Goal: Information Seeking & Learning: Learn about a topic

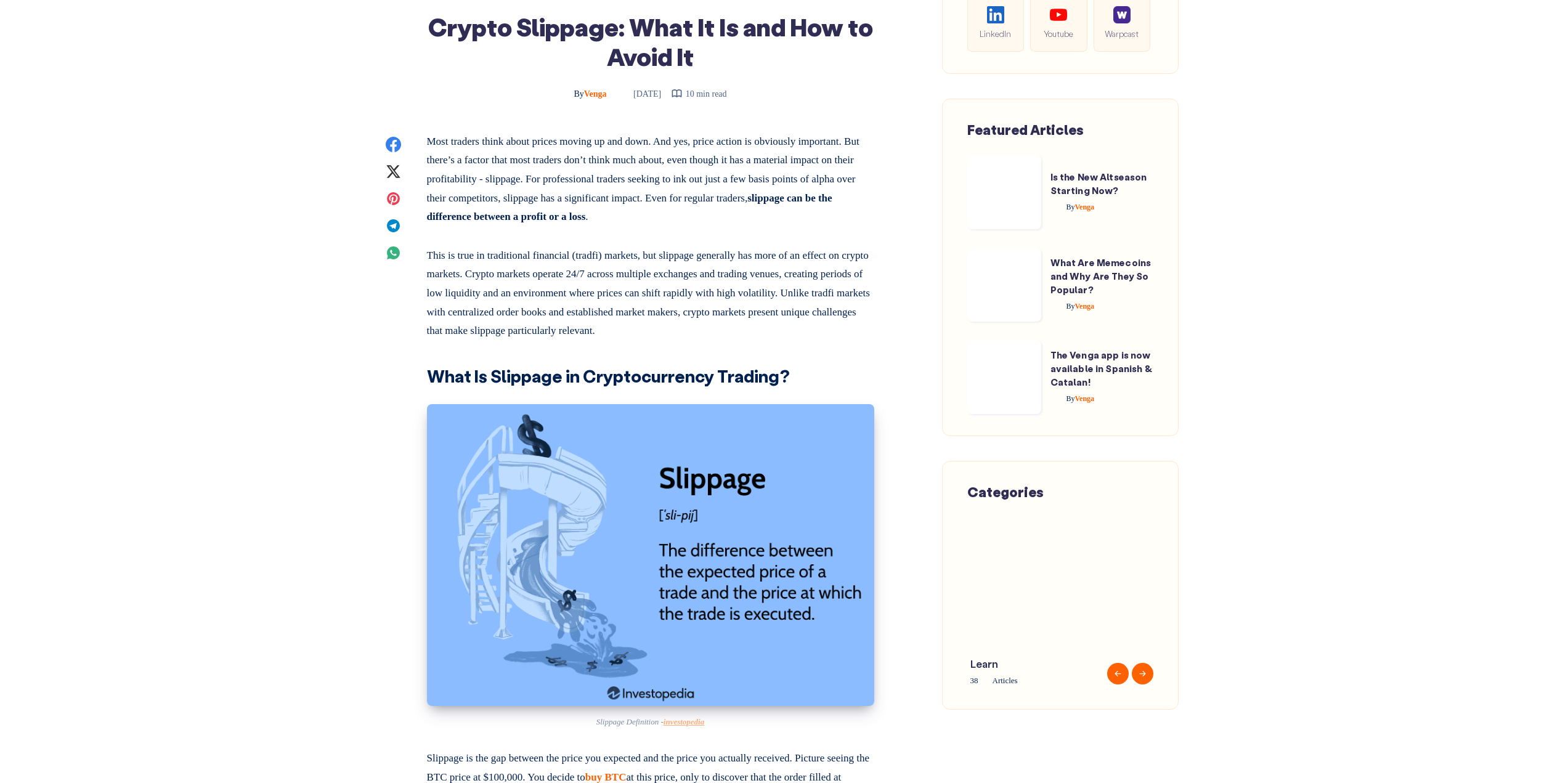
scroll to position [493, 0]
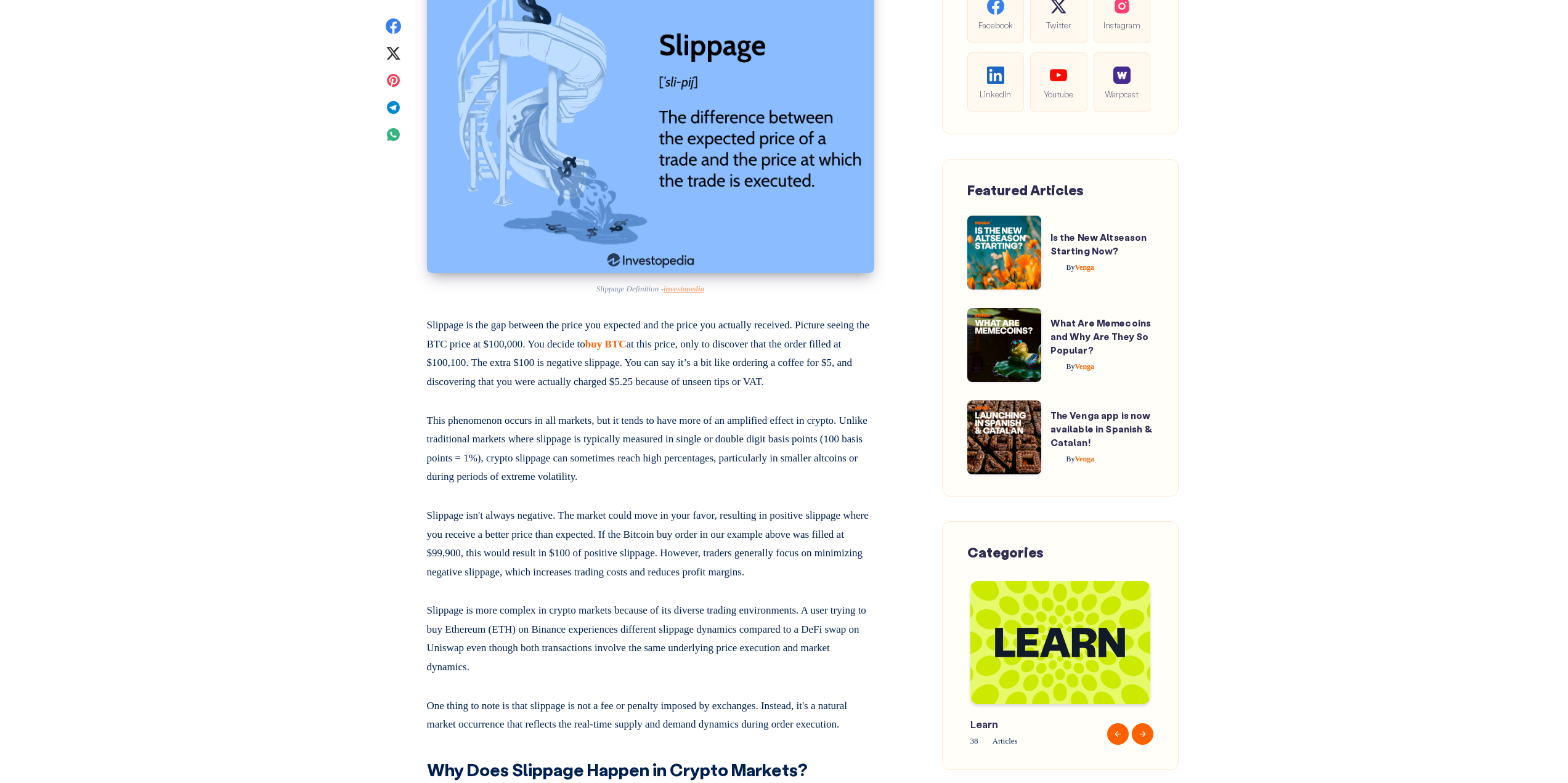
scroll to position [924, 0]
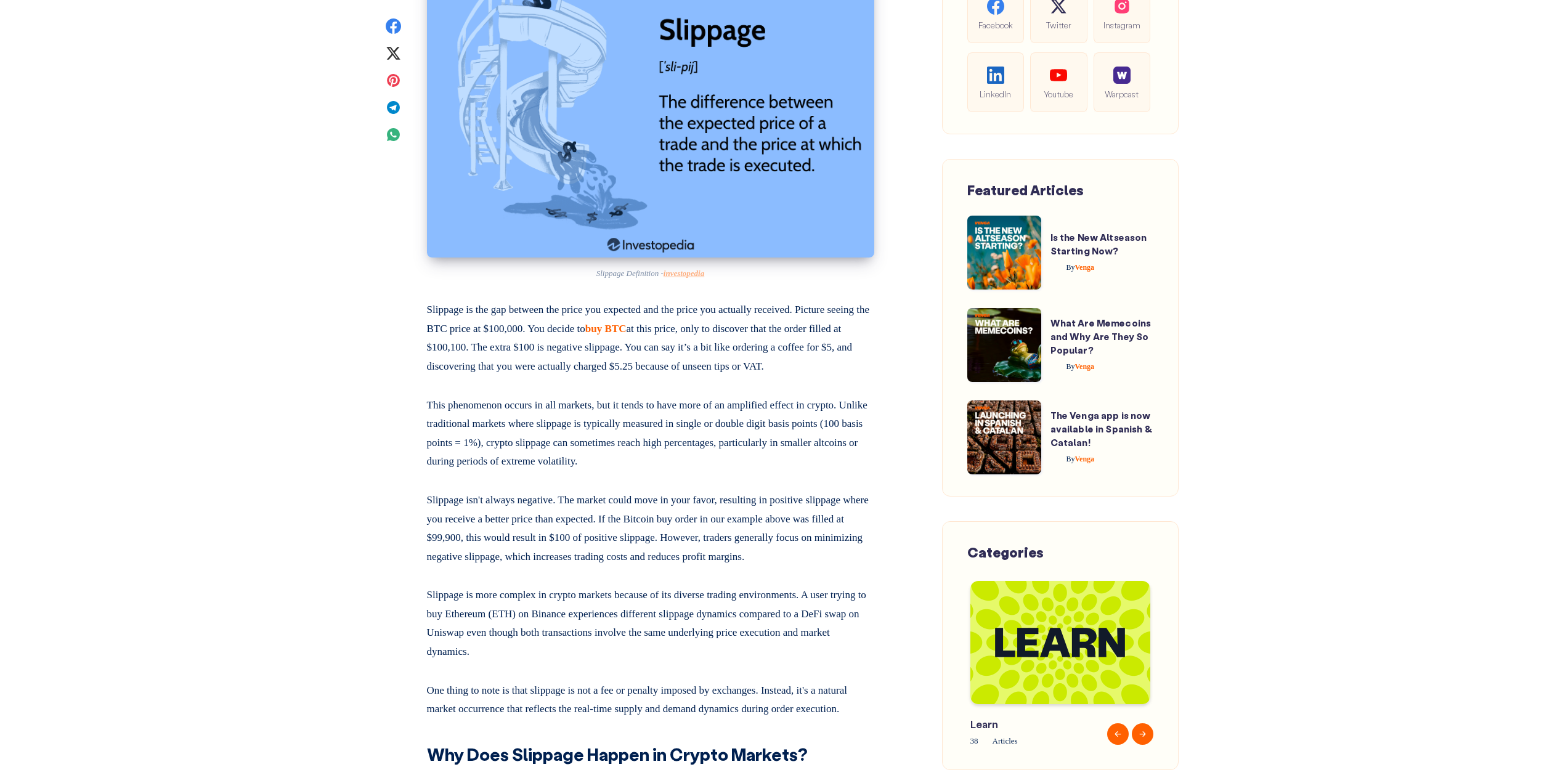
click at [642, 566] on p "Slippage isn't always negative. The market could move in your favor, resulting …" at bounding box center [650, 526] width 447 height 80
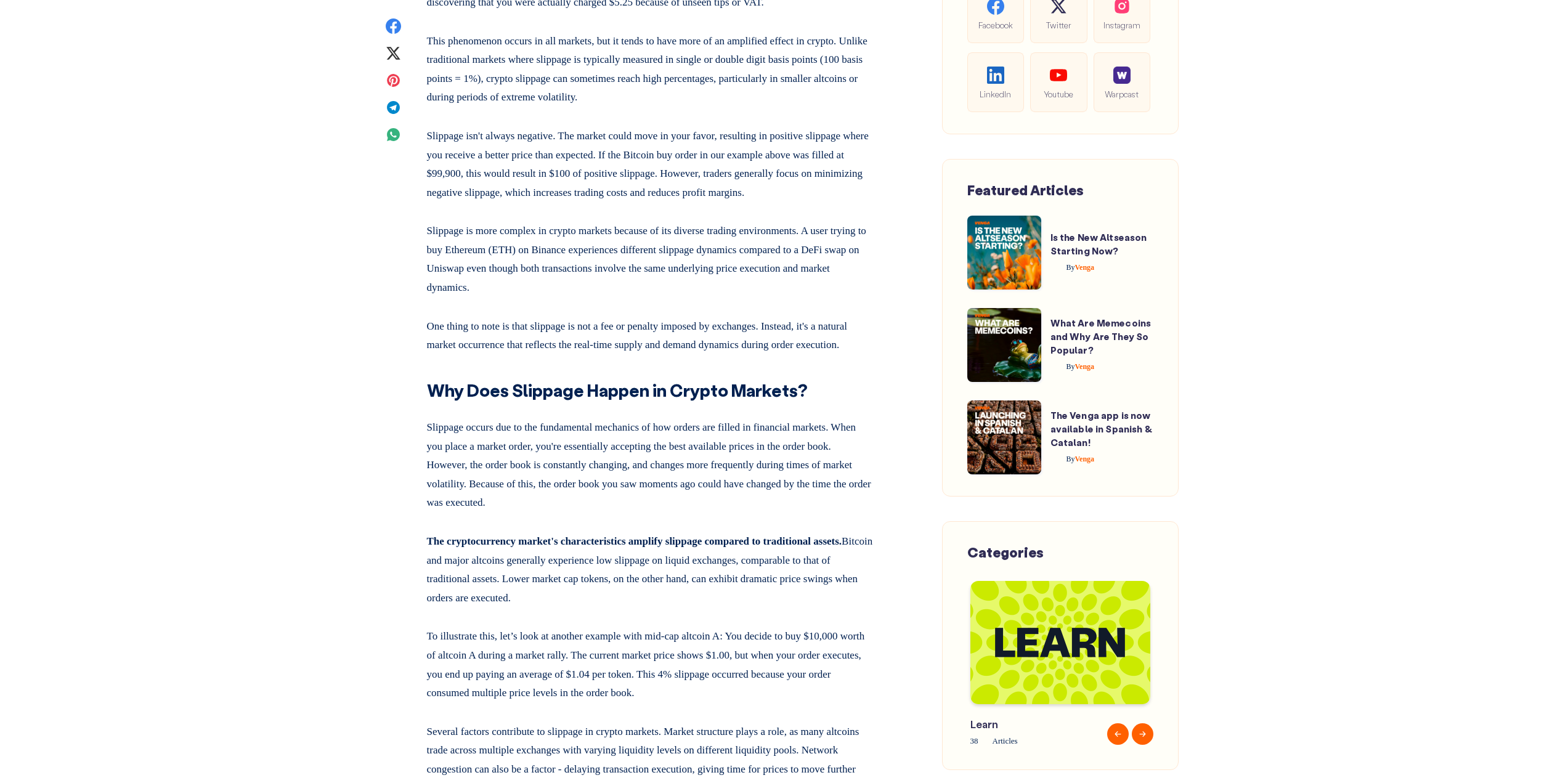
scroll to position [1355, 0]
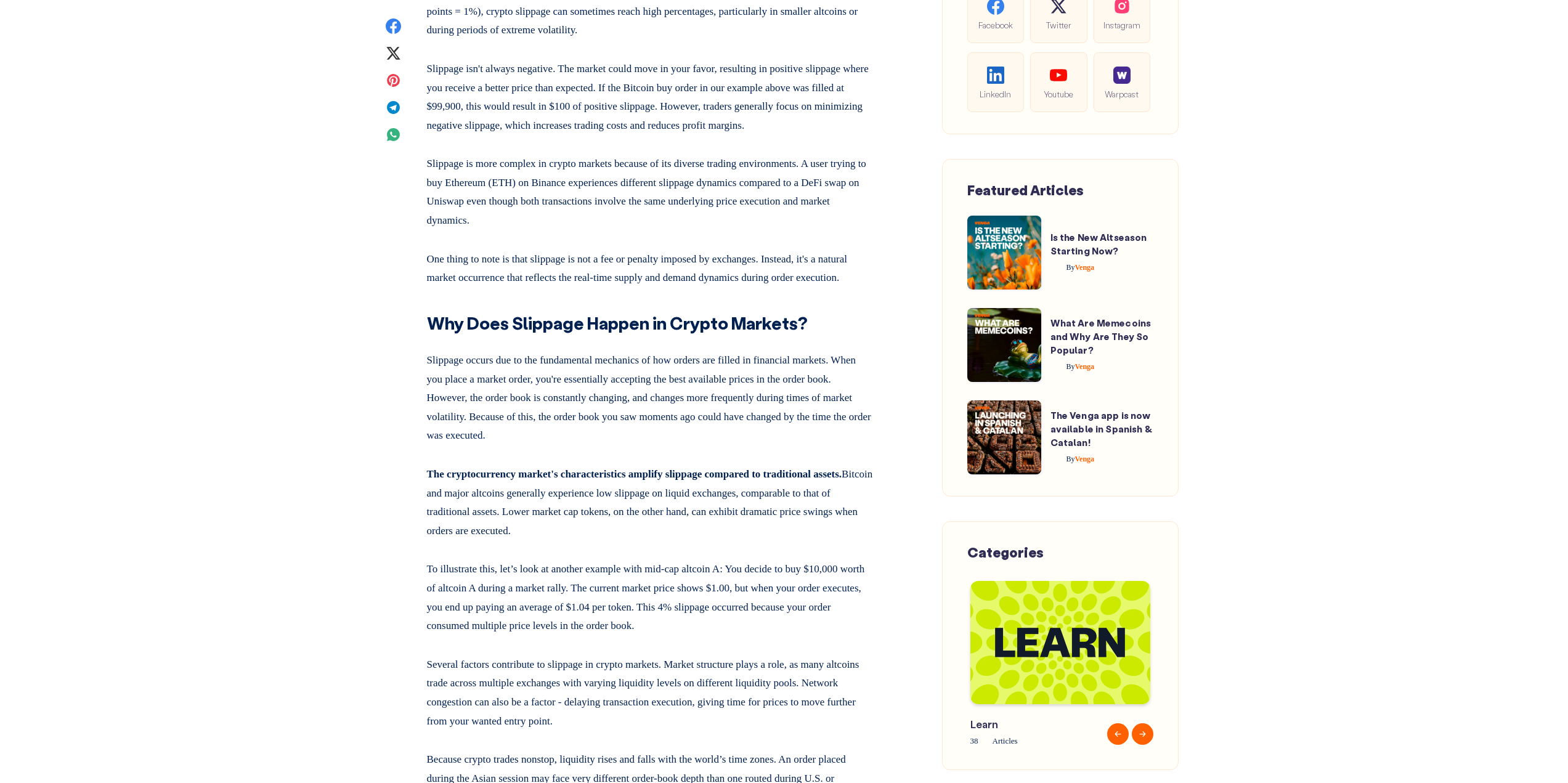
click at [709, 445] on p "Slippage occurs due to the fundamental mechanics of how orders are filled in fi…" at bounding box center [650, 395] width 447 height 99
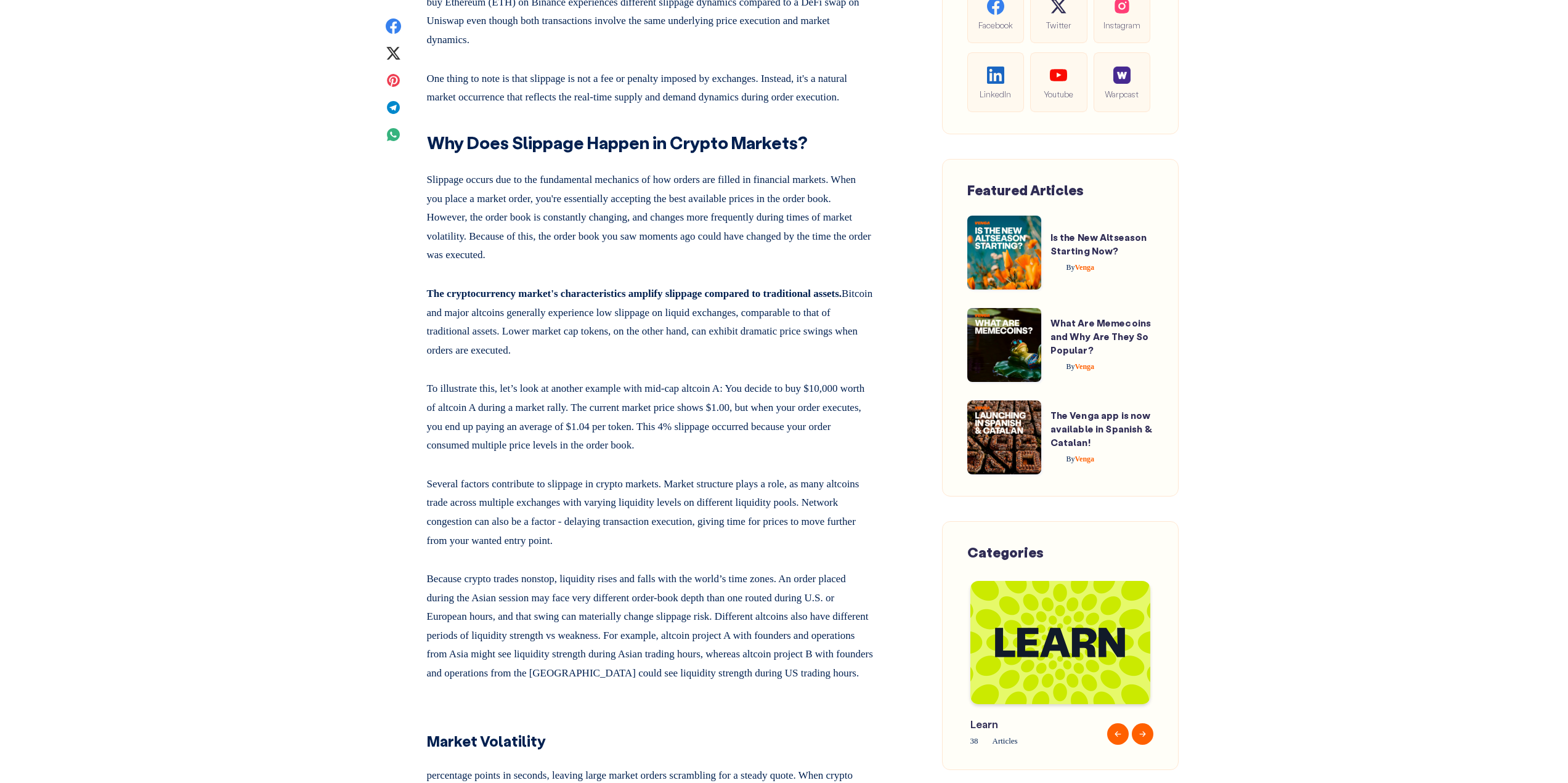
scroll to position [1540, 0]
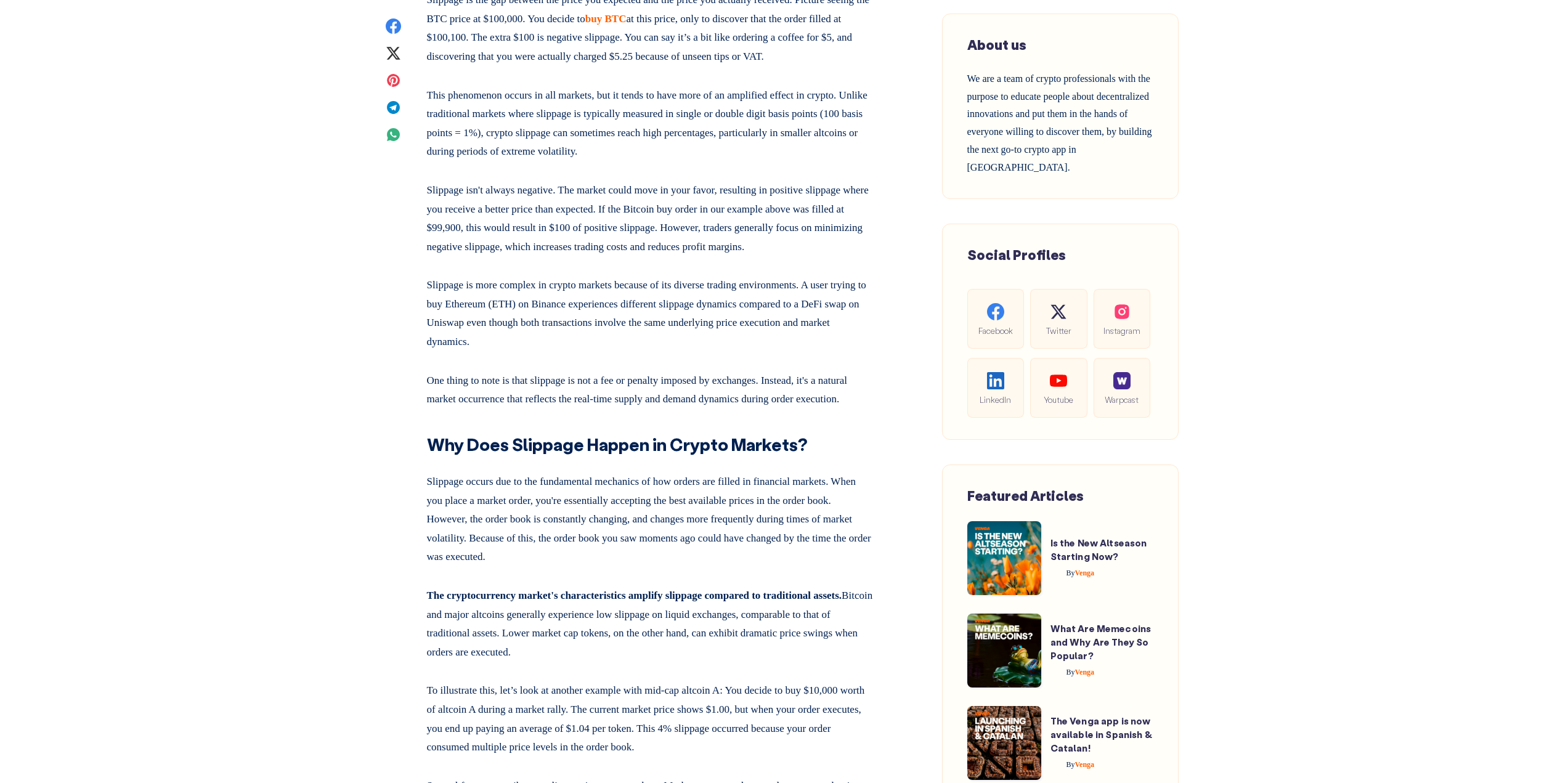
scroll to position [1170, 0]
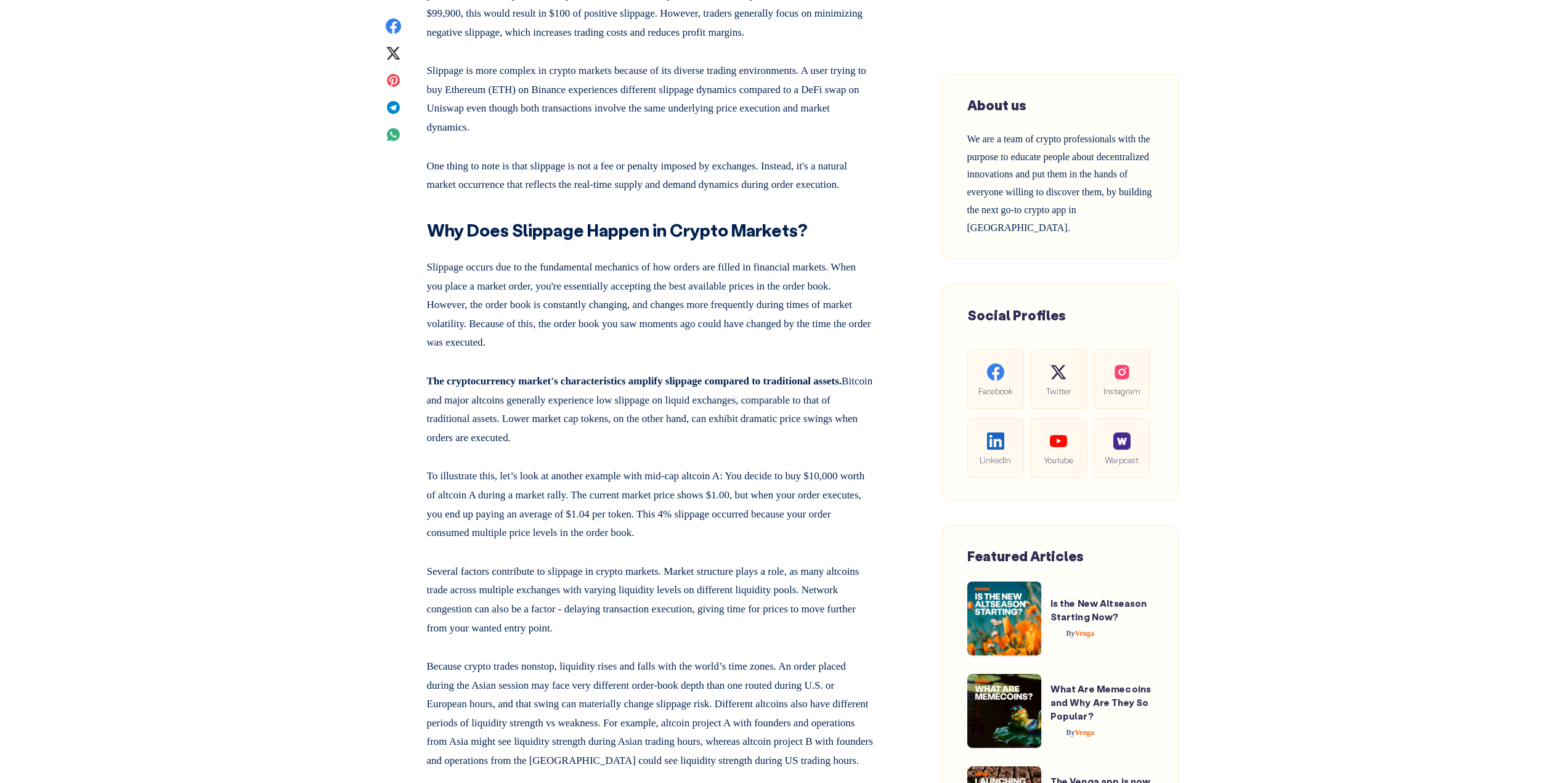
scroll to position [1478, 0]
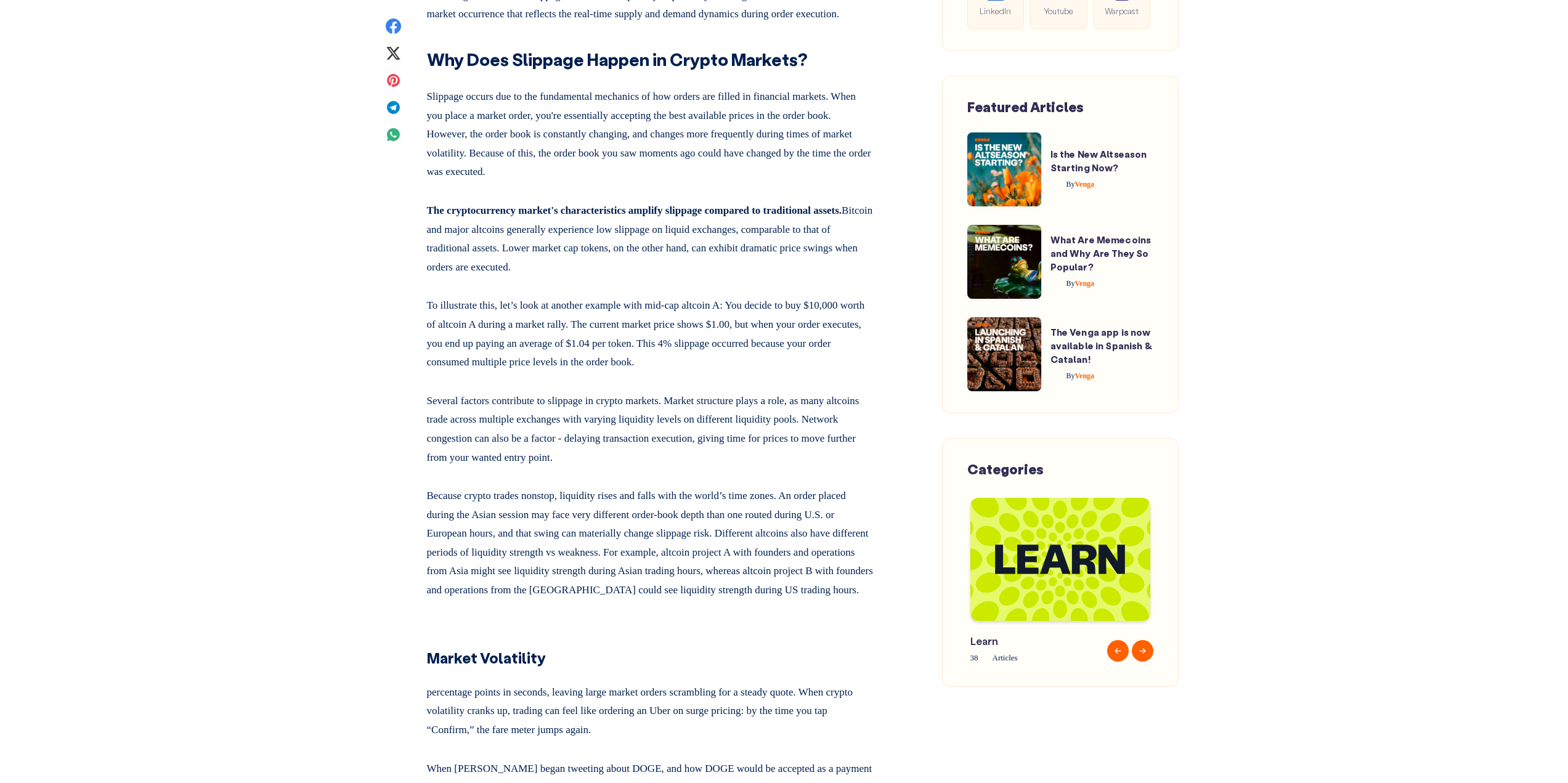
scroll to position [1663, 0]
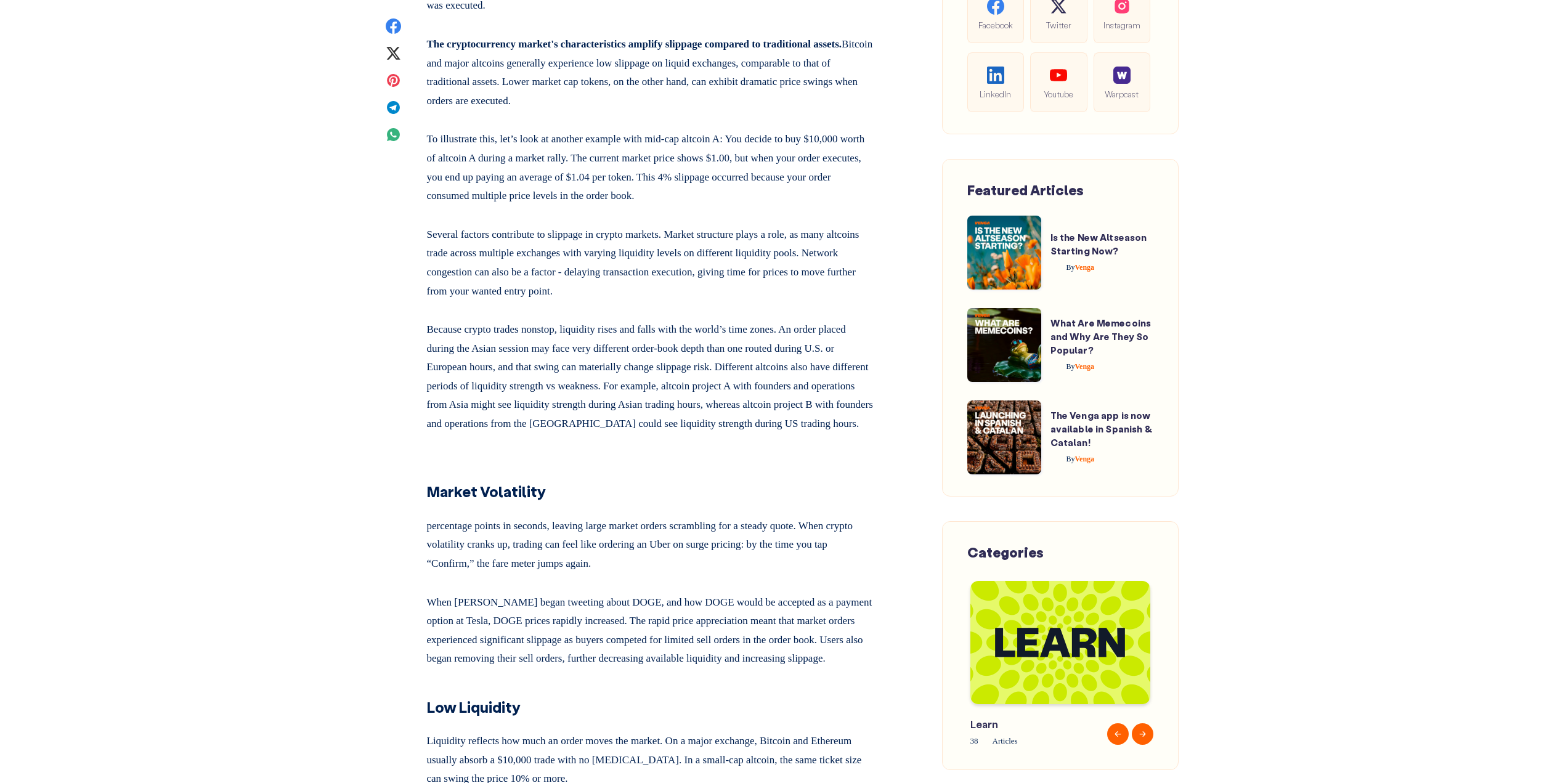
scroll to position [1786, 0]
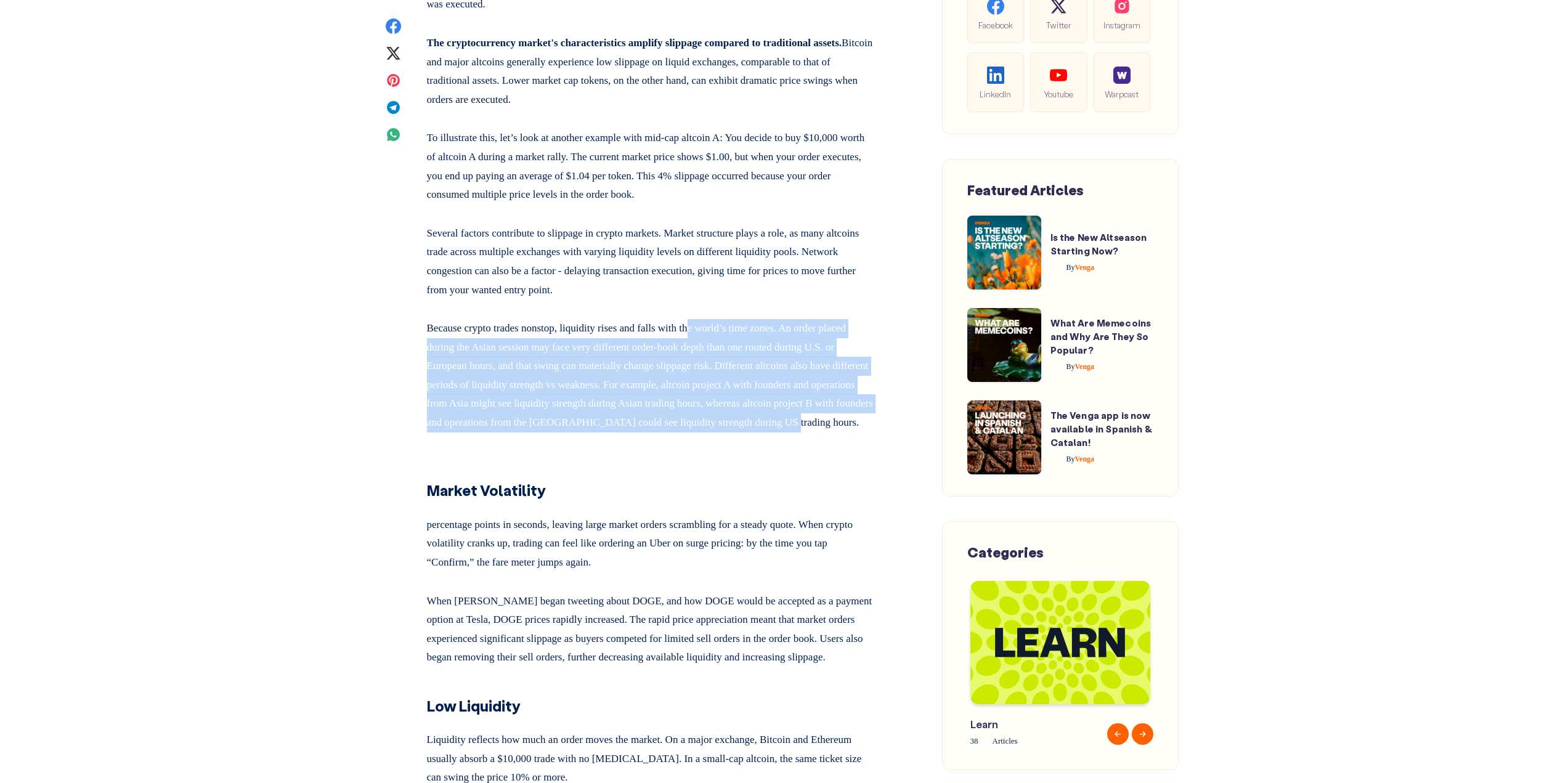
drag, startPoint x: 699, startPoint y: 501, endPoint x: 715, endPoint y: 377, distance: 125.0
click at [715, 377] on p "Because crypto trades nonstop, liquidity rises and falls with the world’s time …" at bounding box center [650, 373] width 447 height 118
click at [737, 402] on p "Because crypto trades nonstop, liquidity rises and falls with the world’s time …" at bounding box center [650, 373] width 447 height 118
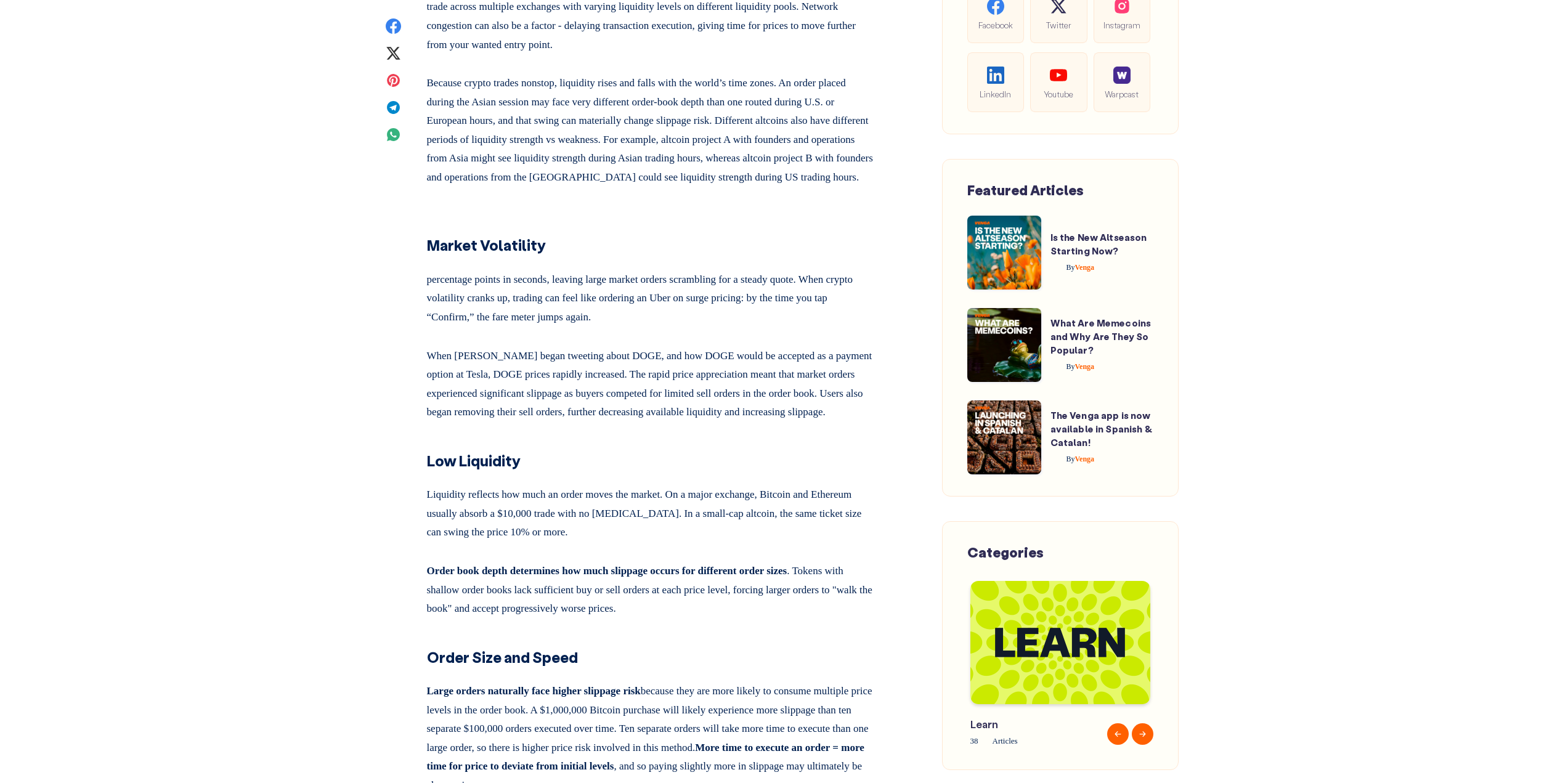
scroll to position [2032, 0]
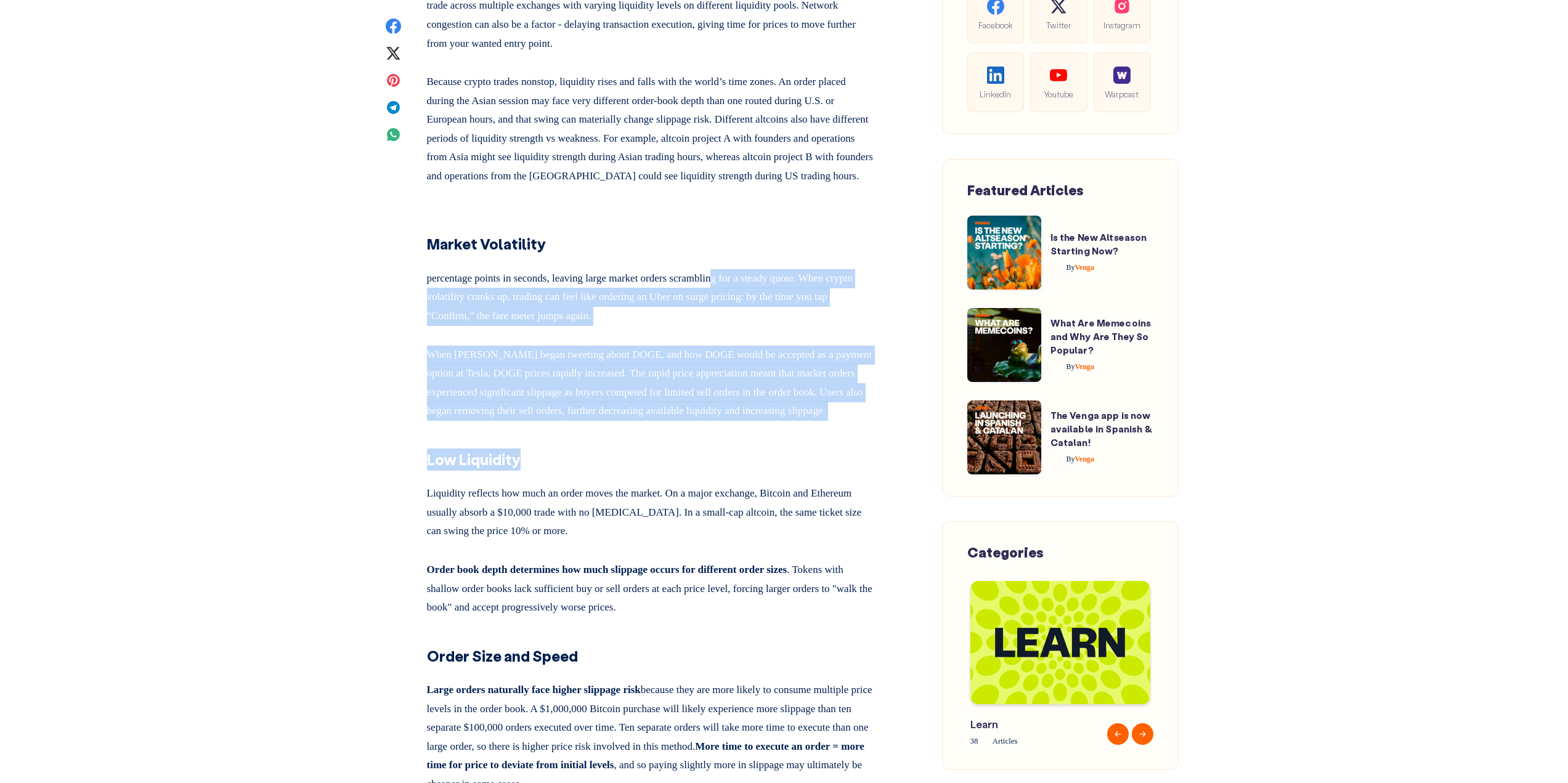
drag, startPoint x: 651, startPoint y: 524, endPoint x: 744, endPoint y: 332, distance: 213.3
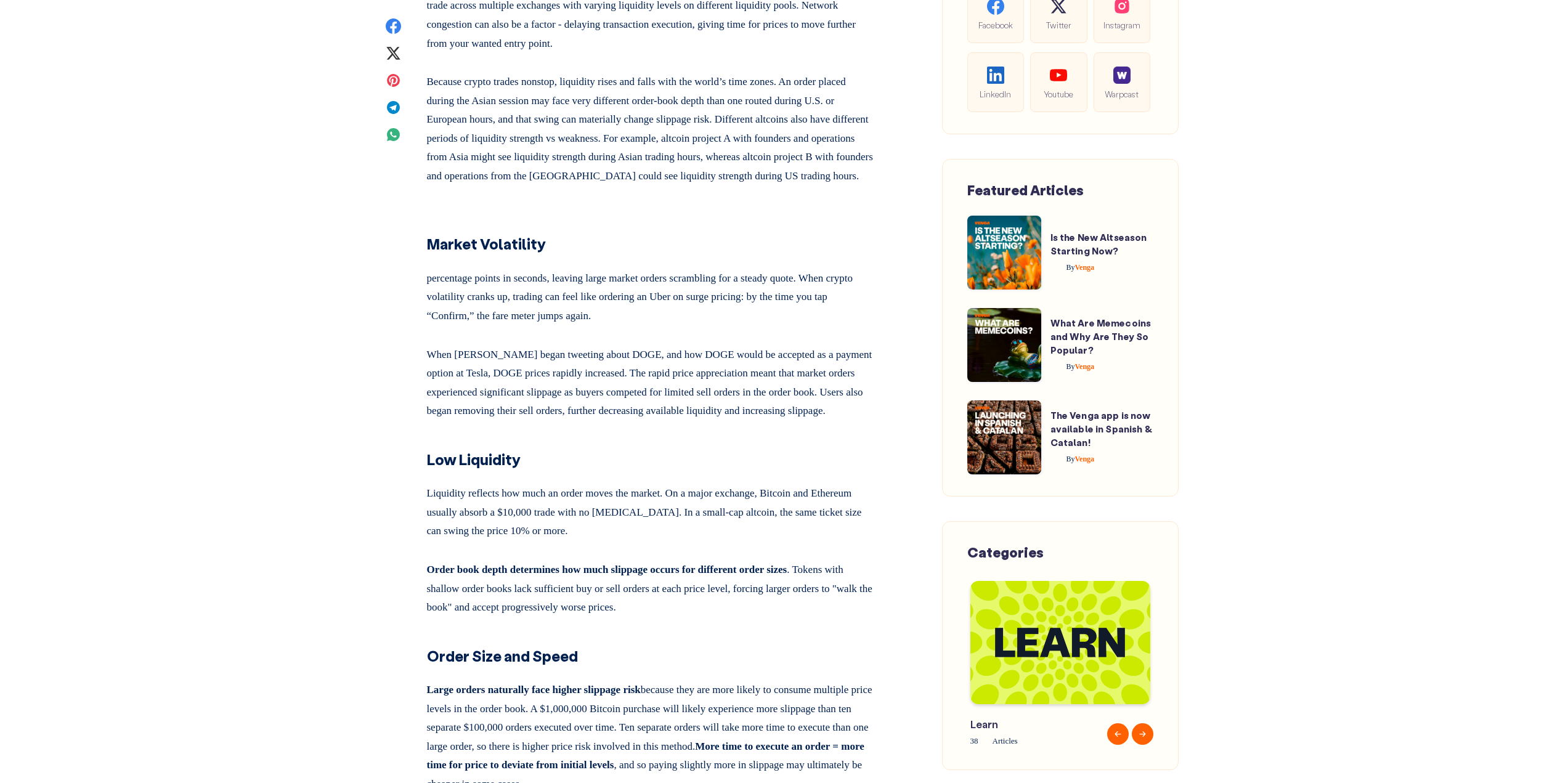
click at [748, 255] on h3 "Market Volatility" at bounding box center [650, 237] width 447 height 35
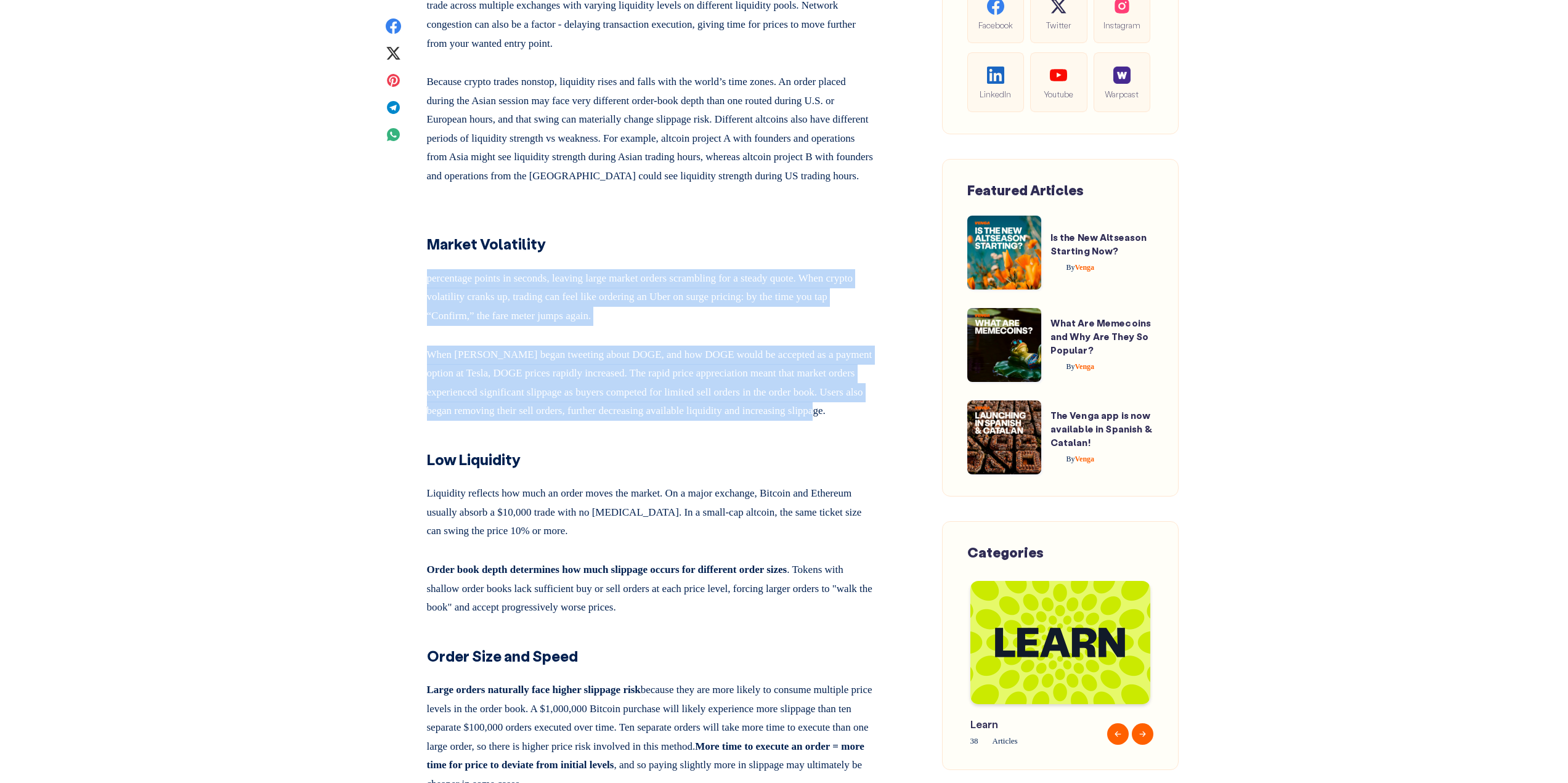
drag, startPoint x: 742, startPoint y: 349, endPoint x: 738, endPoint y: 505, distance: 156.1
click at [734, 421] on p "When [PERSON_NAME] began tweeting about DOGE, and how DOGE would be accepted as…" at bounding box center [650, 380] width 447 height 80
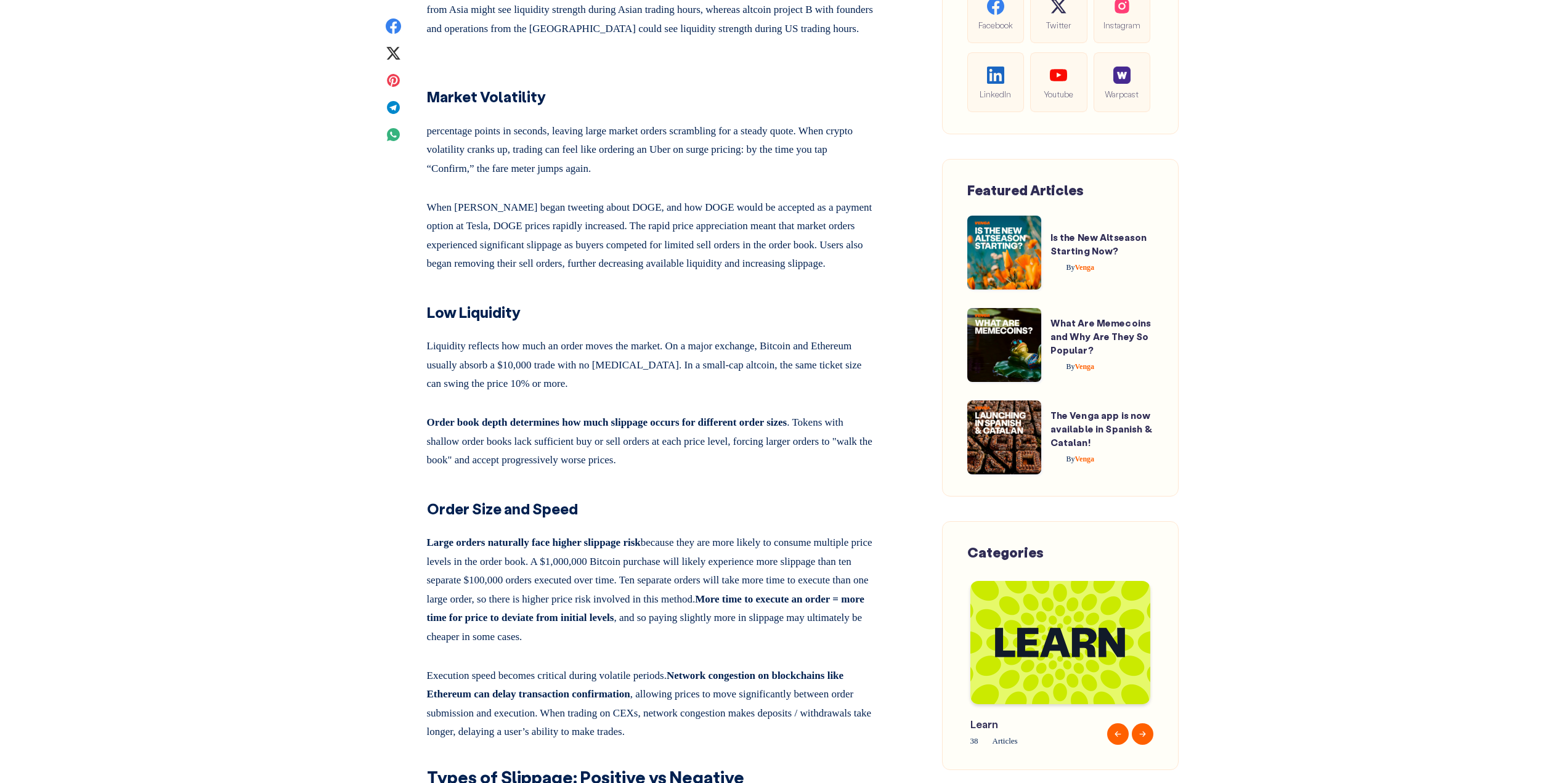
scroll to position [2217, 0]
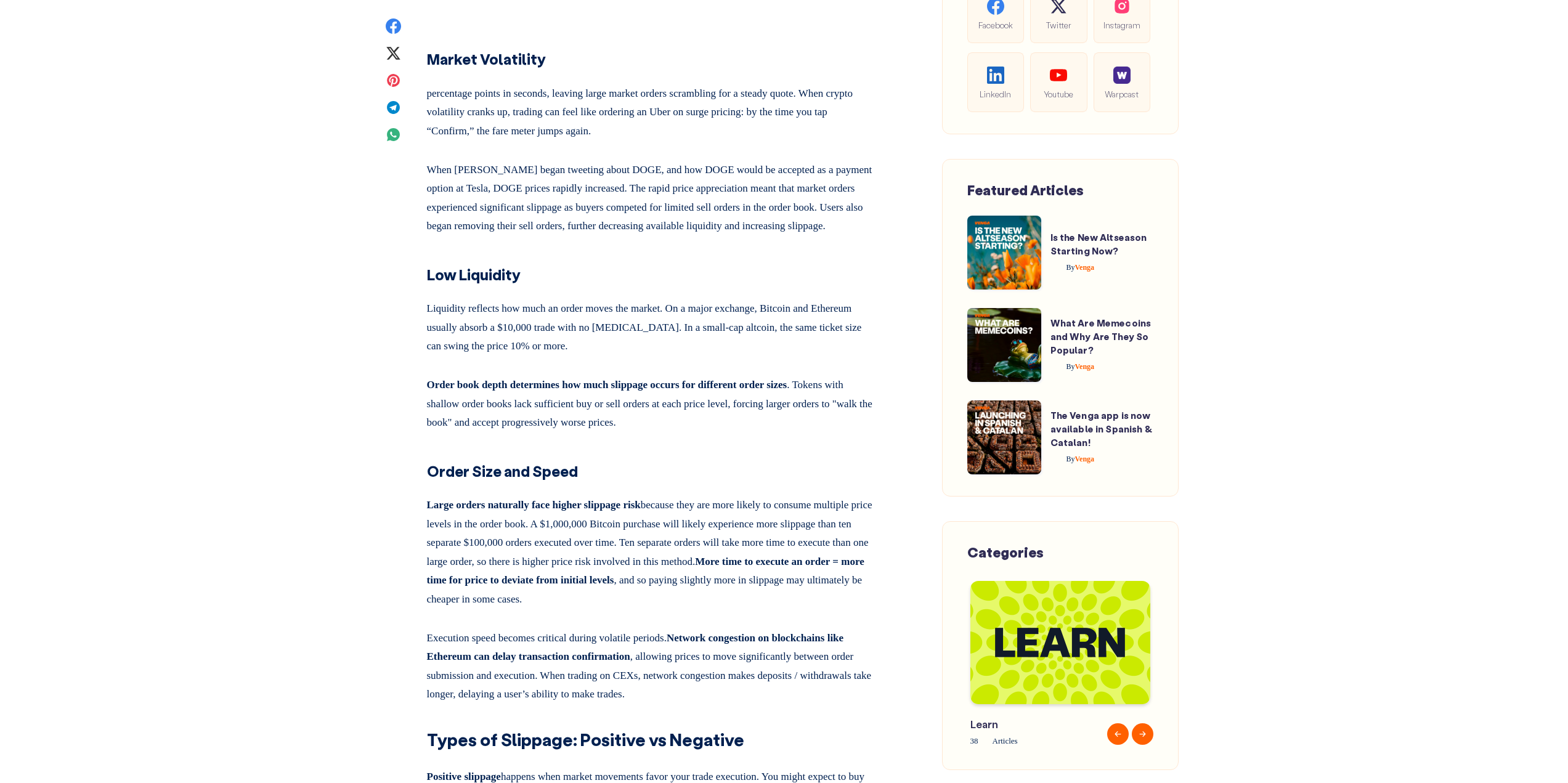
click at [763, 433] on p "Order book depth determines how much slippage occurs for different order sizes …" at bounding box center [650, 401] width 447 height 62
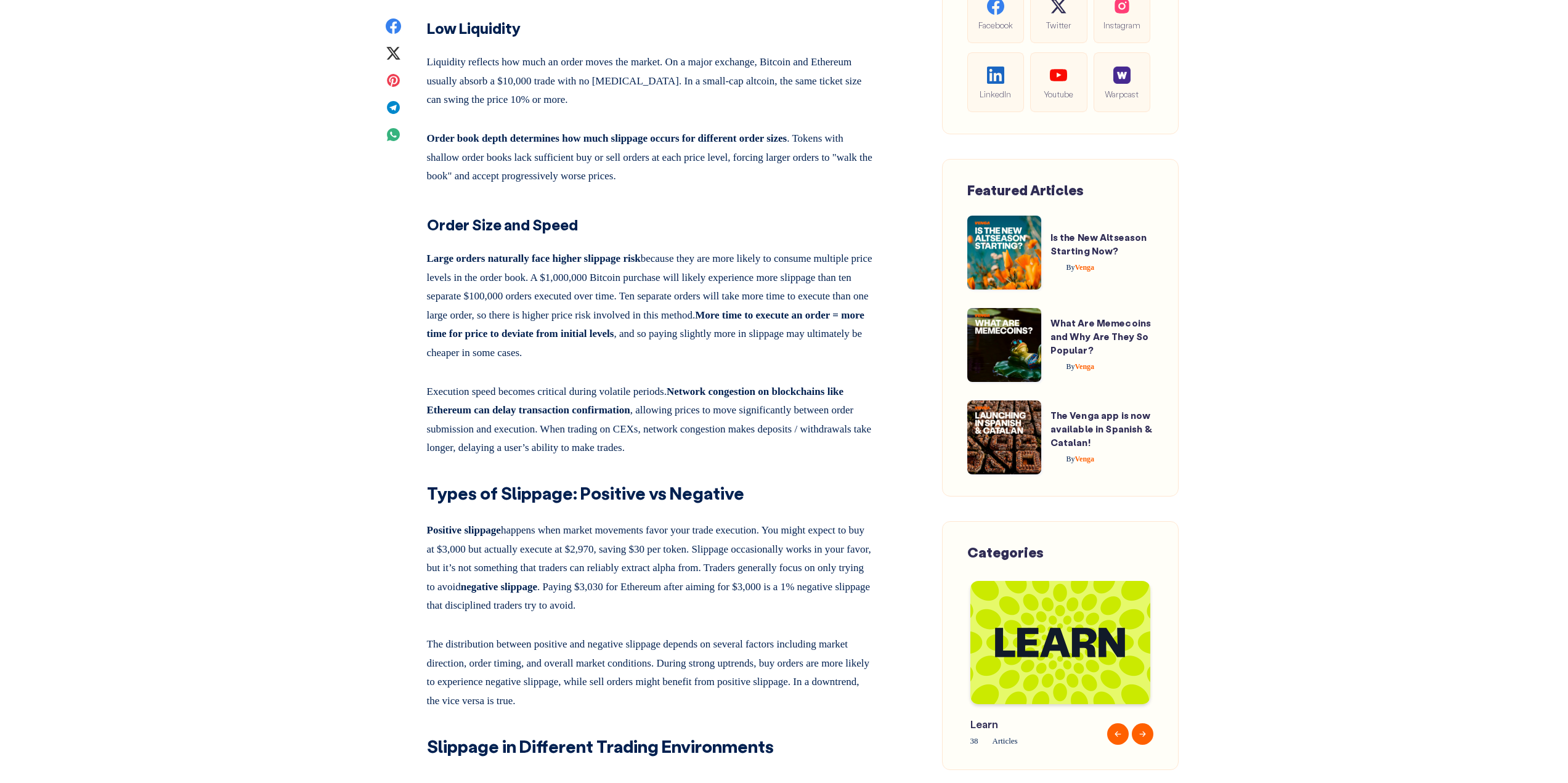
scroll to position [2709, 0]
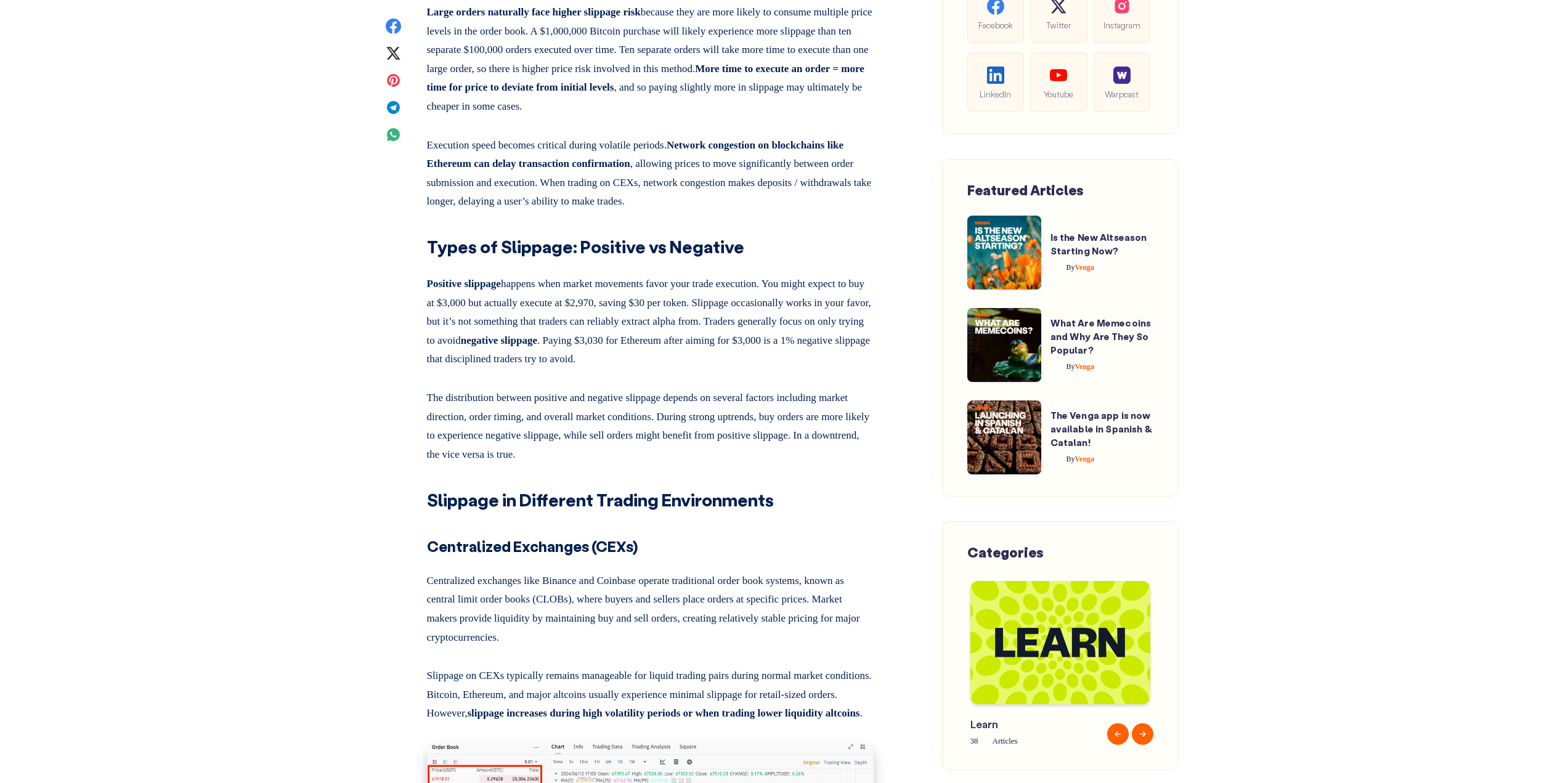
click at [785, 464] on p "The distribution between positive and negative slippage depends on several fact…" at bounding box center [650, 423] width 447 height 80
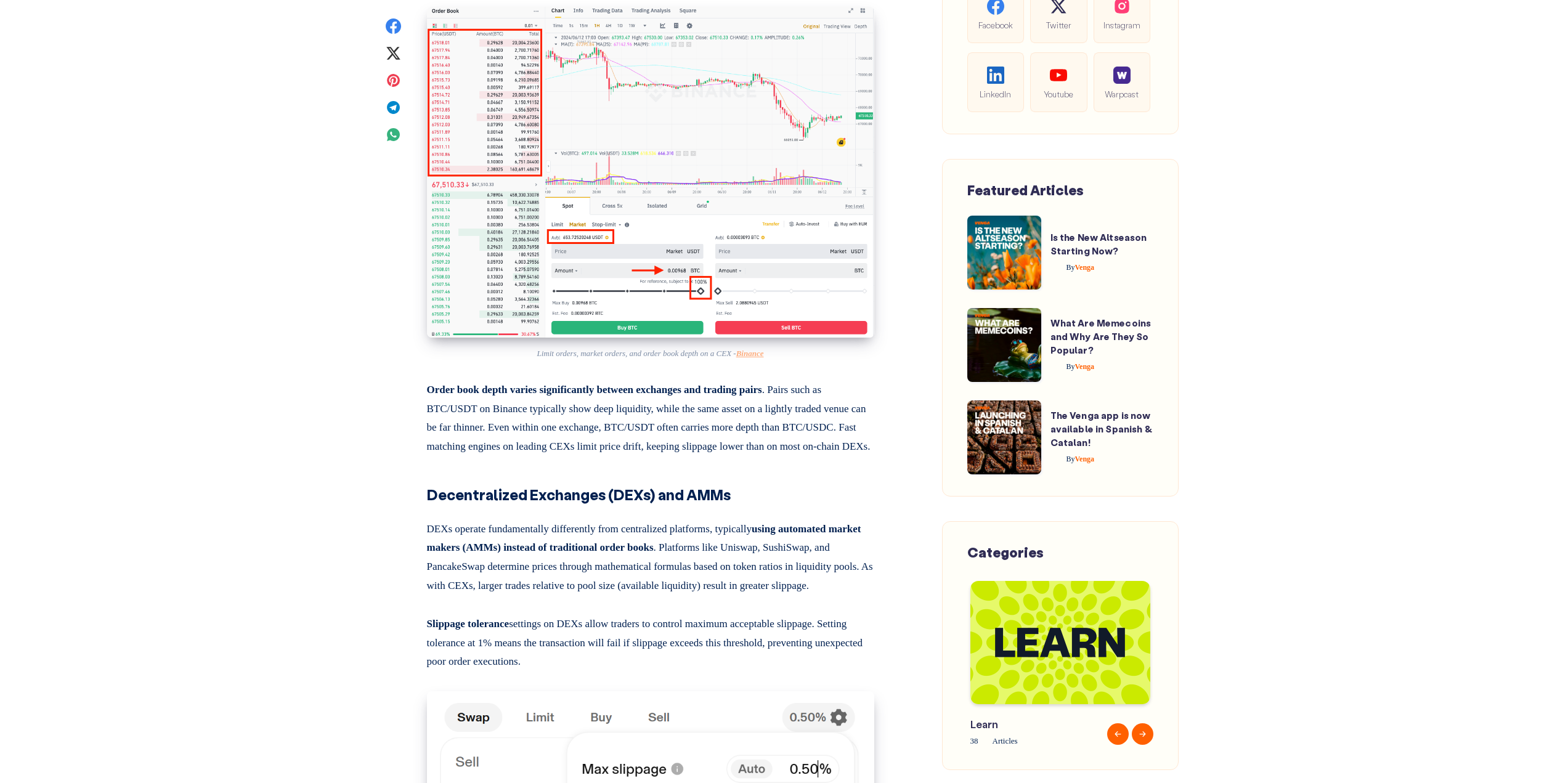
scroll to position [3449, 0]
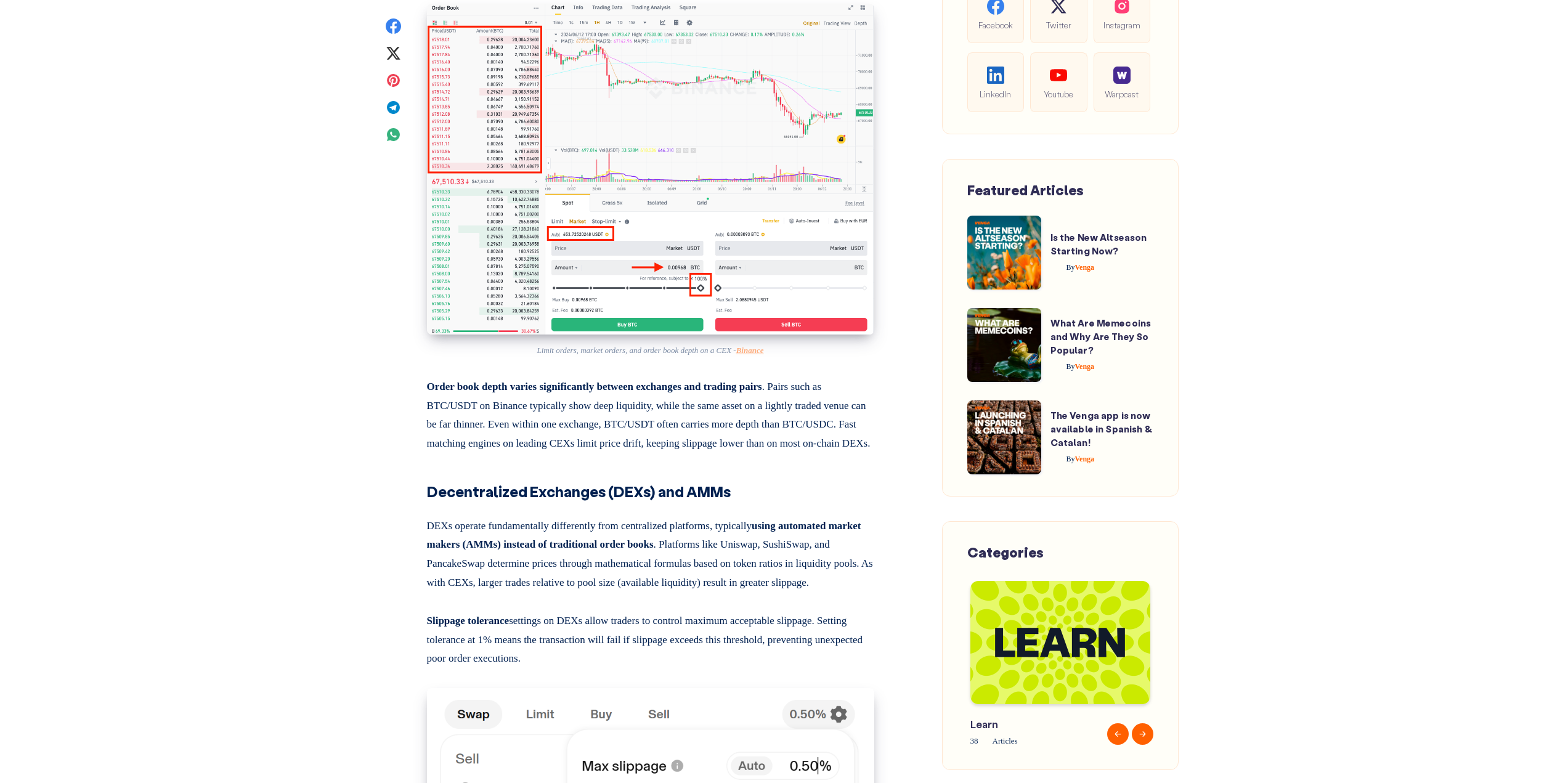
click at [747, 587] on div "Most traders think about prices moving up and down. And yes, price action is ob…" at bounding box center [650, 674] width 447 height 7030
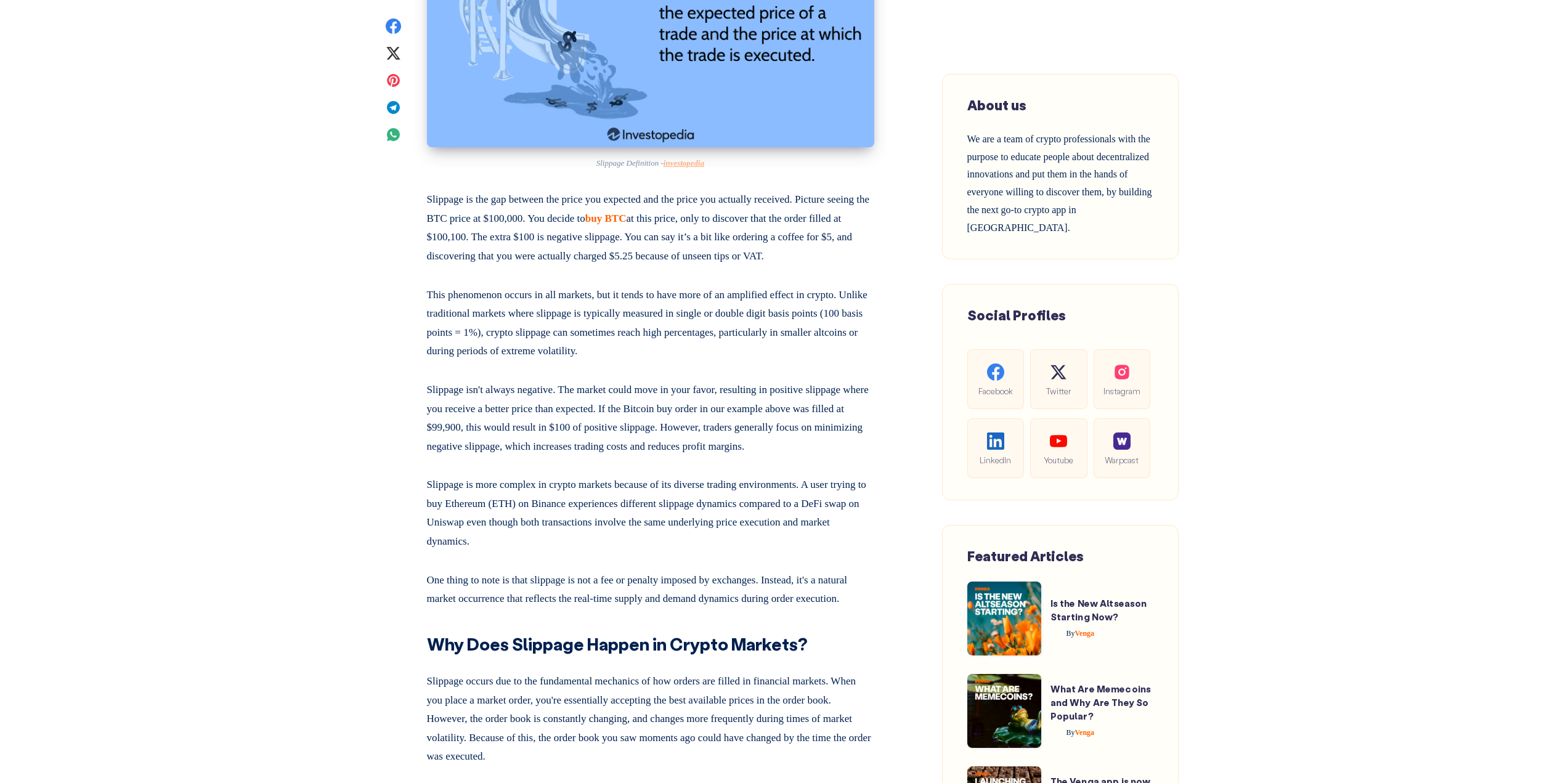
scroll to position [985, 0]
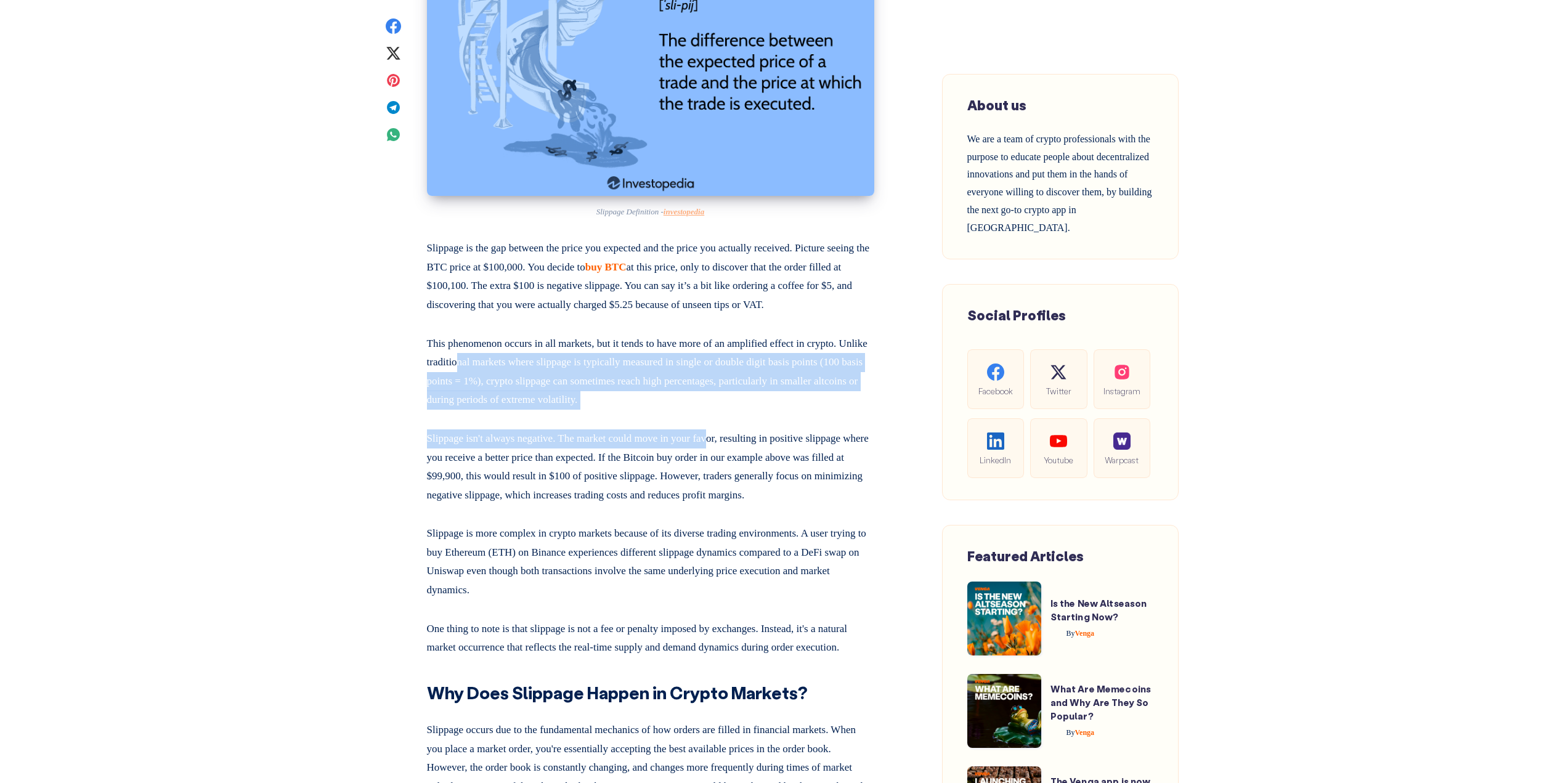
drag, startPoint x: 519, startPoint y: 380, endPoint x: 726, endPoint y: 446, distance: 217.3
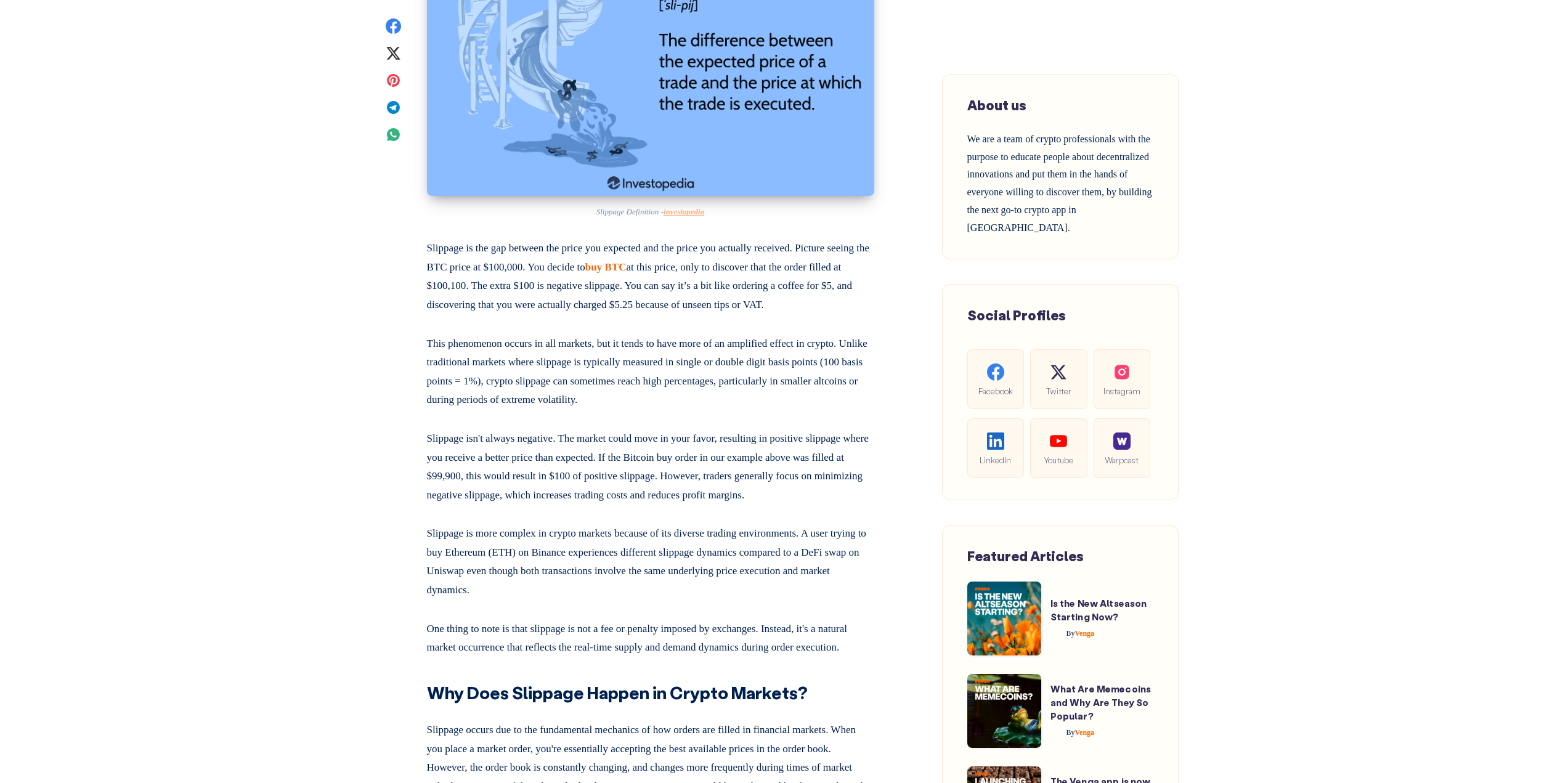
click at [604, 348] on p "This phenomenon occurs in all markets, but it tends to have more of an amplifie…" at bounding box center [650, 369] width 447 height 80
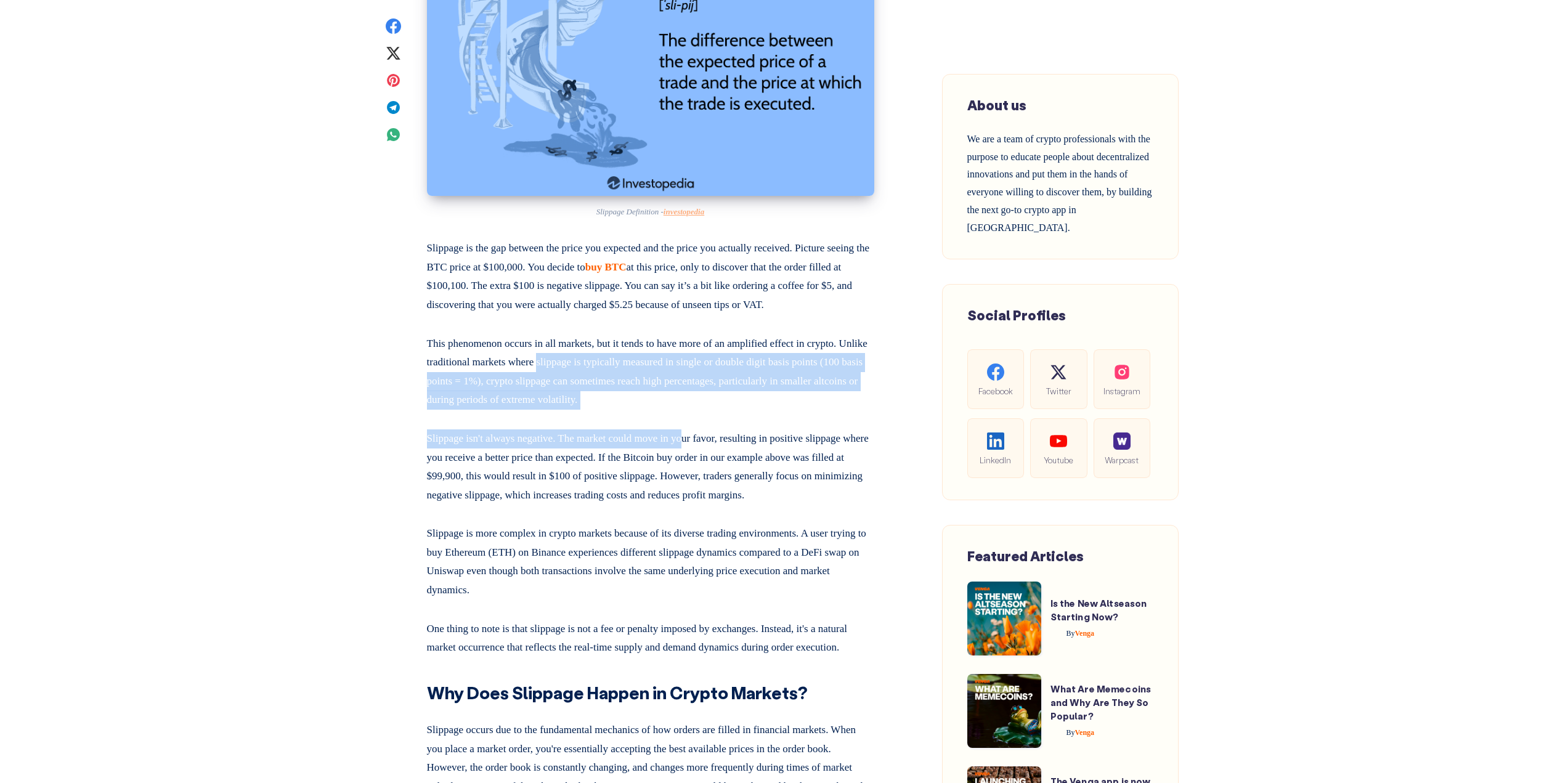
drag, startPoint x: 679, startPoint y: 448, endPoint x: 703, endPoint y: 461, distance: 27.3
click at [552, 409] on p "This phenomenon occurs in all markets, but it tends to have more of an amplifie…" at bounding box center [650, 369] width 447 height 80
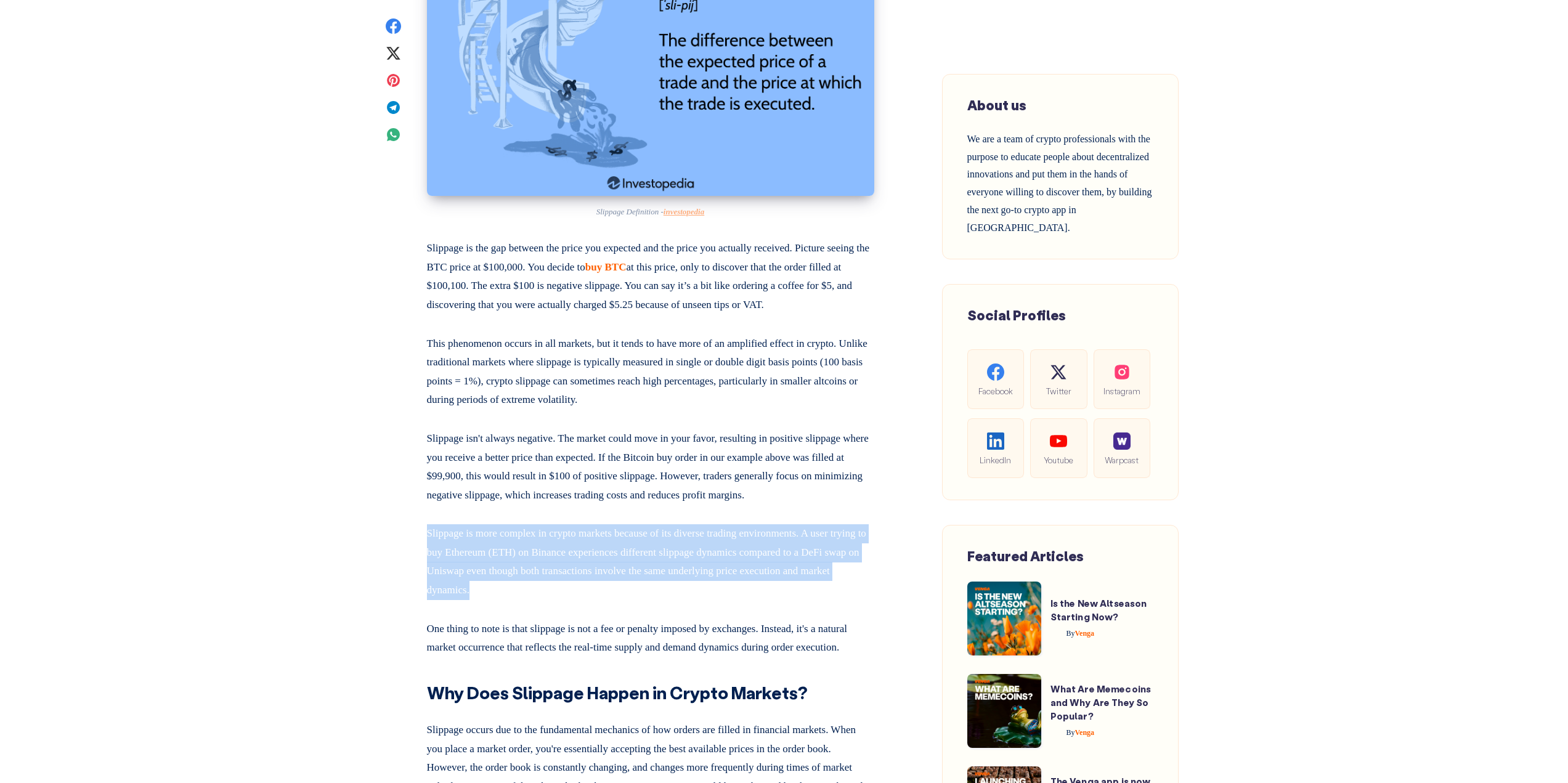
drag, startPoint x: 429, startPoint y: 571, endPoint x: 685, endPoint y: 623, distance: 261.2
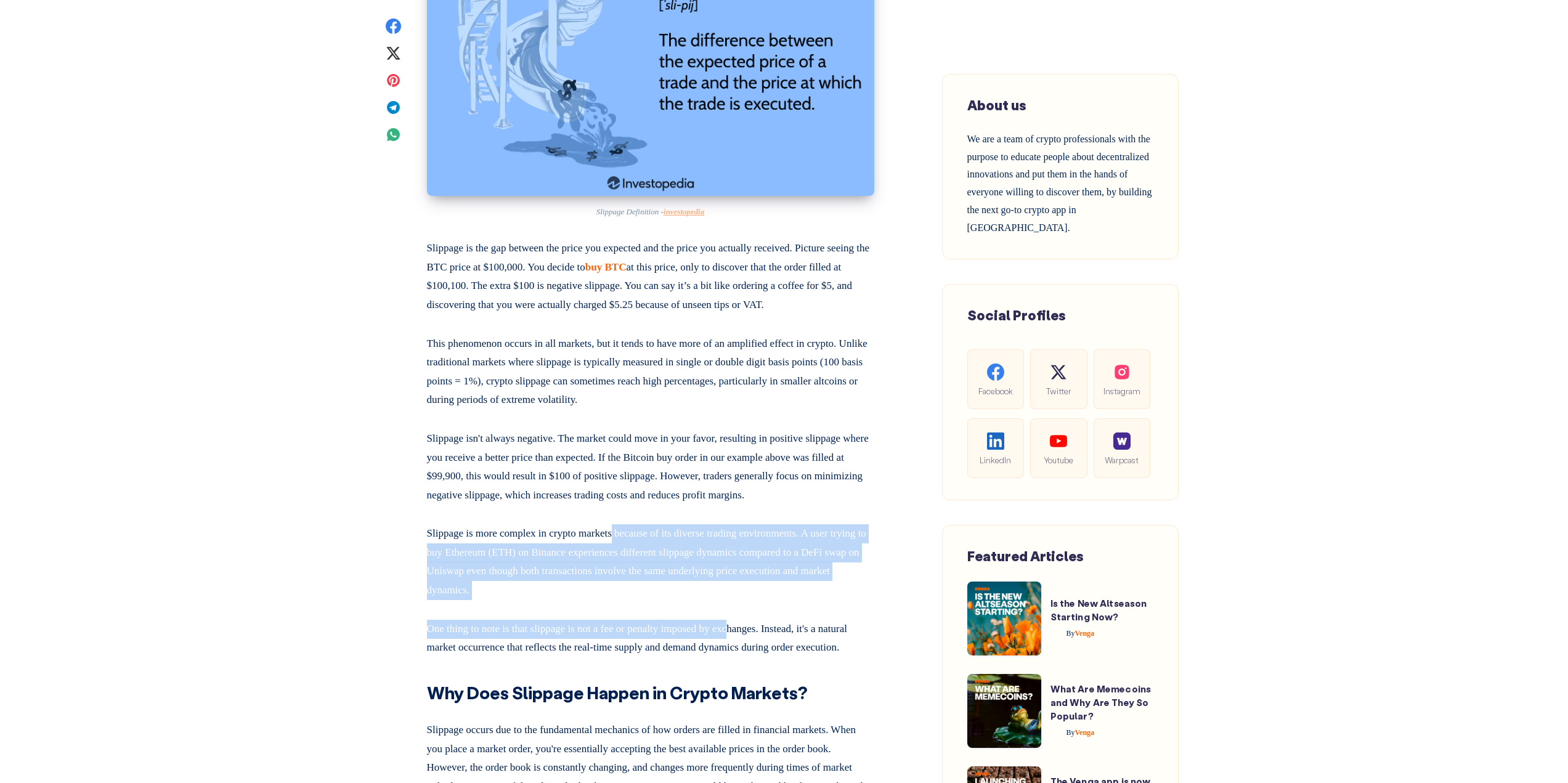
drag, startPoint x: 632, startPoint y: 545, endPoint x: 756, endPoint y: 638, distance: 155.0
click at [713, 599] on p "Slippage is more complex in crypto markets because of its diverse trading envir…" at bounding box center [650, 559] width 447 height 80
drag, startPoint x: 704, startPoint y: 638, endPoint x: 393, endPoint y: 551, distance: 322.9
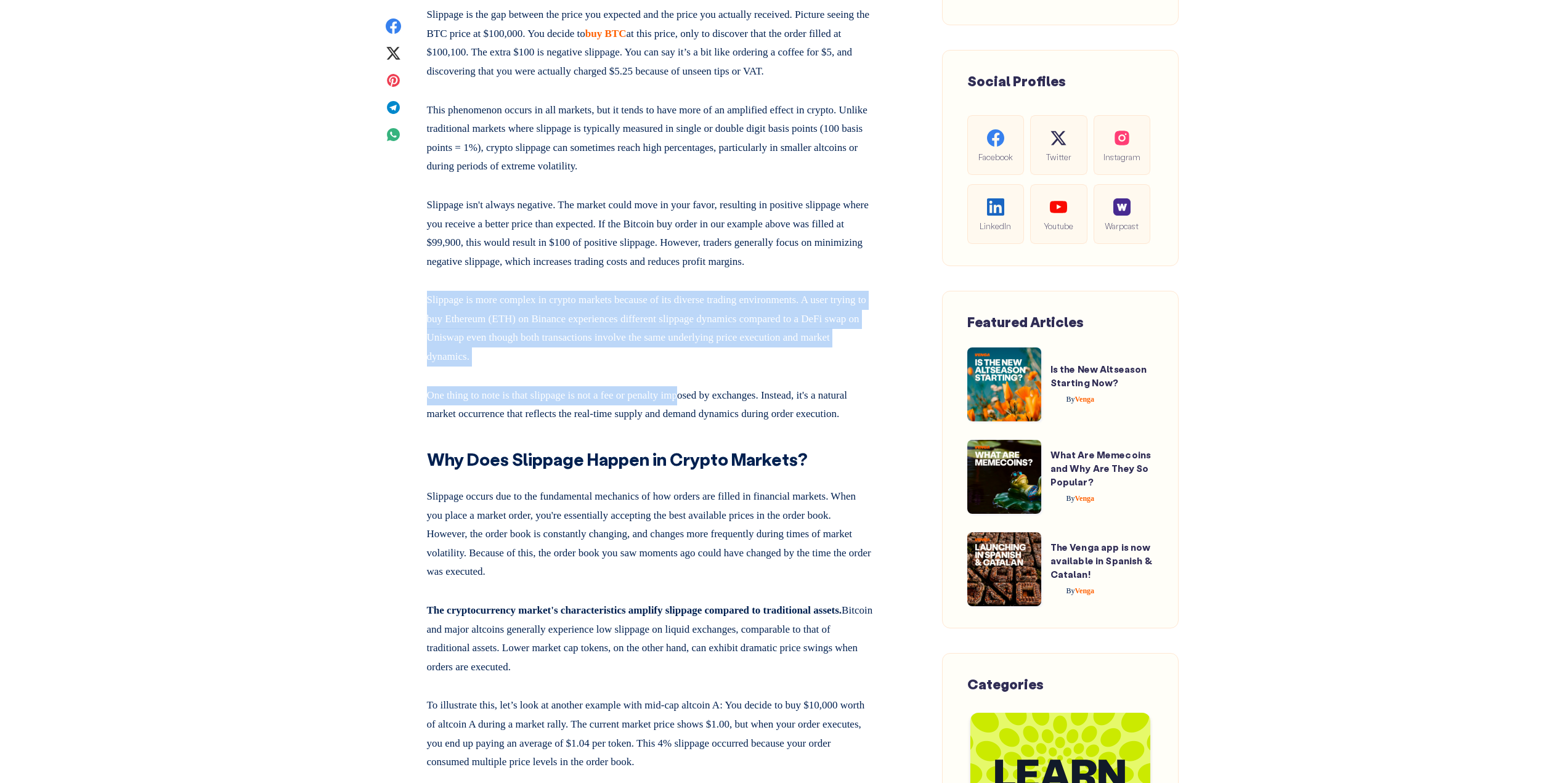
scroll to position [1231, 0]
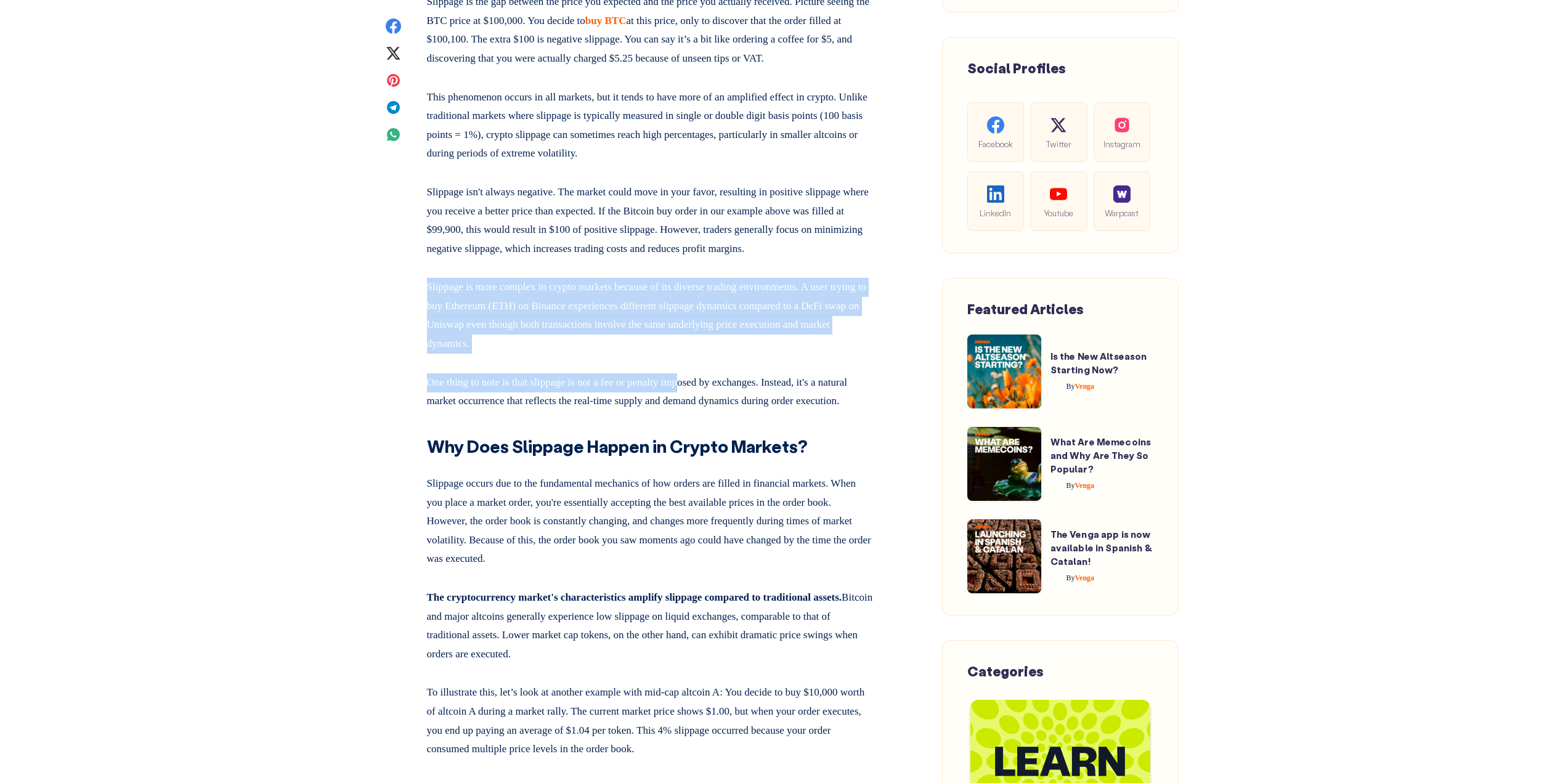
drag, startPoint x: 412, startPoint y: 301, endPoint x: 658, endPoint y: 379, distance: 258.1
click at [658, 353] on p "Slippage is more complex in crypto markets because of its diverse trading envir…" at bounding box center [650, 313] width 447 height 80
drag, startPoint x: 574, startPoint y: 293, endPoint x: 584, endPoint y: 394, distance: 101.5
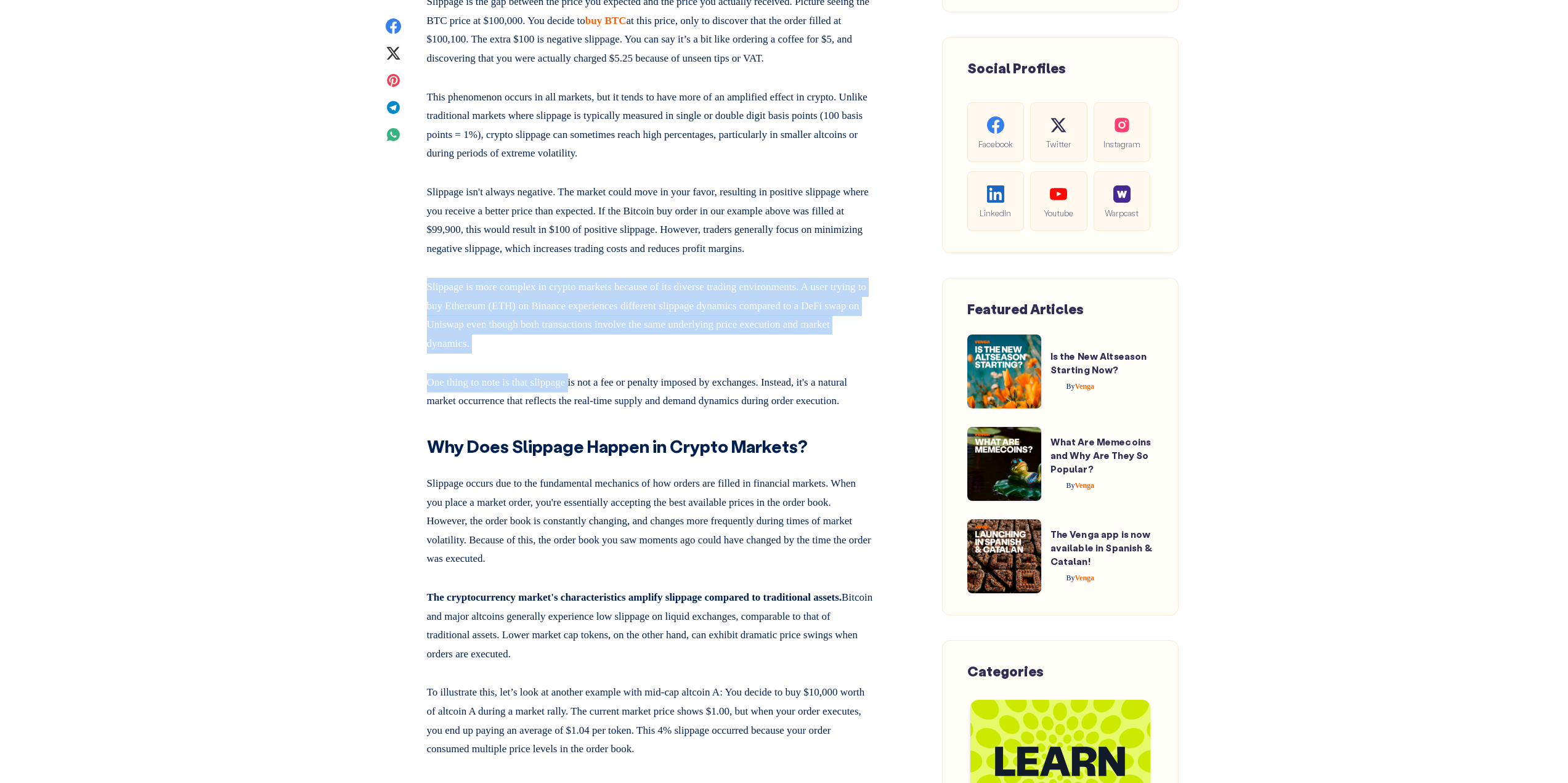
click at [586, 353] on p "Slippage is more complex in crypto markets because of its diverse trading envir…" at bounding box center [650, 313] width 447 height 80
drag, startPoint x: 522, startPoint y: 302, endPoint x: 597, endPoint y: 377, distance: 106.1
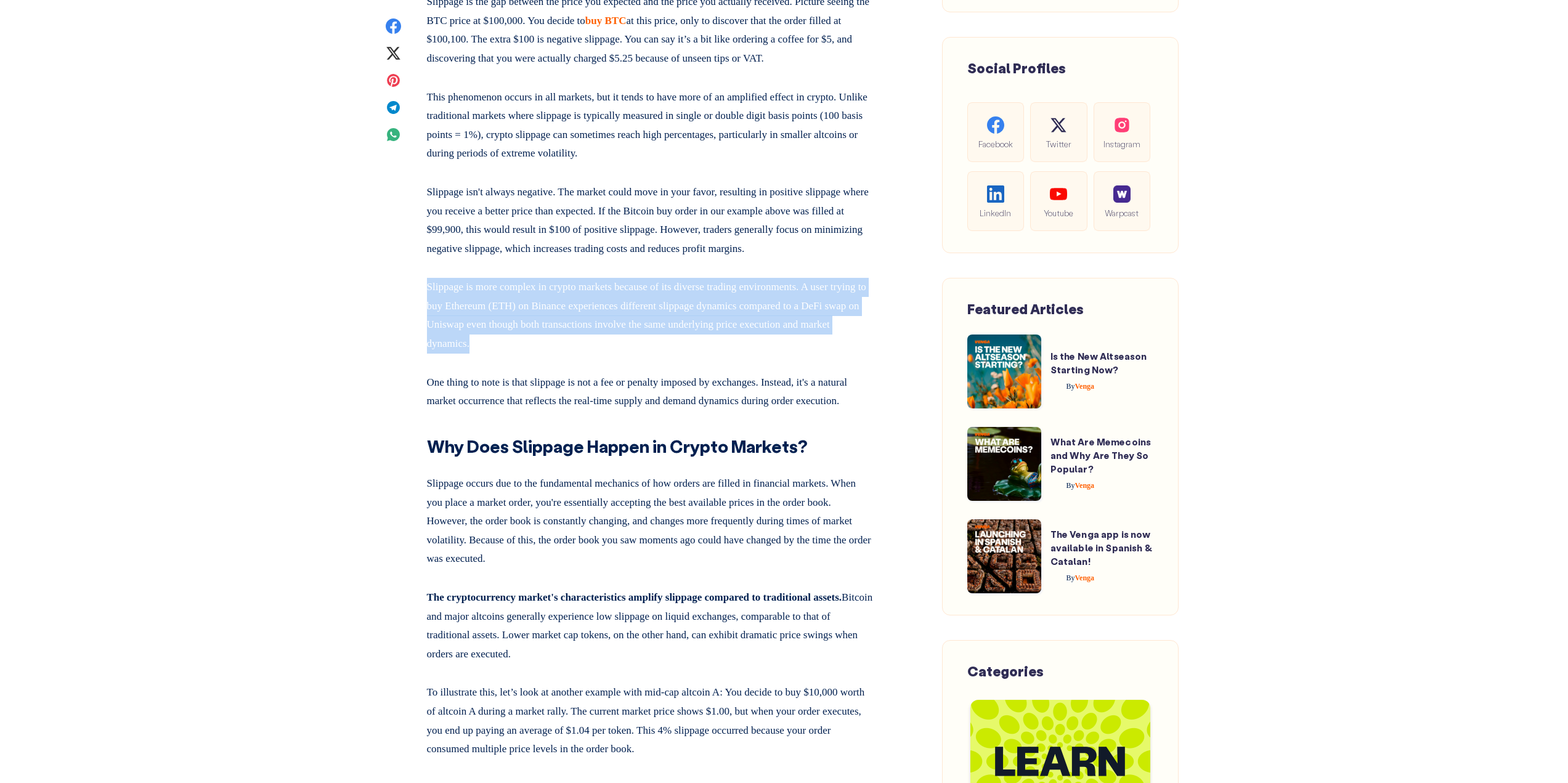
drag, startPoint x: 617, startPoint y: 388, endPoint x: 402, endPoint y: 320, distance: 225.5
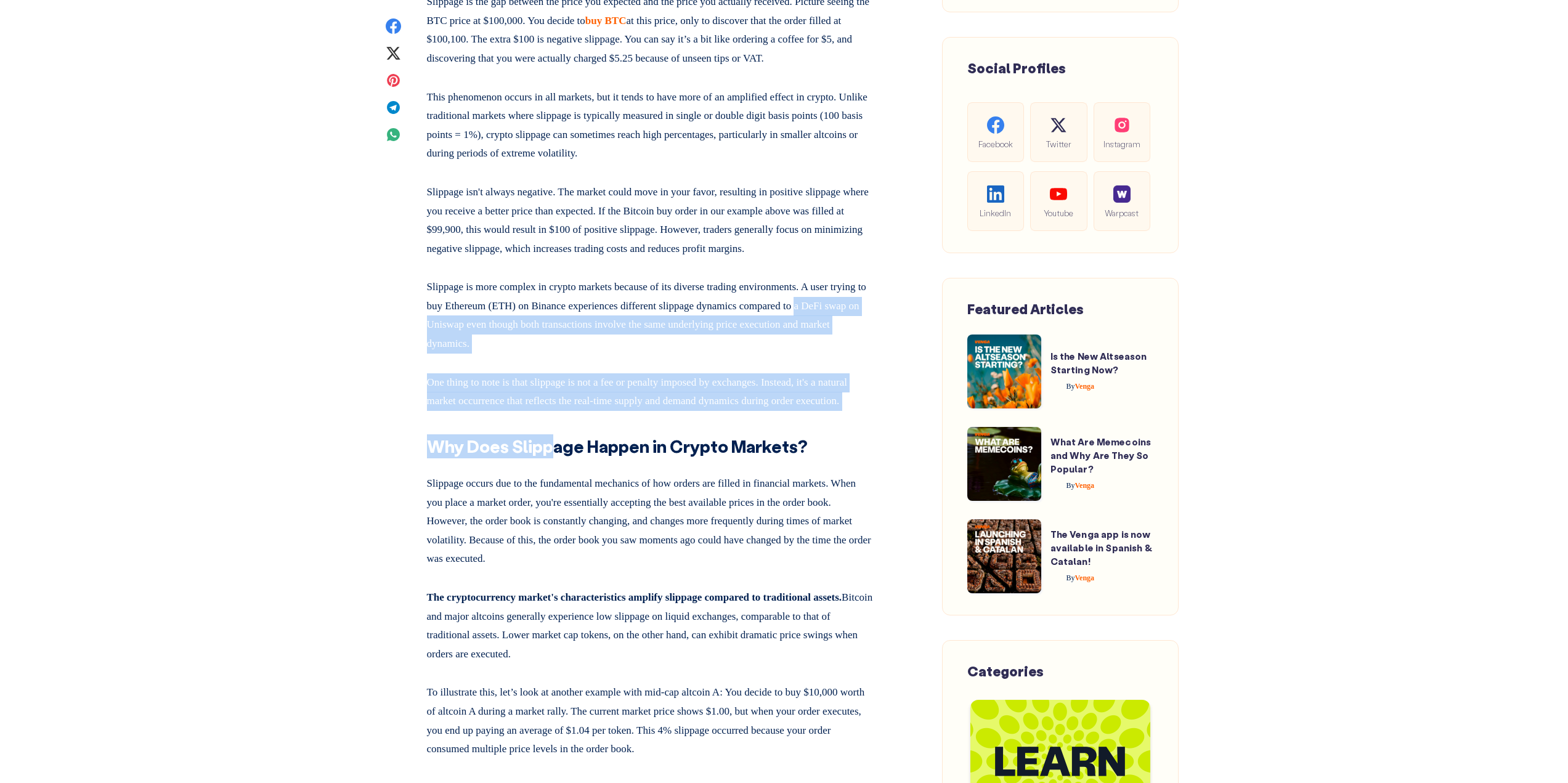
drag, startPoint x: 437, startPoint y: 425, endPoint x: 551, endPoint y: 484, distance: 128.4
click at [560, 411] on p "One thing to note is that slippage is not a fee or penalty imposed by exchanges…" at bounding box center [650, 390] width 447 height 42
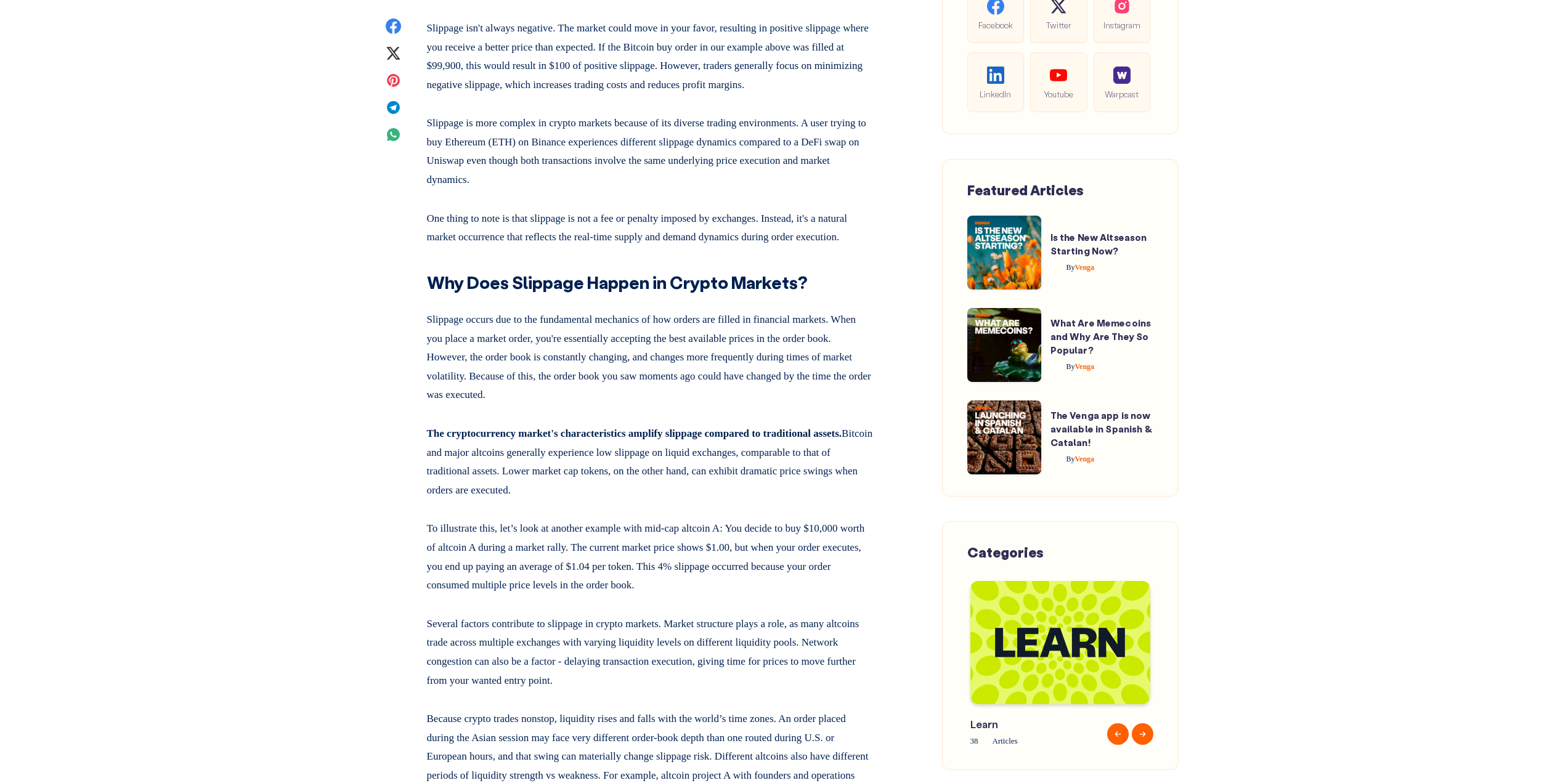
scroll to position [1540, 0]
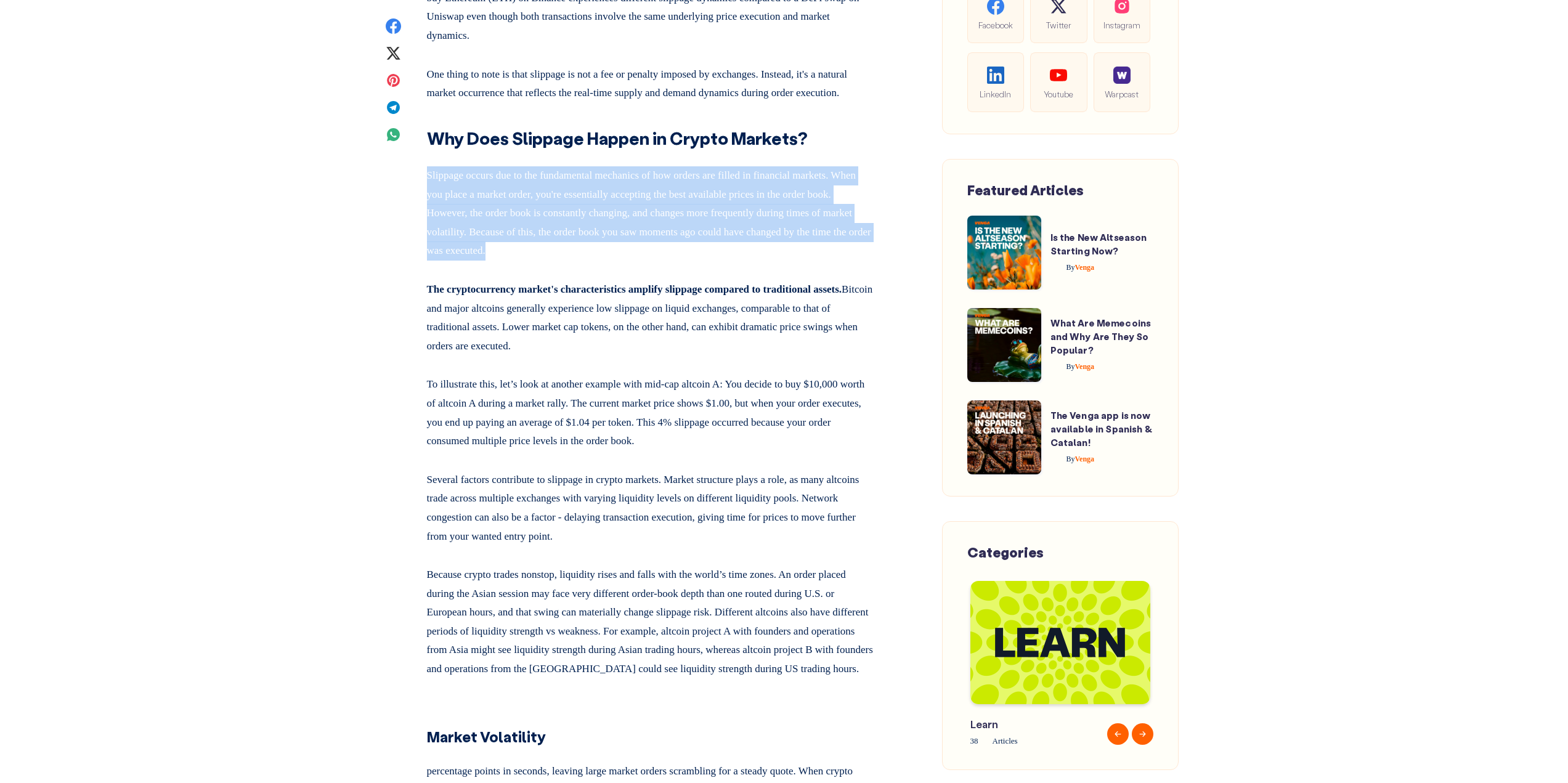
drag, startPoint x: 688, startPoint y: 313, endPoint x: 419, endPoint y: 230, distance: 281.5
drag, startPoint x: 470, startPoint y: 254, endPoint x: 701, endPoint y: 310, distance: 237.7
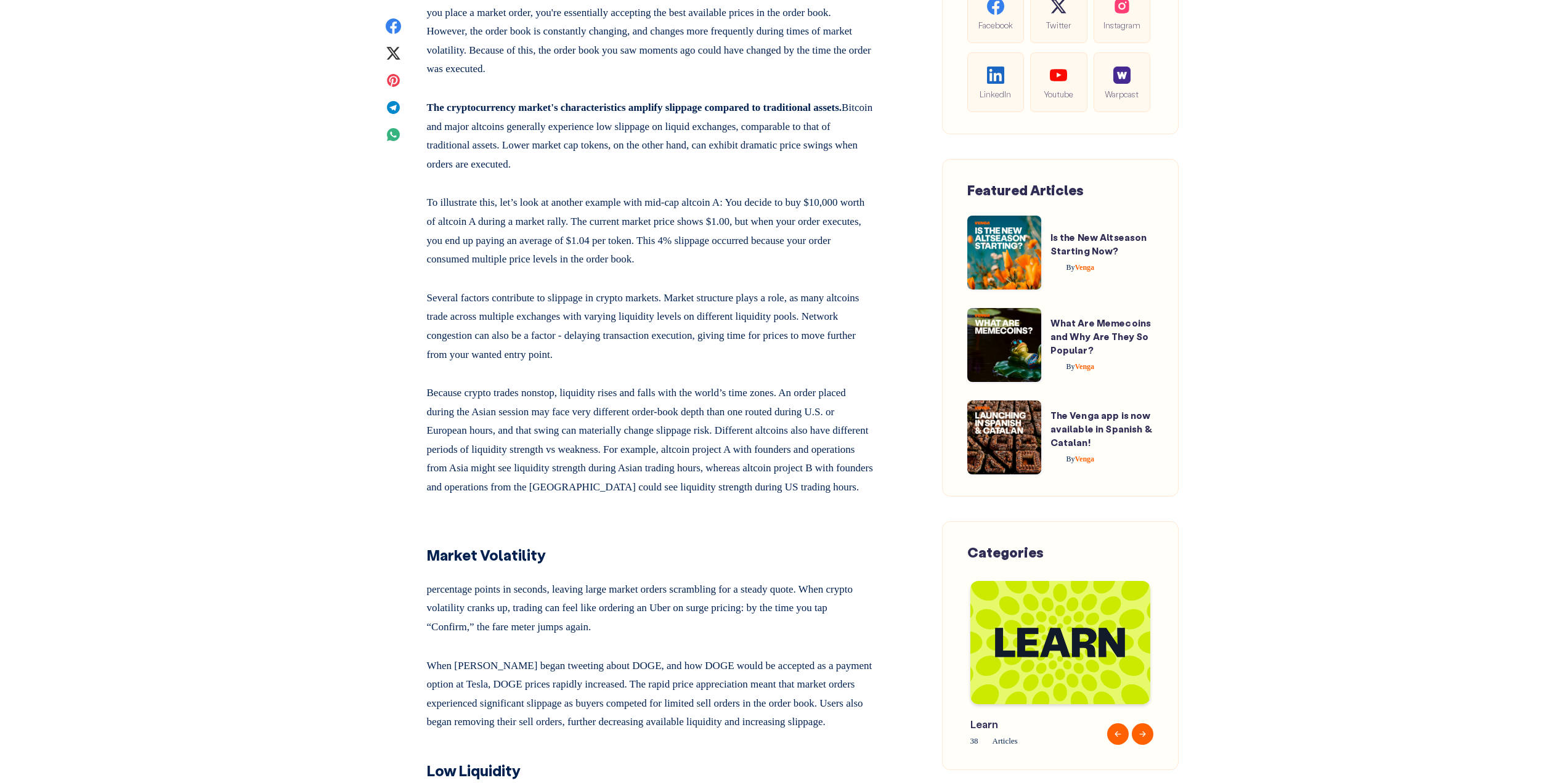
scroll to position [1724, 0]
drag, startPoint x: 427, startPoint y: 157, endPoint x: 664, endPoint y: 226, distance: 246.8
click at [664, 171] on p "The cryptocurrency market's characteristics amplify slippage compared to tradit…" at bounding box center [650, 130] width 447 height 80
click at [679, 171] on p "The cryptocurrency market's characteristics amplify slippage compared to tradit…" at bounding box center [650, 130] width 447 height 80
drag, startPoint x: 679, startPoint y: 224, endPoint x: 712, endPoint y: 122, distance: 107.2
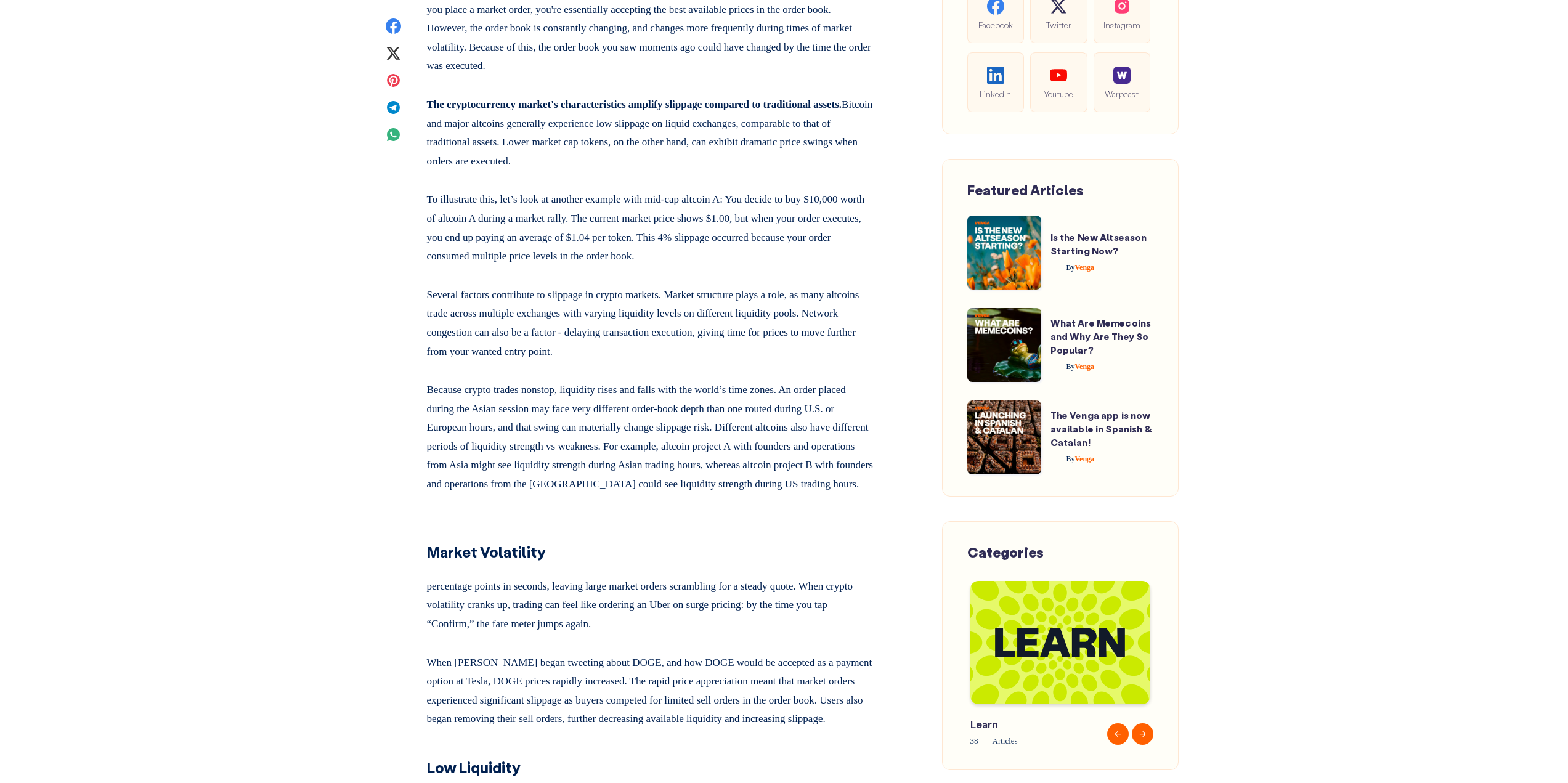
click at [711, 171] on p "The cryptocurrency market's characteristics amplify slippage compared to tradit…" at bounding box center [650, 130] width 447 height 80
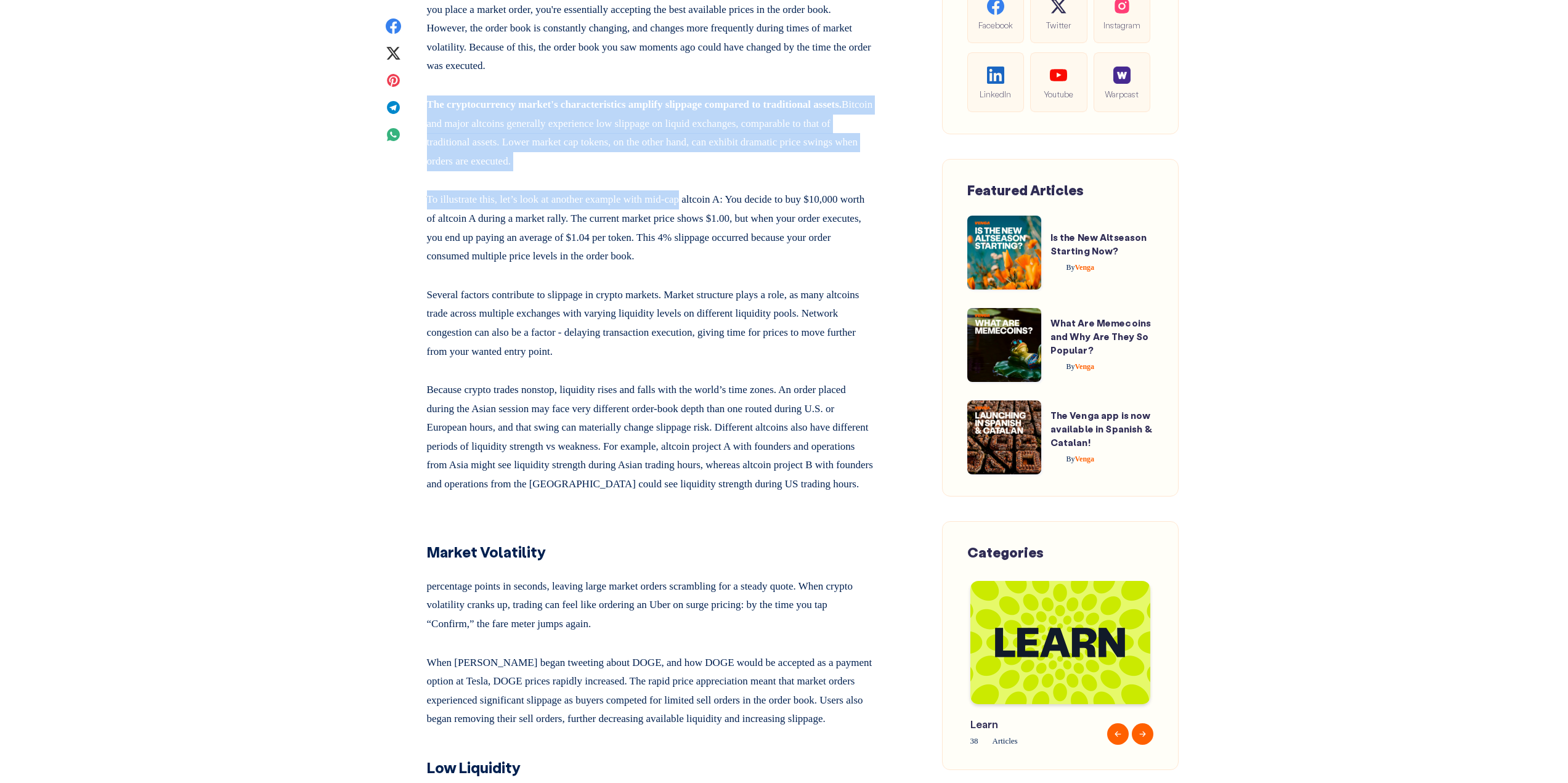
drag, startPoint x: 700, startPoint y: 229, endPoint x: 700, endPoint y: 130, distance: 99.0
click at [715, 171] on p "The cryptocurrency market's characteristics amplify slippage compared to tradit…" at bounding box center [650, 130] width 447 height 80
drag, startPoint x: 711, startPoint y: 223, endPoint x: 730, endPoint y: 121, distance: 103.8
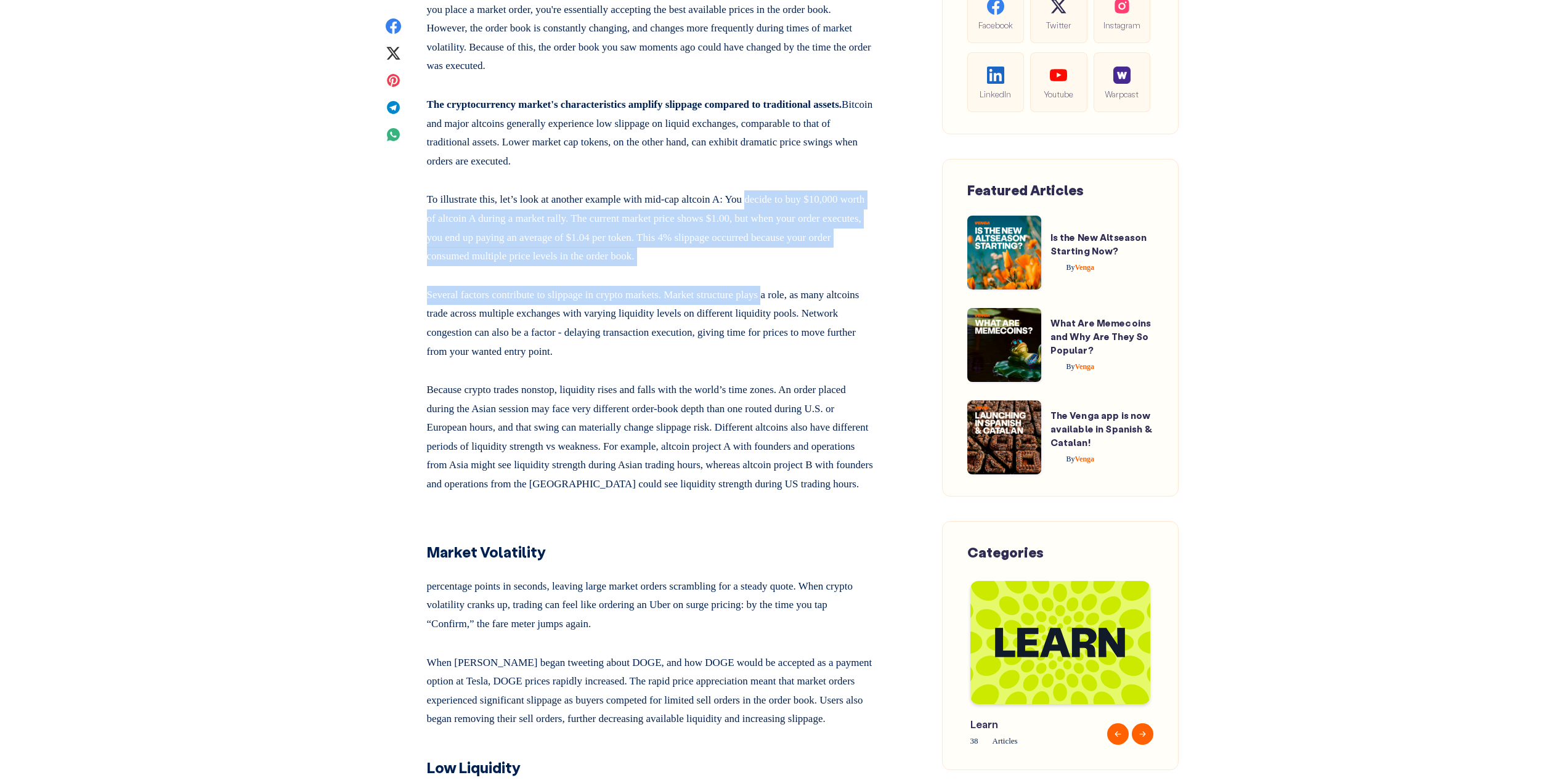
drag, startPoint x: 766, startPoint y: 236, endPoint x: 798, endPoint y: 336, distance: 105.0
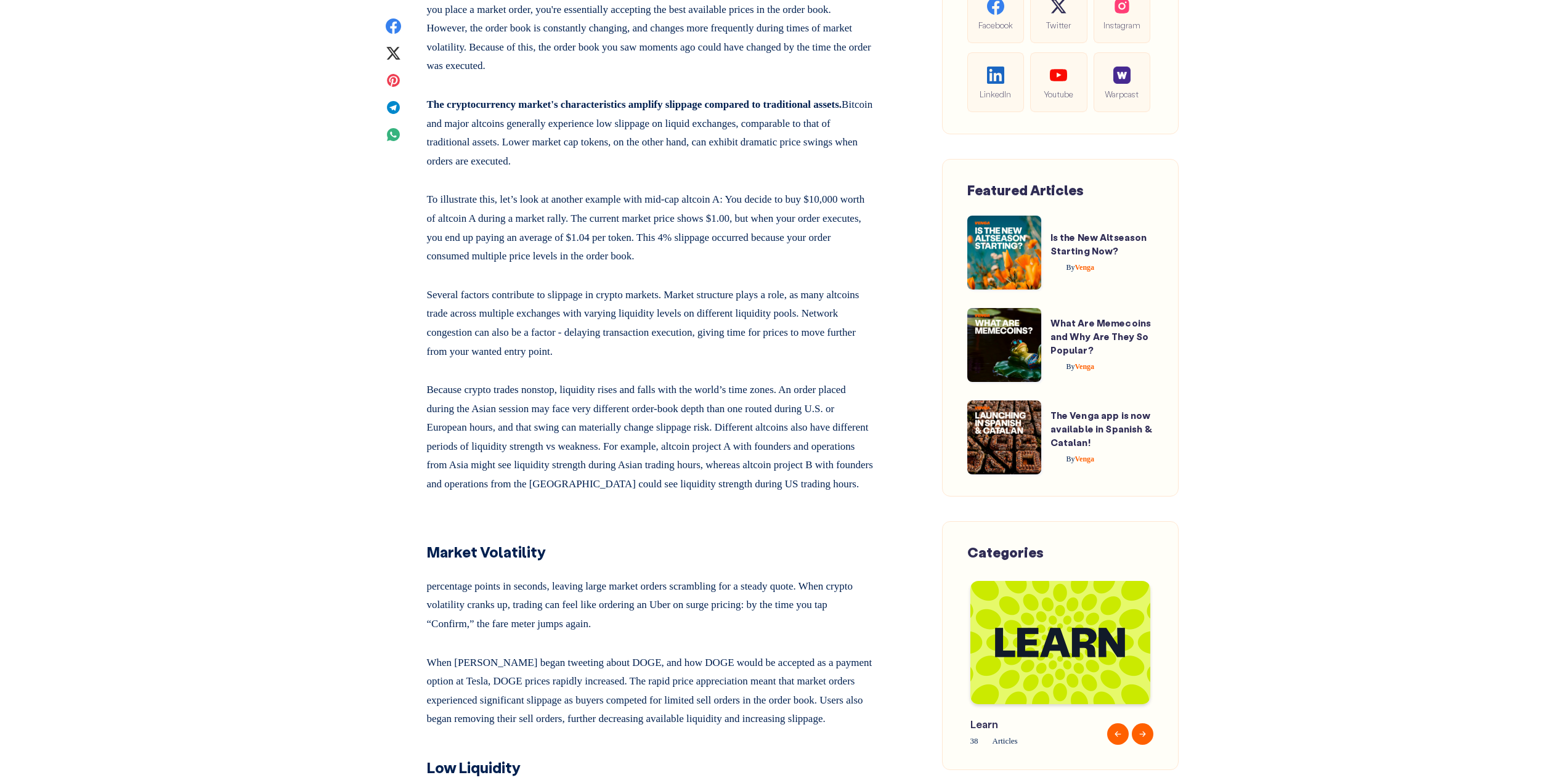
drag, startPoint x: 801, startPoint y: 321, endPoint x: 794, endPoint y: 212, distance: 109.2
click at [794, 171] on p "The cryptocurrency market's characteristics amplify slippage compared to tradit…" at bounding box center [650, 130] width 447 height 80
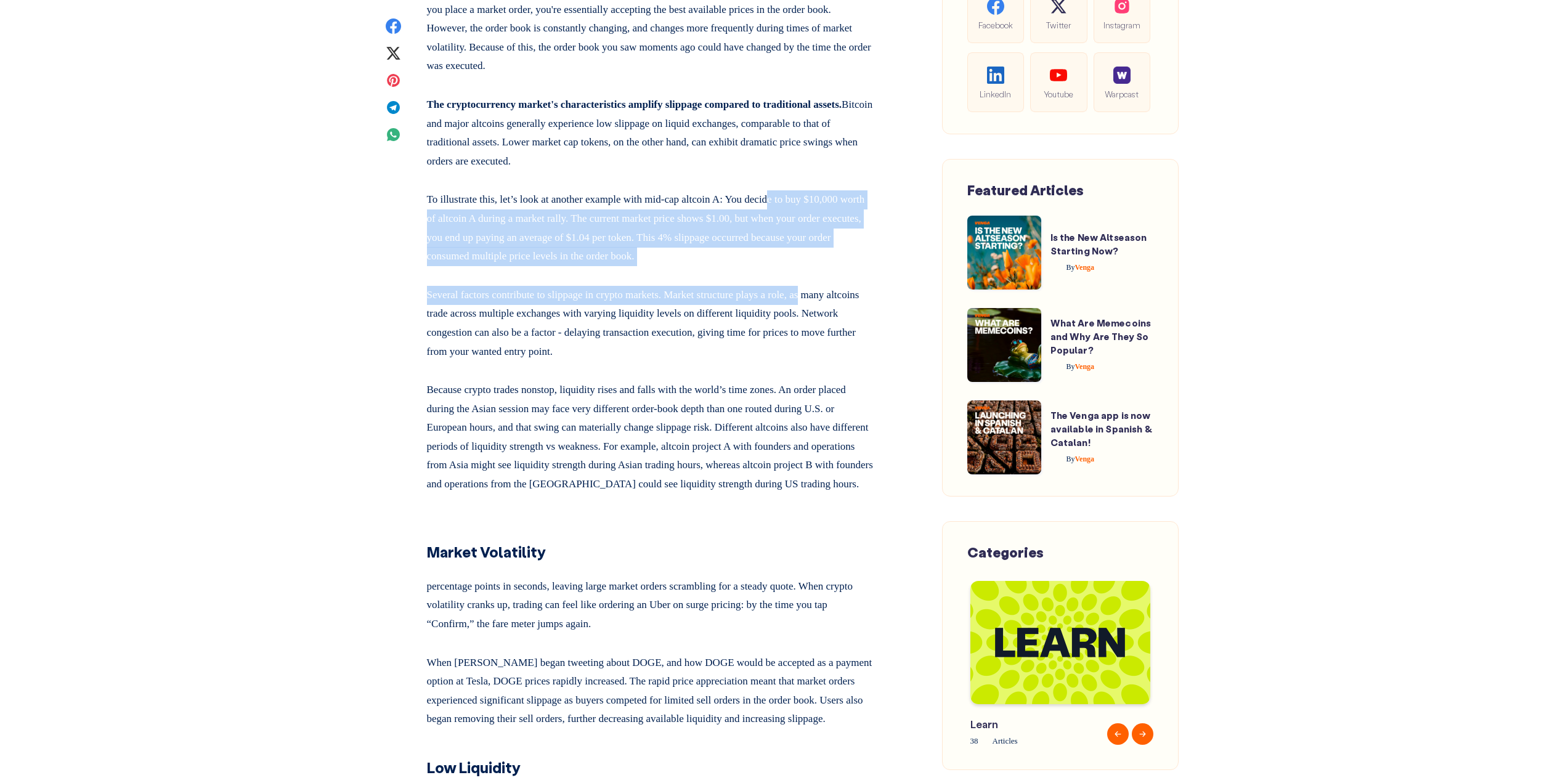
drag, startPoint x: 792, startPoint y: 227, endPoint x: 835, endPoint y: 324, distance: 106.1
click at [835, 265] on p "To illustrate this, let’s look at another example with mid-cap altcoin A: You d…" at bounding box center [650, 225] width 447 height 80
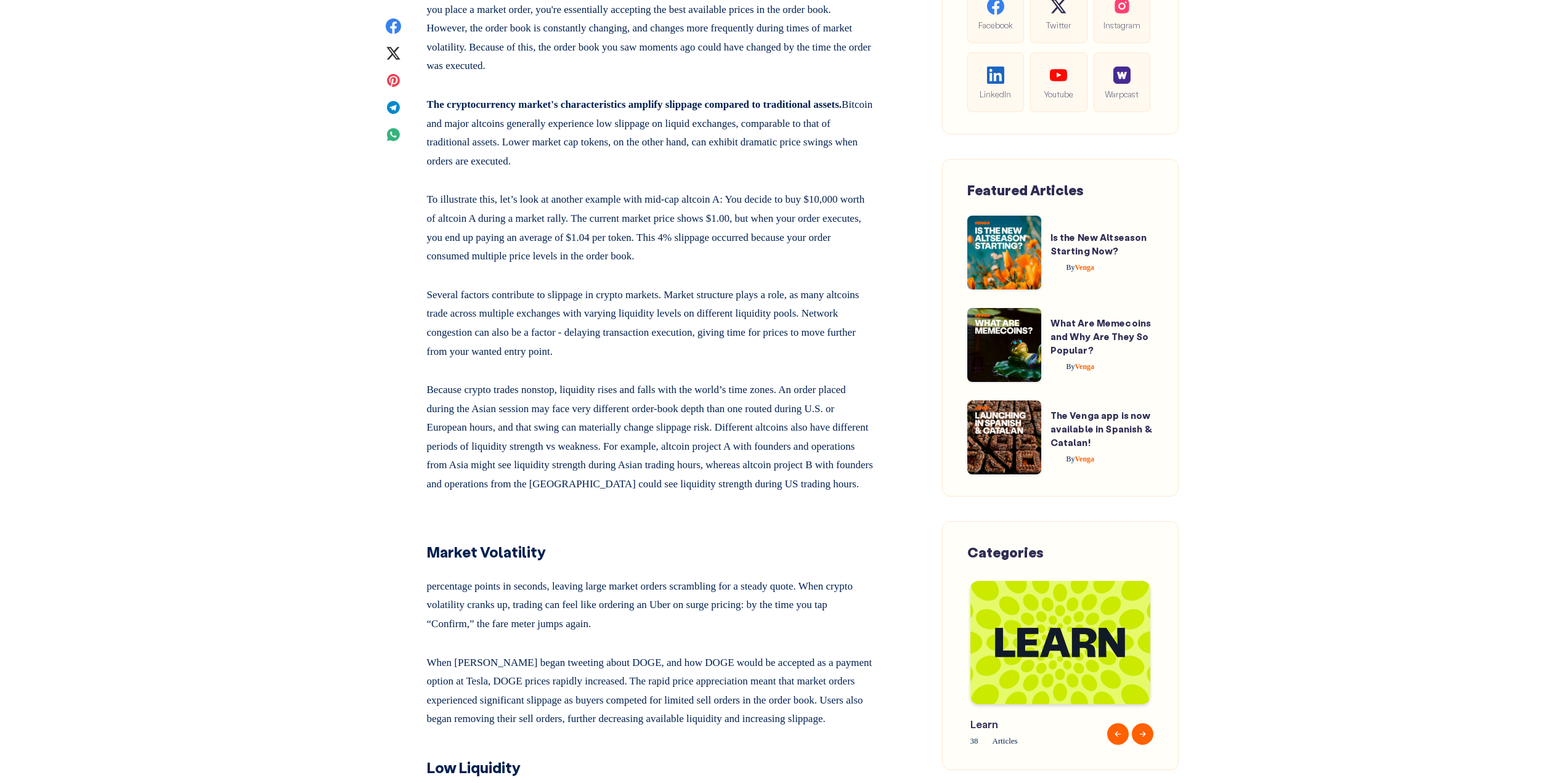
click at [787, 341] on p "Several factors contribute to slippage in crypto markets. Market structure play…" at bounding box center [650, 321] width 447 height 80
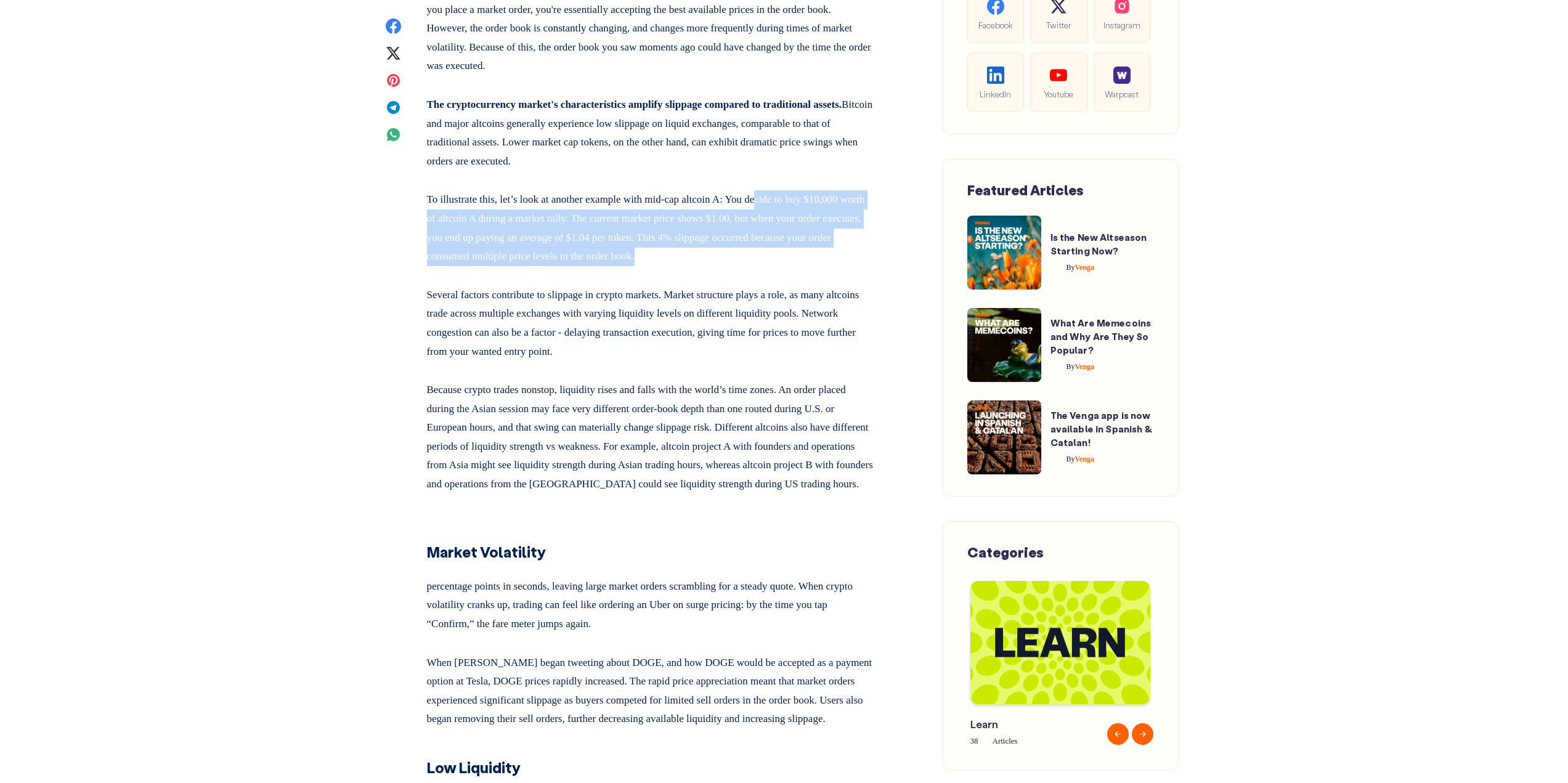
drag, startPoint x: 782, startPoint y: 288, endPoint x: 777, endPoint y: 242, distance: 46.3
click at [777, 242] on p "To illustrate this, let’s look at another example with mid-cap altcoin A: You d…" at bounding box center [650, 225] width 447 height 80
drag, startPoint x: 779, startPoint y: 228, endPoint x: 771, endPoint y: 309, distance: 81.4
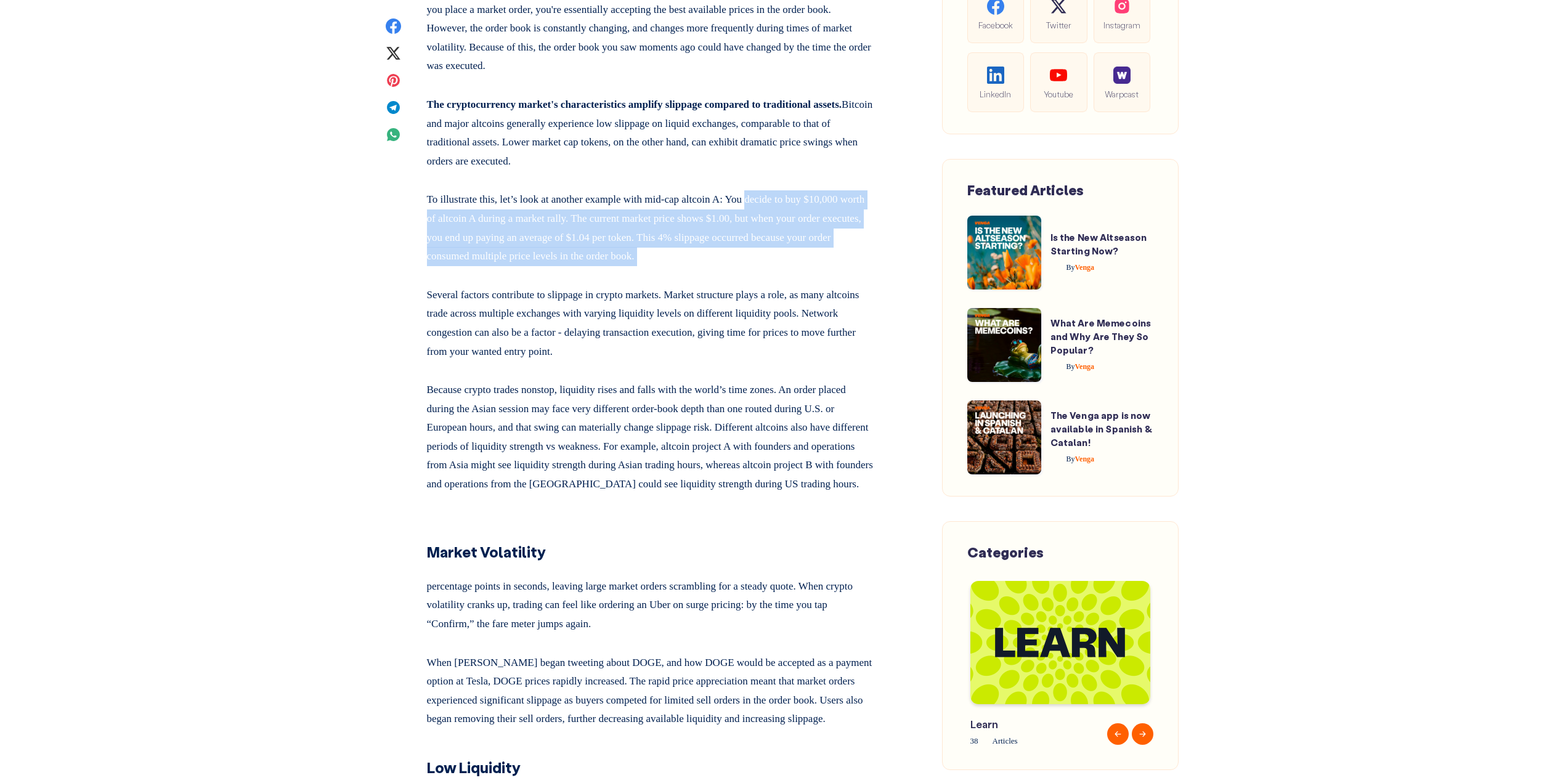
click at [771, 265] on p "To illustrate this, let’s look at another example with mid-cap altcoin A: You d…" at bounding box center [650, 225] width 447 height 80
drag, startPoint x: 769, startPoint y: 313, endPoint x: 772, endPoint y: 222, distance: 91.0
click at [772, 171] on p "The cryptocurrency market's characteristics amplify slippage compared to tradit…" at bounding box center [650, 130] width 447 height 80
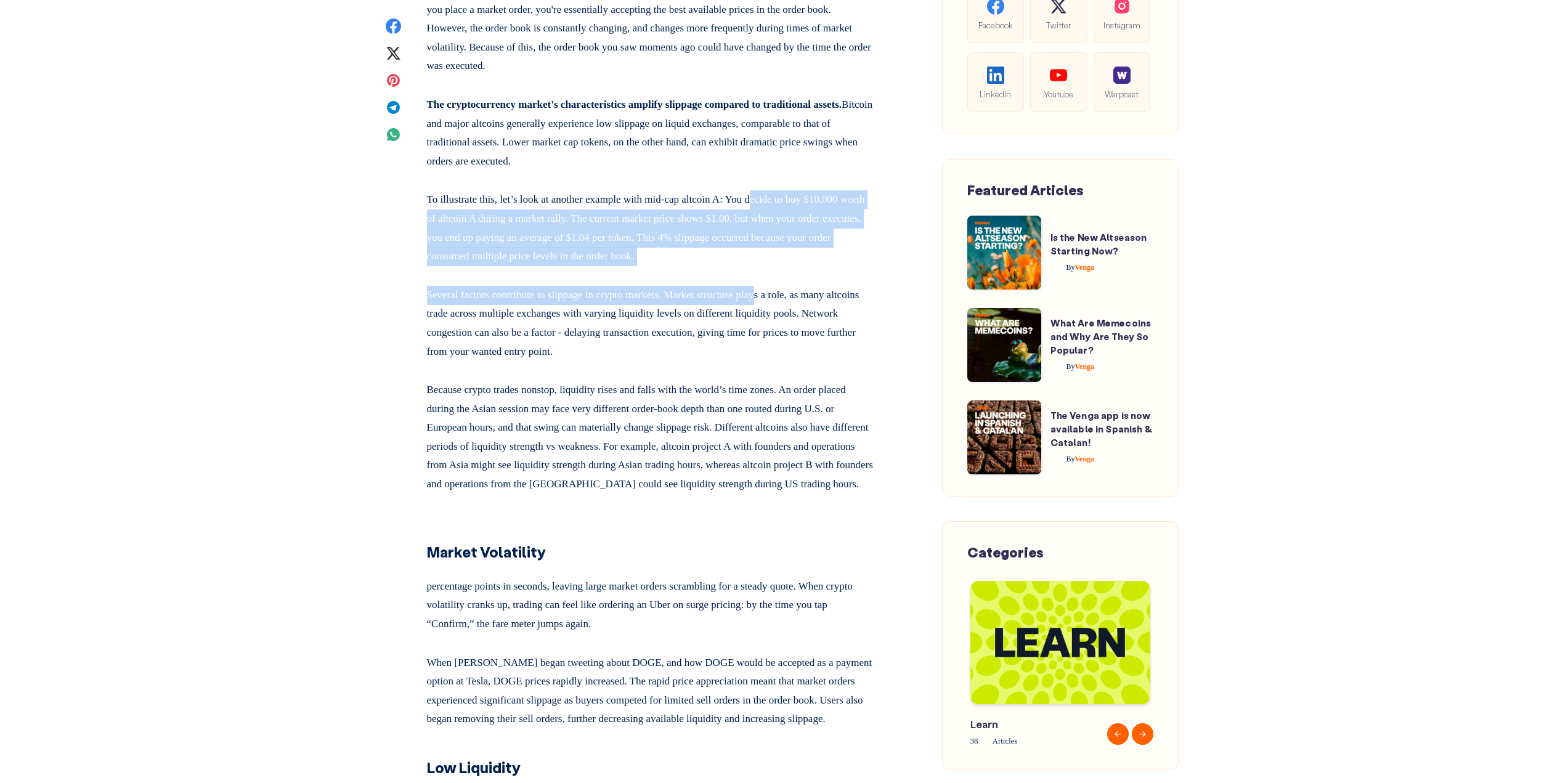
click at [794, 265] on p "To illustrate this, let’s look at another example with mid-cap altcoin A: You d…" at bounding box center [650, 225] width 447 height 80
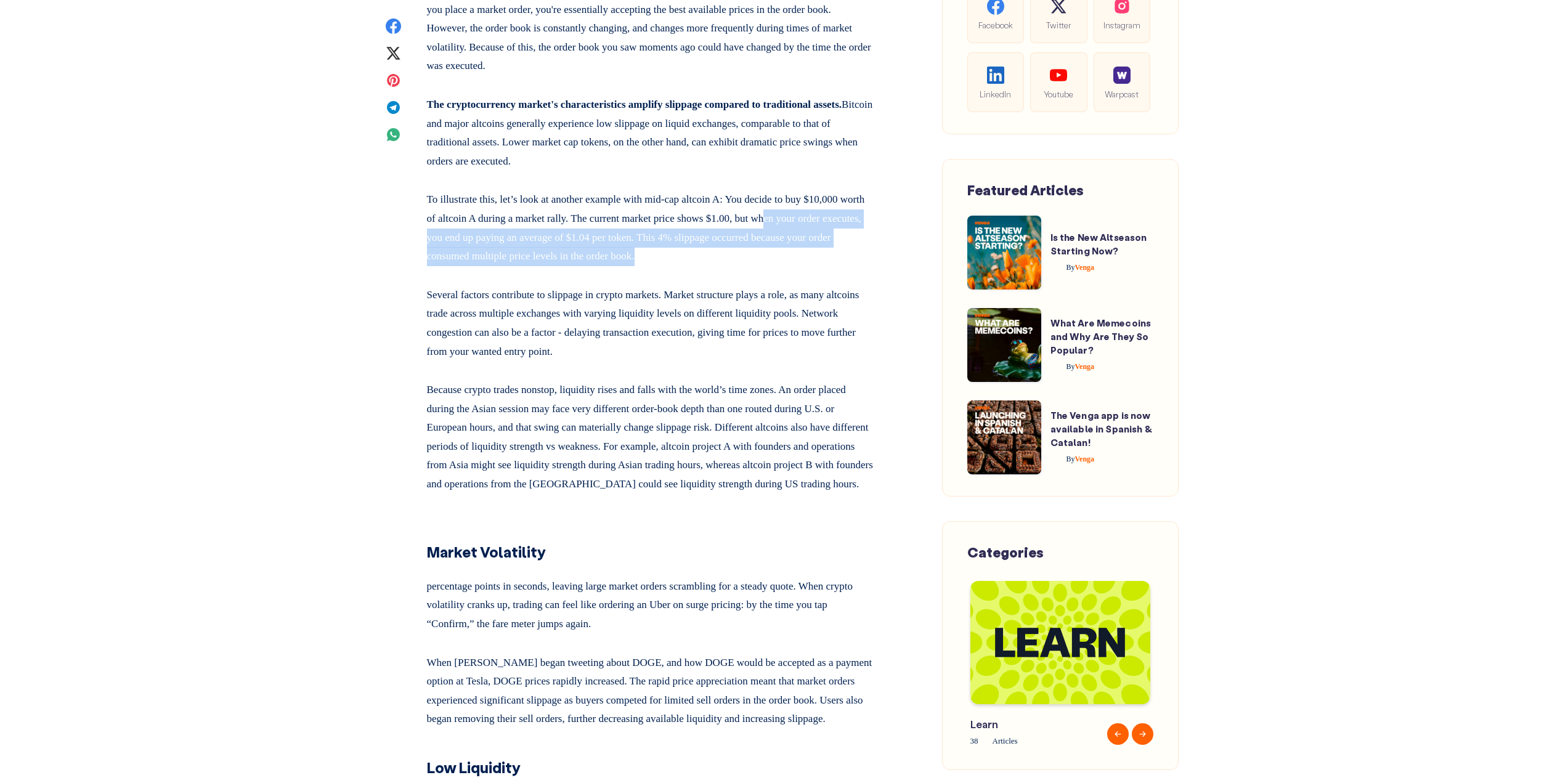
drag, startPoint x: 818, startPoint y: 270, endPoint x: 812, endPoint y: 313, distance: 43.4
click at [812, 265] on p "To illustrate this, let’s look at another example with mid-cap altcoin A: You d…" at bounding box center [650, 225] width 447 height 80
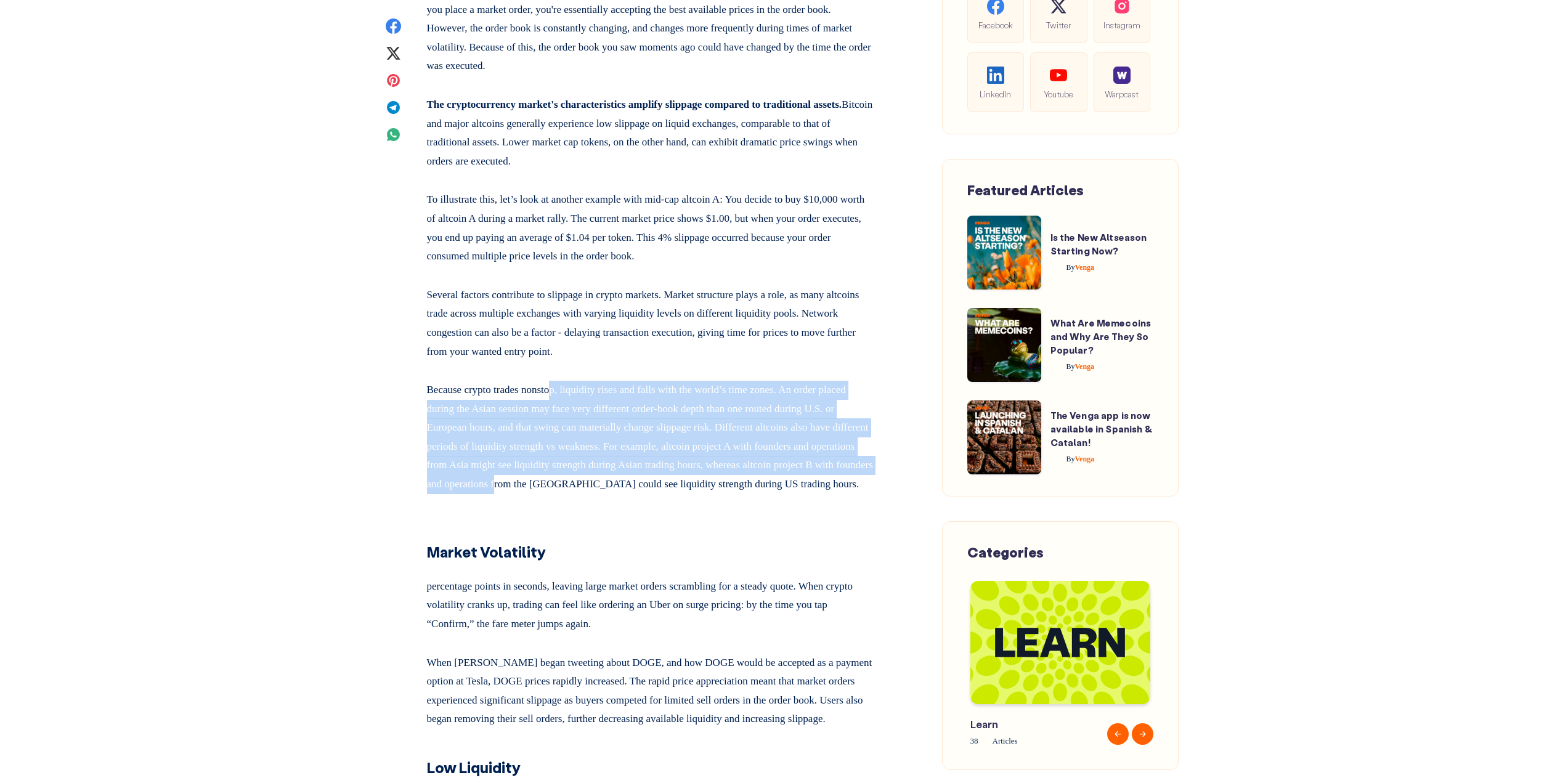
drag, startPoint x: 568, startPoint y: 426, endPoint x: 753, endPoint y: 546, distance: 220.5
click at [694, 494] on p "Because crypto trades nonstop, liquidity rises and falls with the world’s time …" at bounding box center [650, 434] width 447 height 118
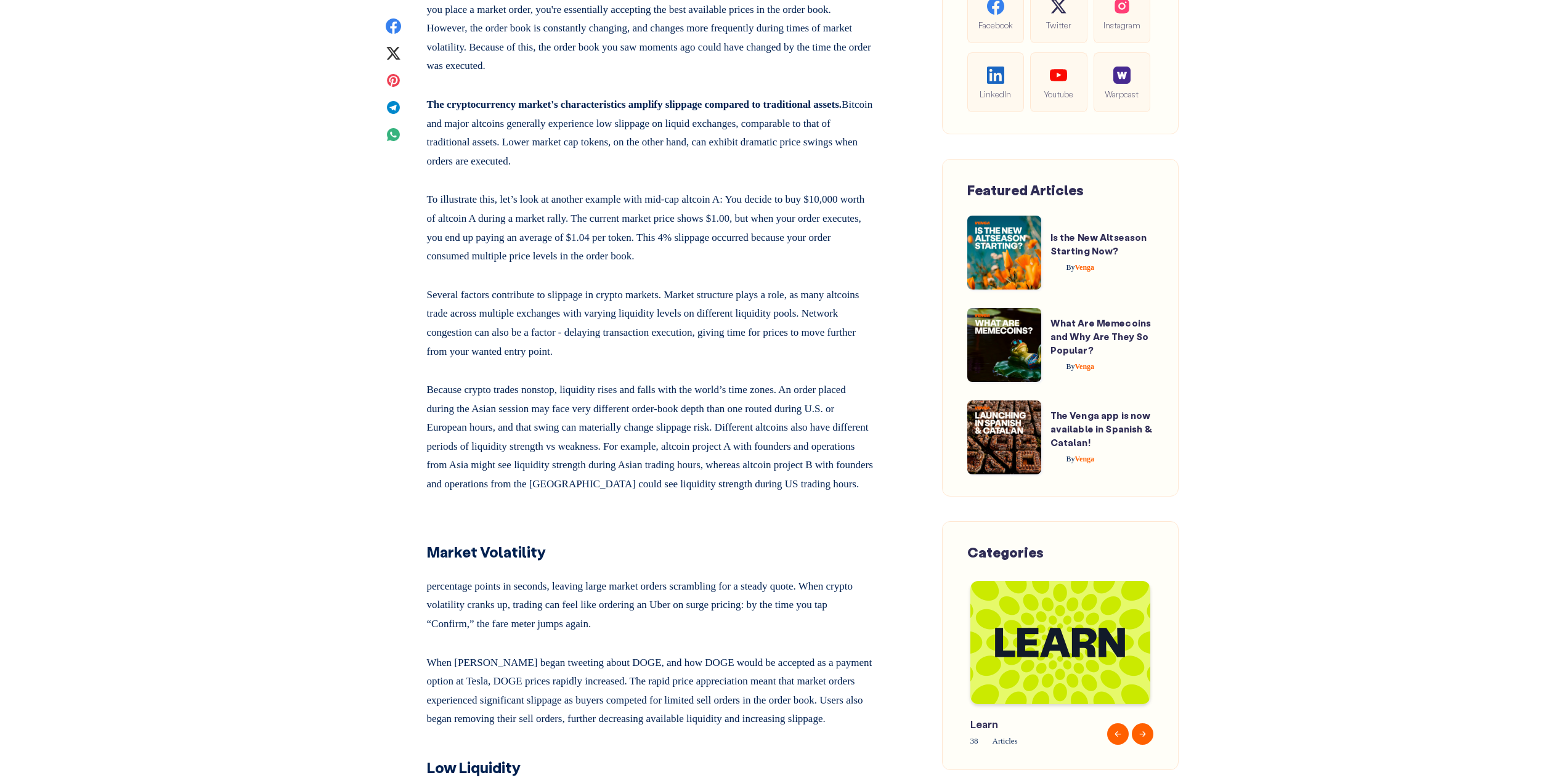
click at [690, 494] on p "Because crypto trades nonstop, liquidity rises and falls with the world’s time …" at bounding box center [650, 434] width 447 height 118
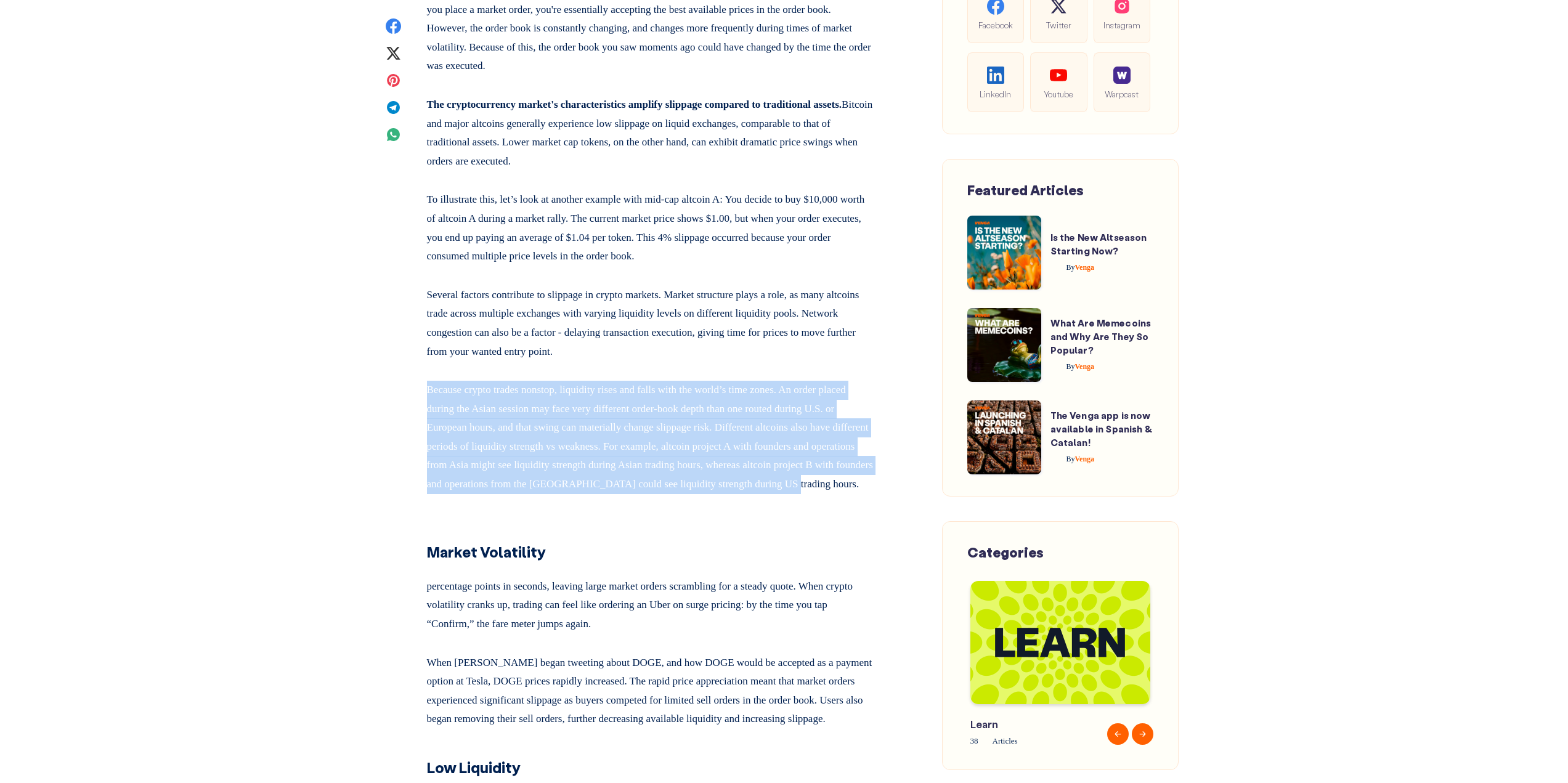
drag, startPoint x: 710, startPoint y: 503, endPoint x: 750, endPoint y: 413, distance: 98.5
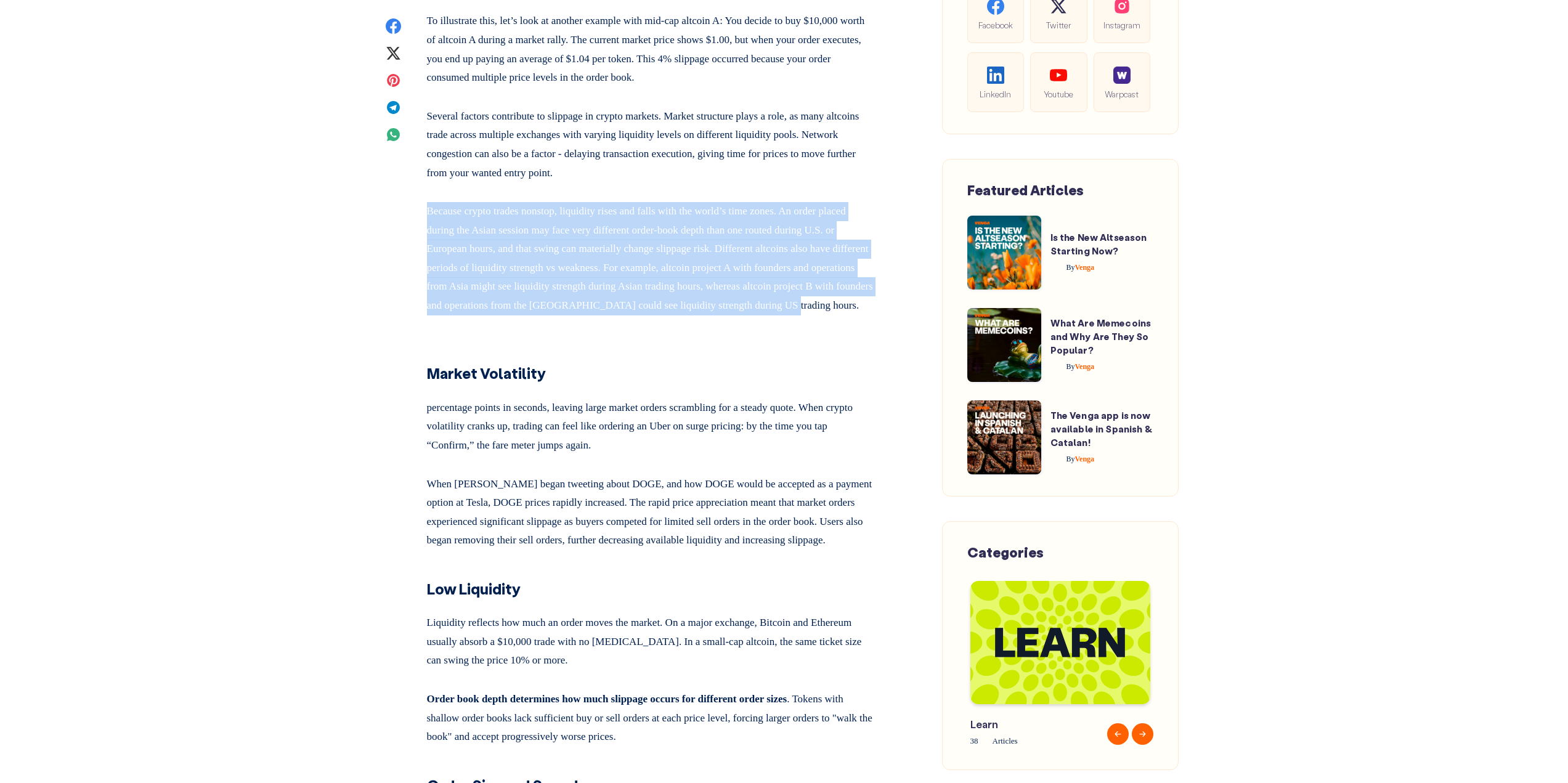
scroll to position [1909, 0]
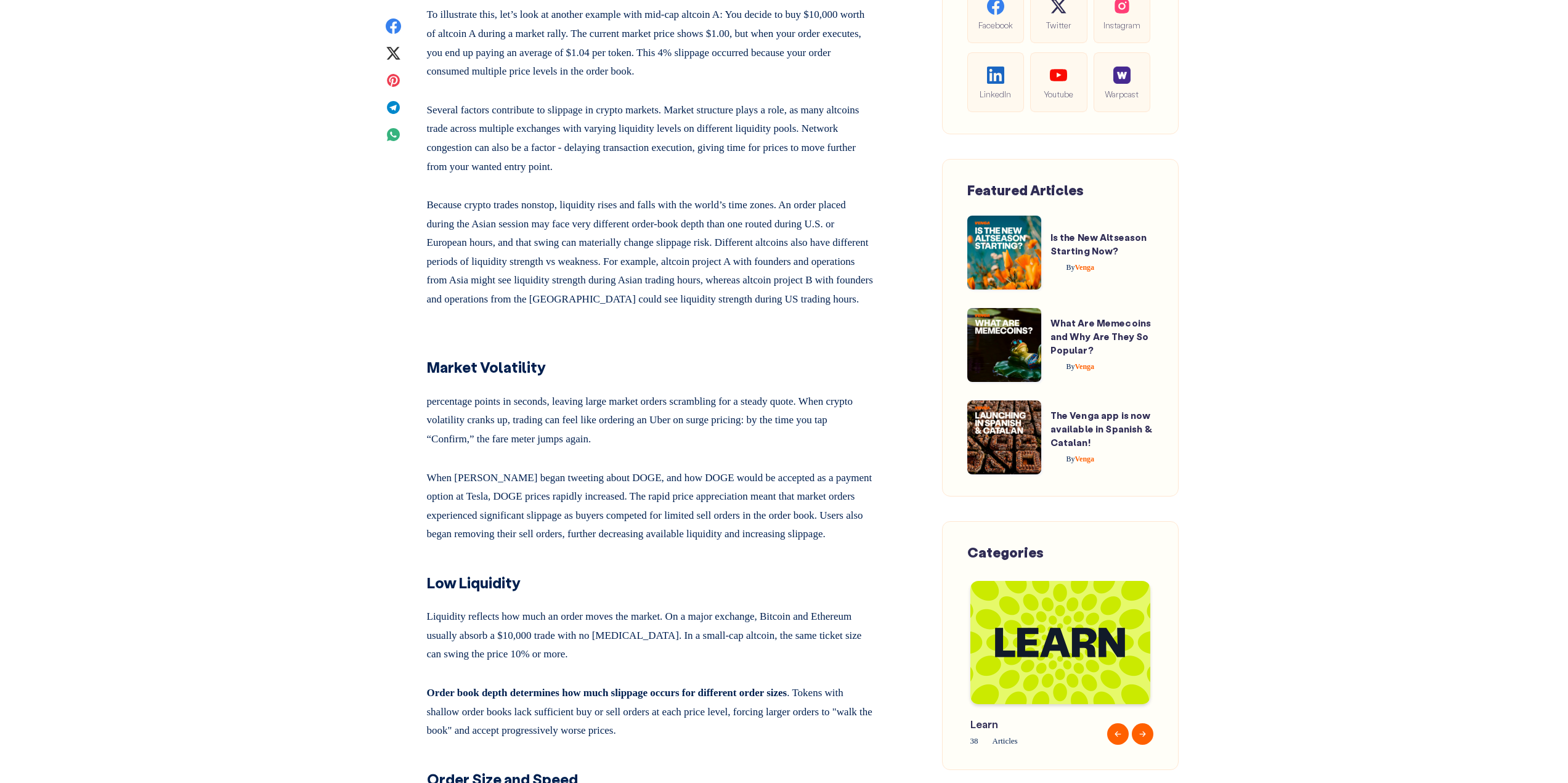
click at [728, 539] on p "When [PERSON_NAME] began tweeting about DOGE, and how DOGE would be accepted as…" at bounding box center [650, 503] width 447 height 80
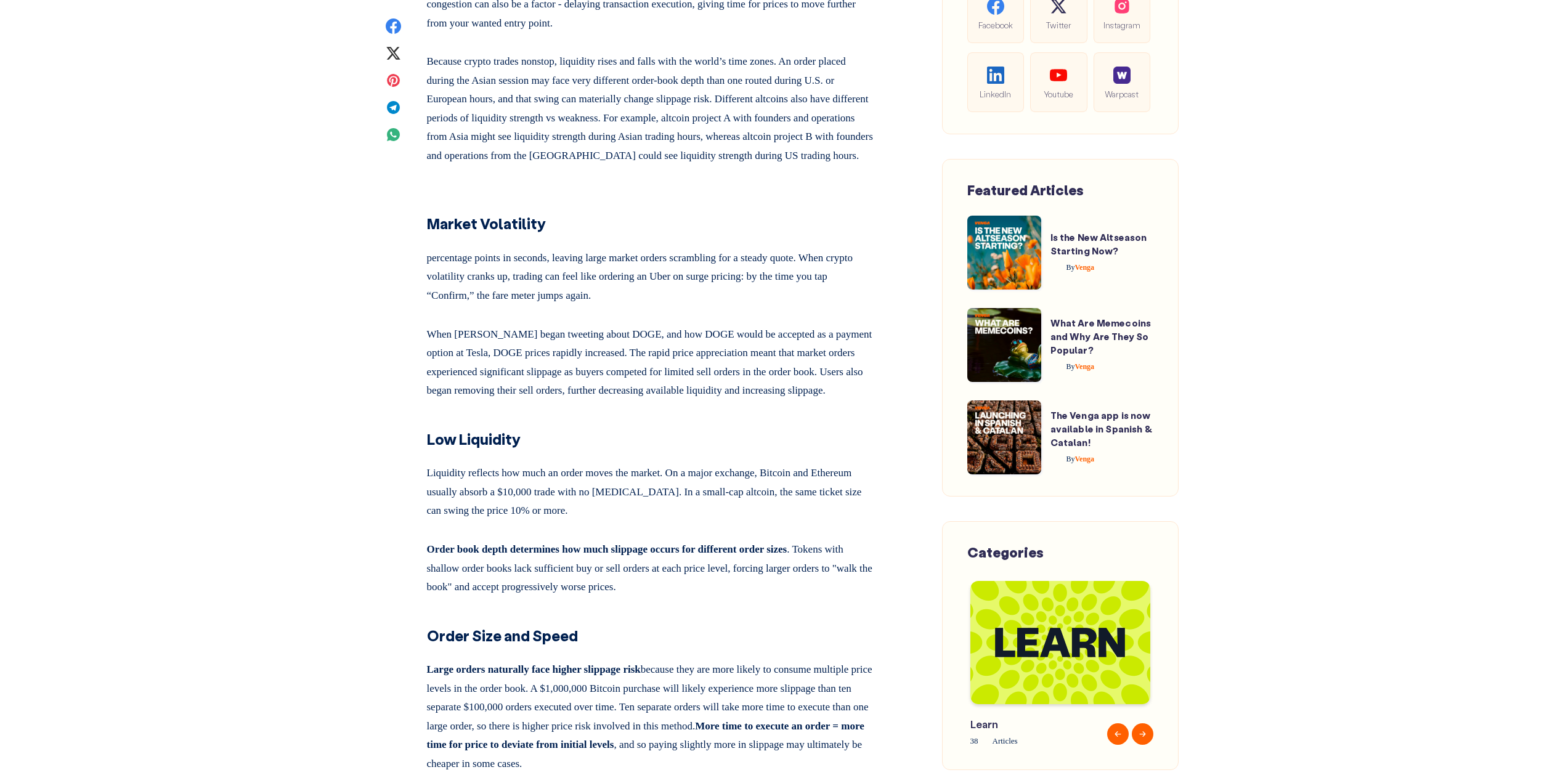
scroll to position [2094, 0]
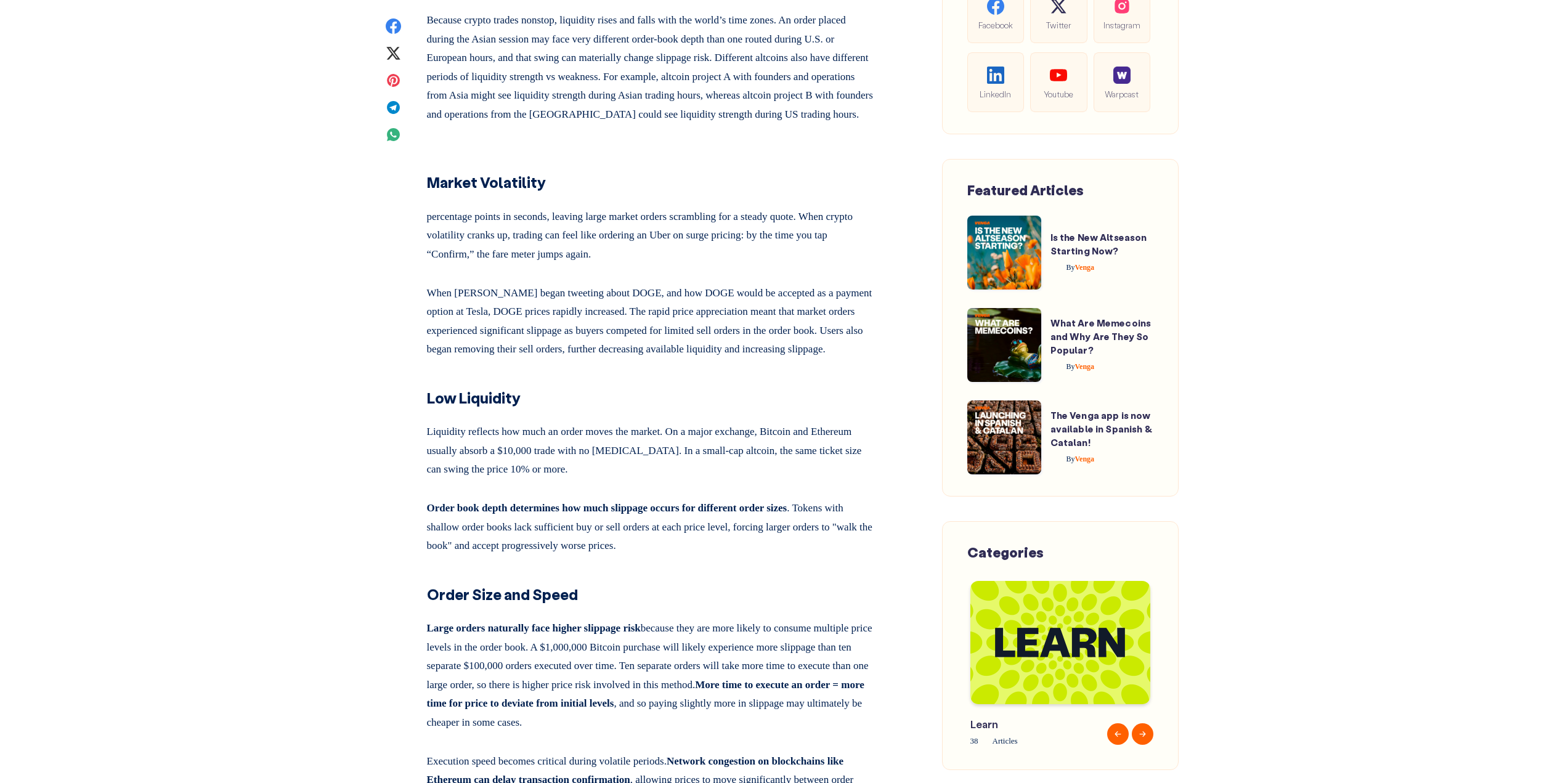
click at [730, 479] on p "Liquidity reflects how much an order moves the market. On a major exchange, Bit…" at bounding box center [650, 448] width 447 height 62
click at [740, 409] on h3 "Low Liquidity" at bounding box center [650, 391] width 447 height 35
click at [739, 409] on h3 "Low Liquidity" at bounding box center [650, 391] width 447 height 35
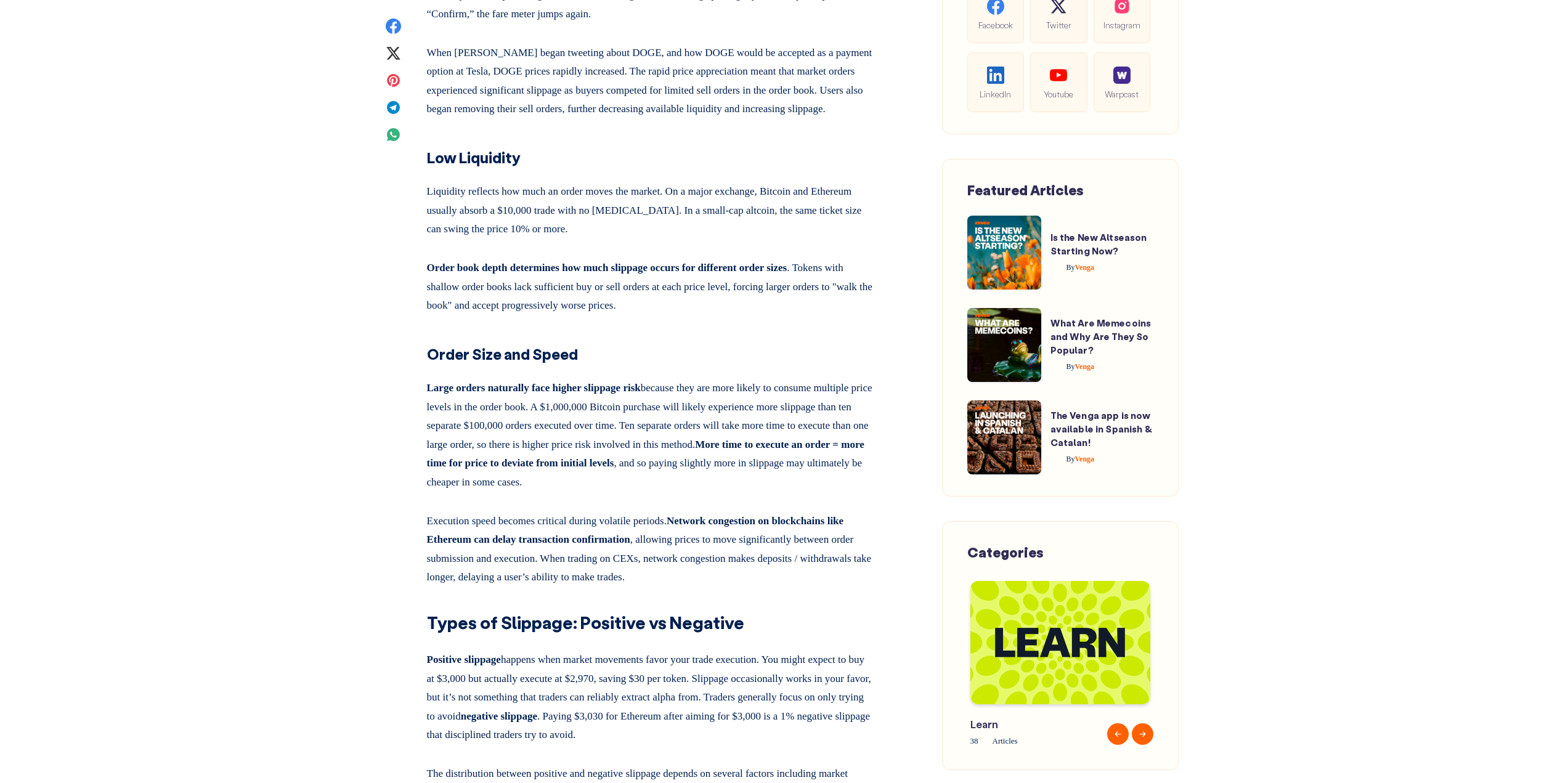
scroll to position [2340, 0]
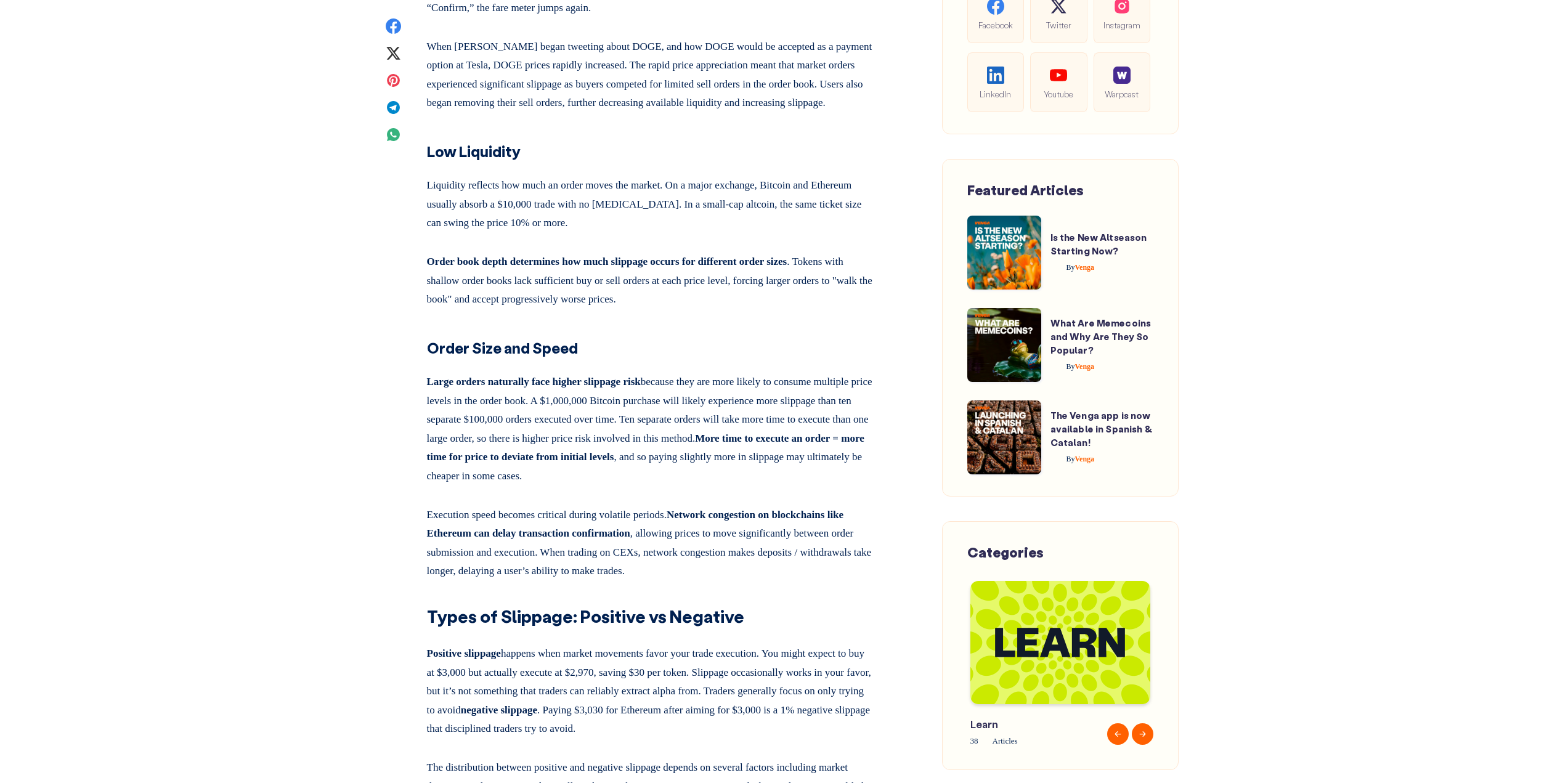
click at [724, 359] on h3 "Order Size and Speed" at bounding box center [650, 341] width 447 height 35
click at [617, 359] on h3 "Order Size and Speed" at bounding box center [650, 341] width 447 height 35
click at [631, 359] on h3 "Order Size and Speed" at bounding box center [650, 341] width 447 height 35
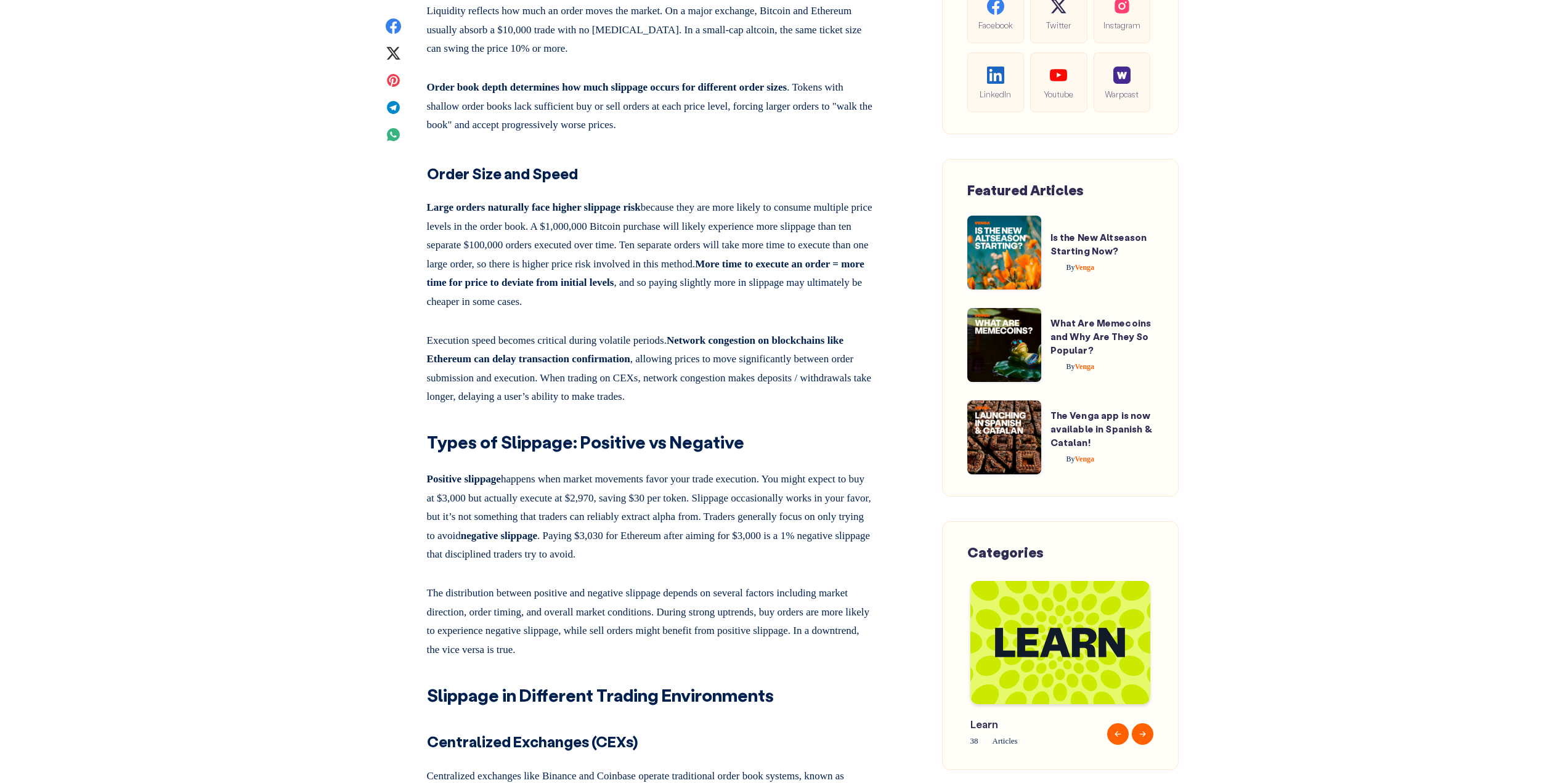
scroll to position [2525, 0]
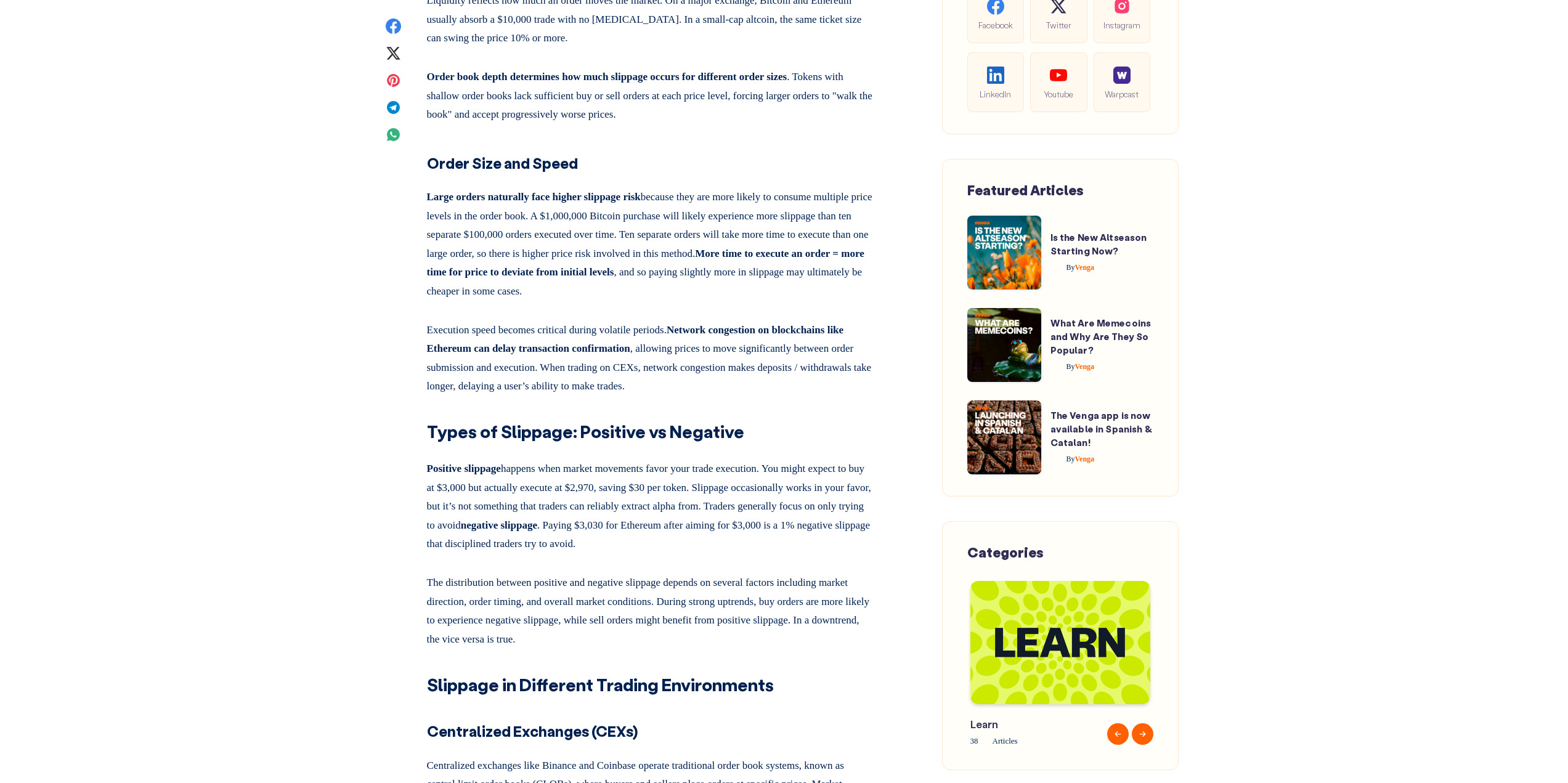
click at [746, 283] on p "Large orders naturally face higher slippage risk because they are more likely t…" at bounding box center [650, 242] width 447 height 118
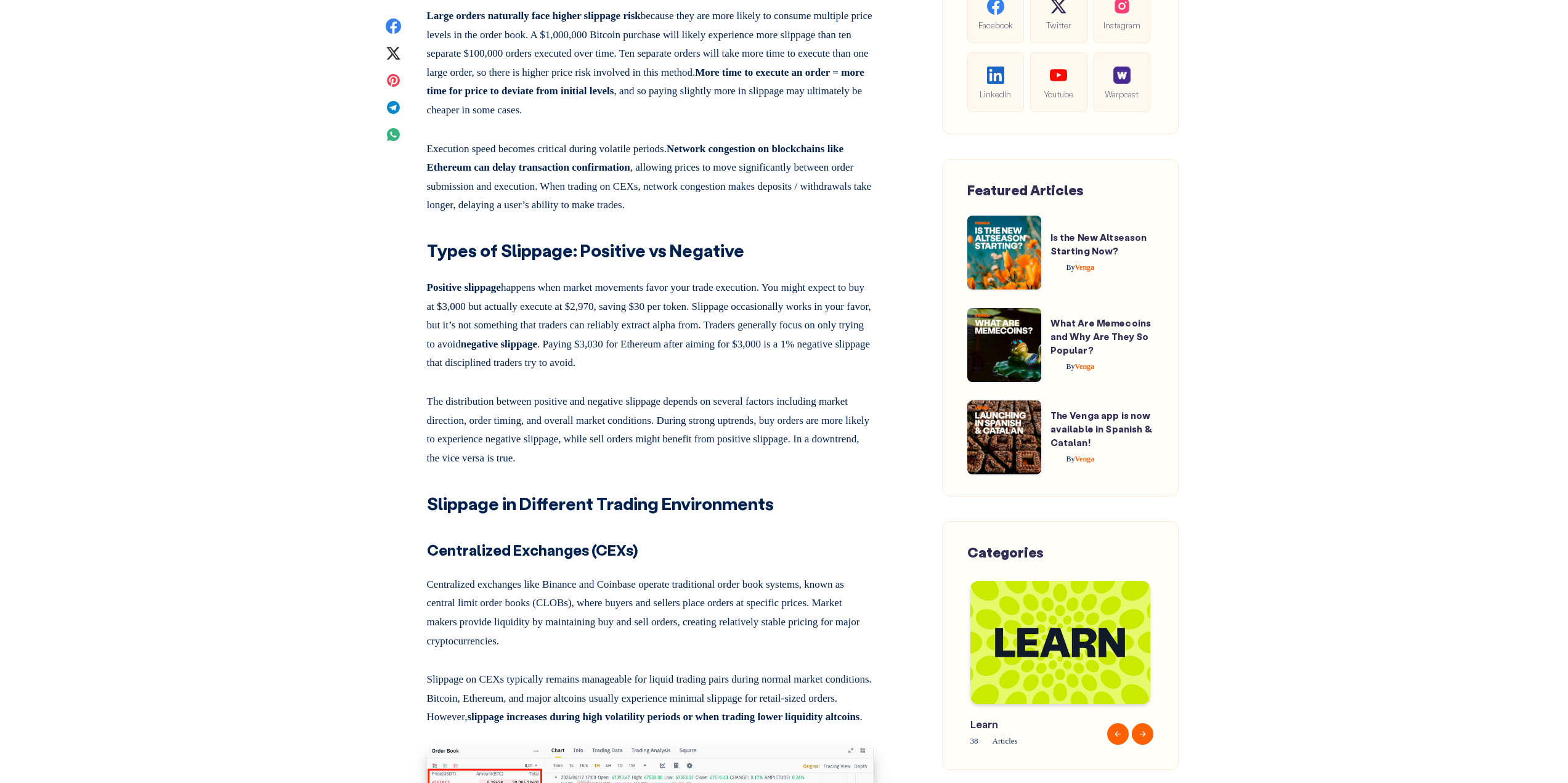
scroll to position [2709, 0]
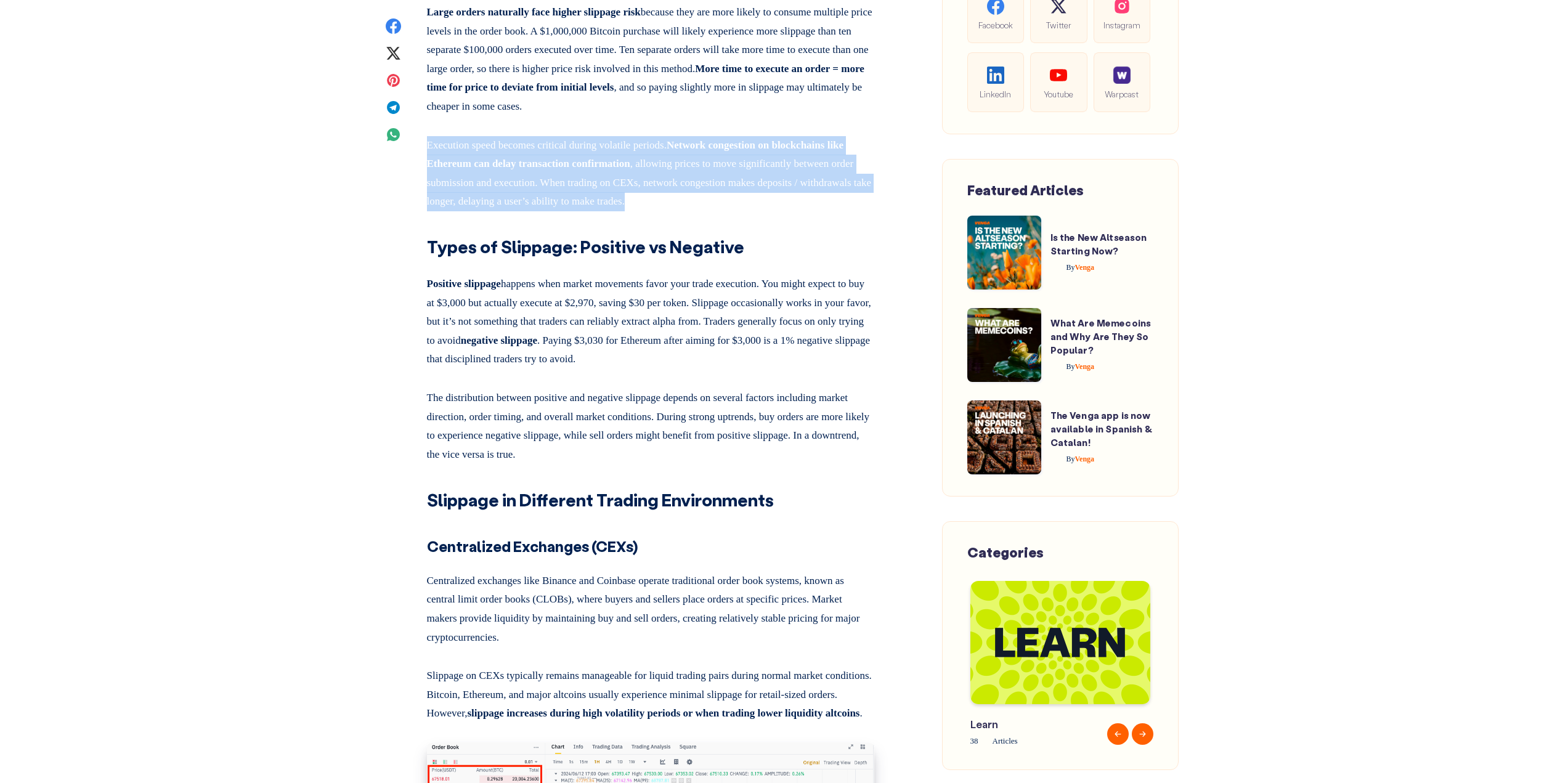
drag, startPoint x: 787, startPoint y: 300, endPoint x: 804, endPoint y: 204, distance: 97.5
click at [804, 116] on p "Large orders naturally face higher slippage risk because they are more likely t…" at bounding box center [650, 57] width 447 height 118
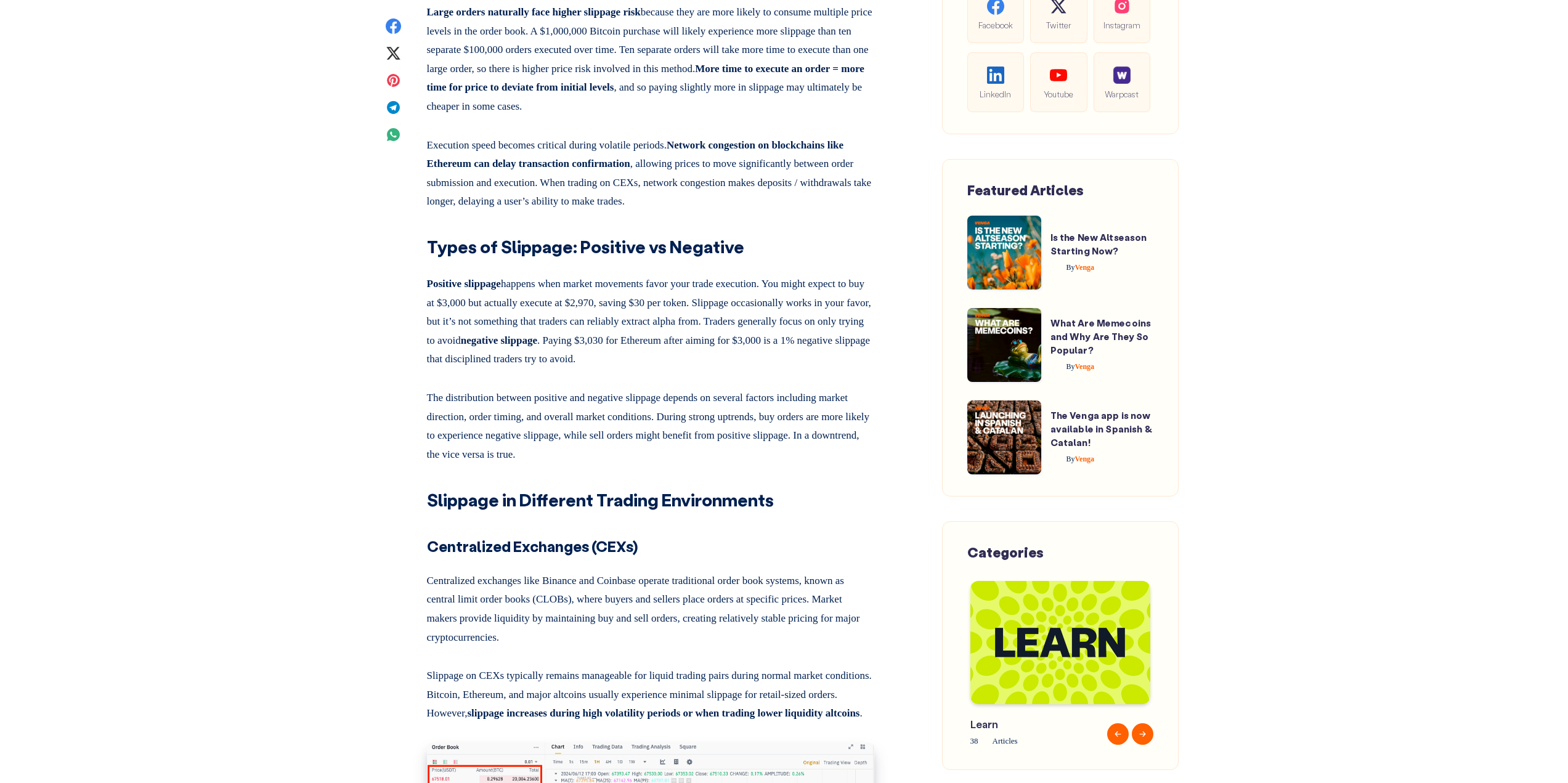
click at [812, 211] on p "Execution speed becomes critical during volatile periods. Network congestion on…" at bounding box center [650, 171] width 447 height 80
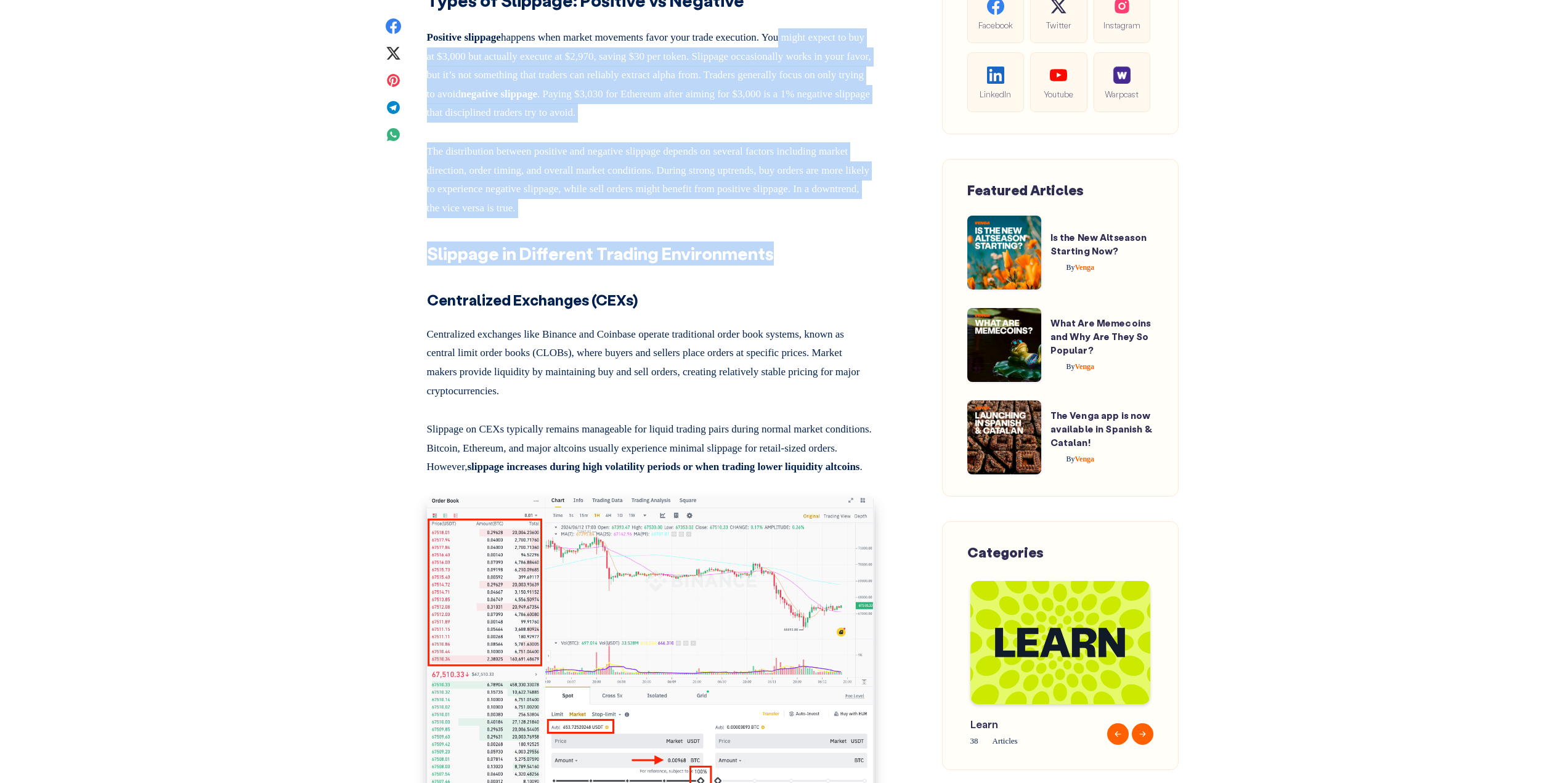
drag, startPoint x: 826, startPoint y: 311, endPoint x: 814, endPoint y: 106, distance: 205.4
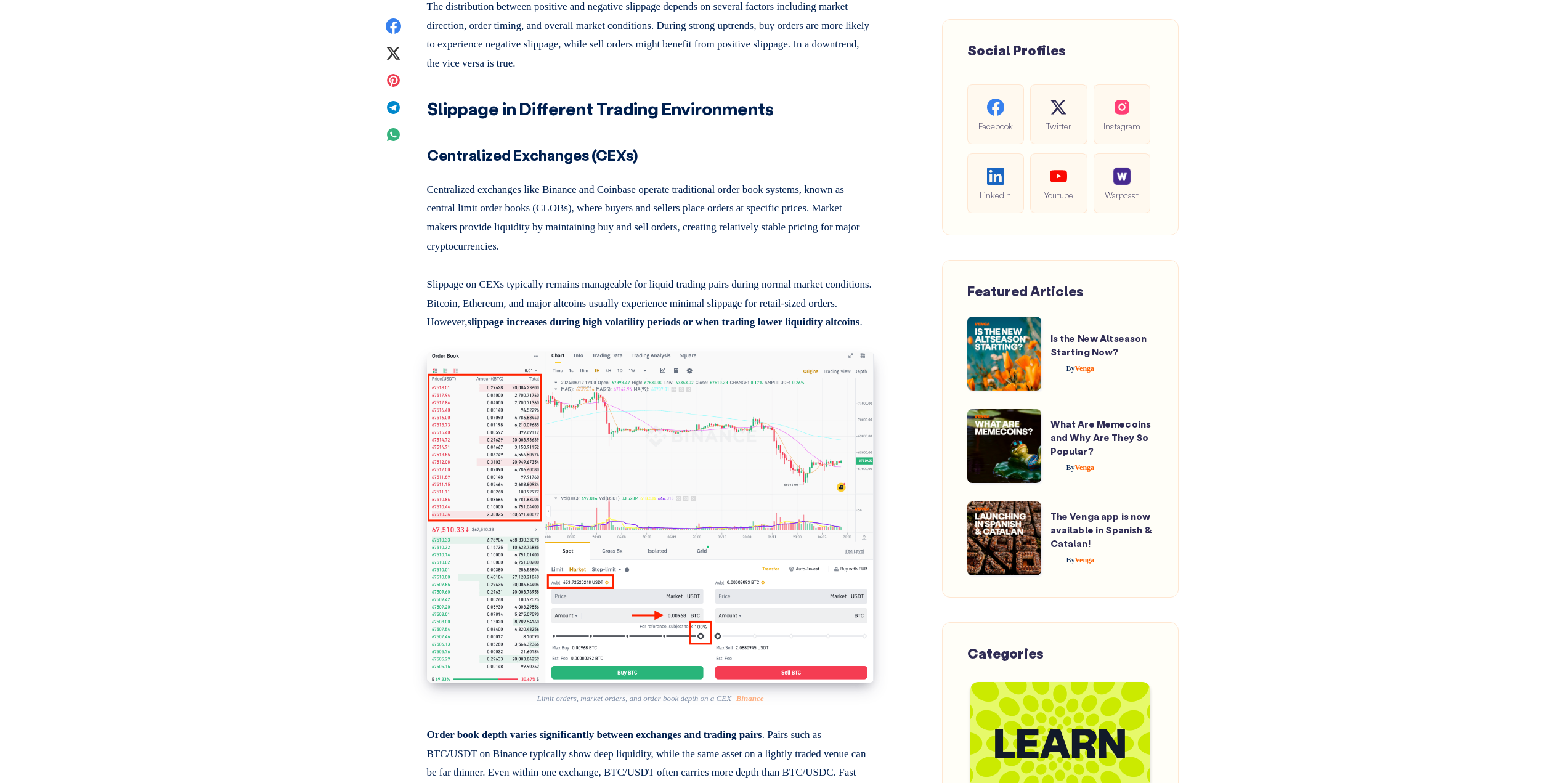
scroll to position [3141, 0]
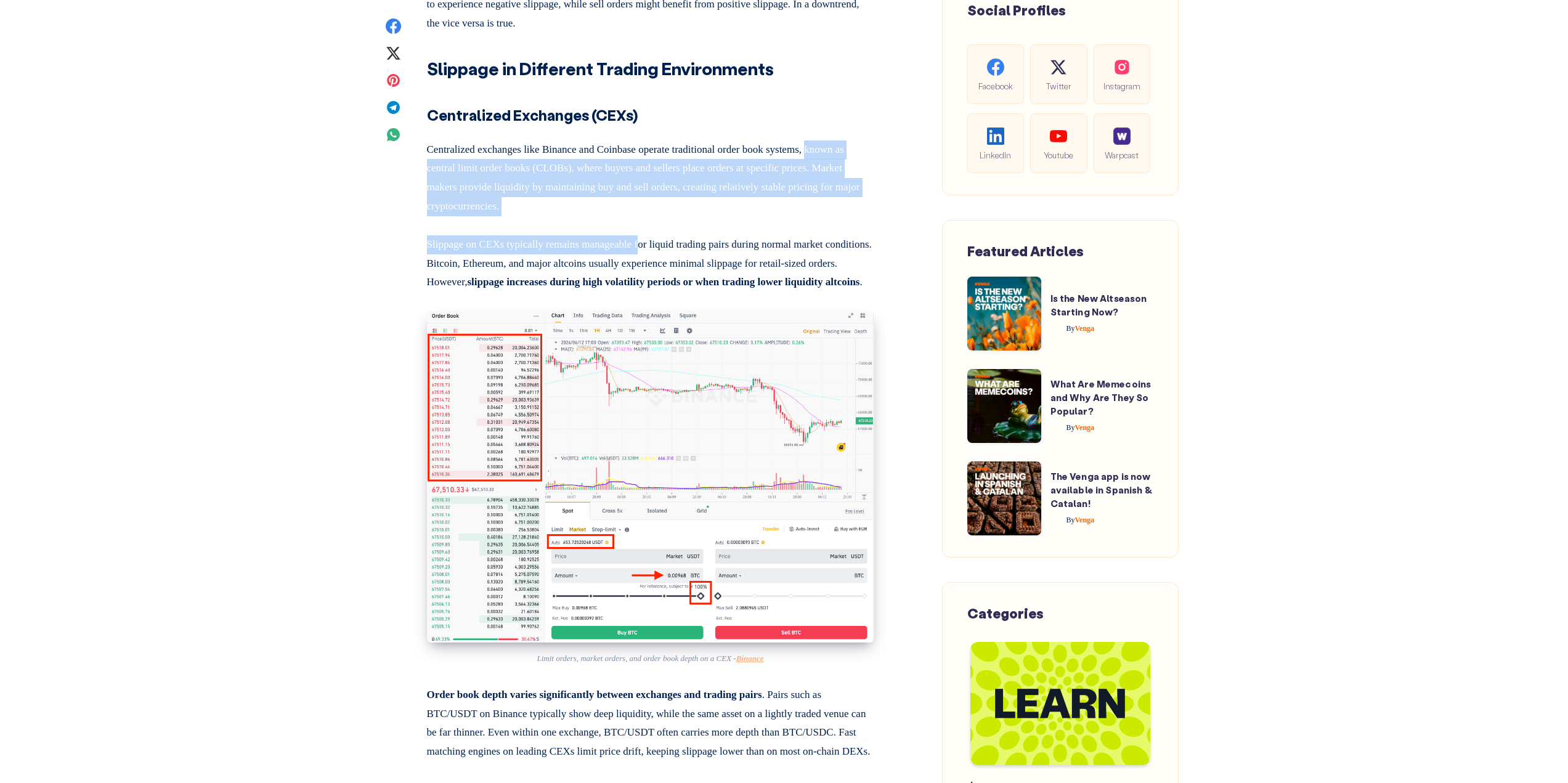
drag, startPoint x: 427, startPoint y: 254, endPoint x: 661, endPoint y: 327, distance: 245.1
click at [673, 216] on p "Centralized exchanges like Binance and Coinbase operate traditional order book …" at bounding box center [650, 175] width 447 height 80
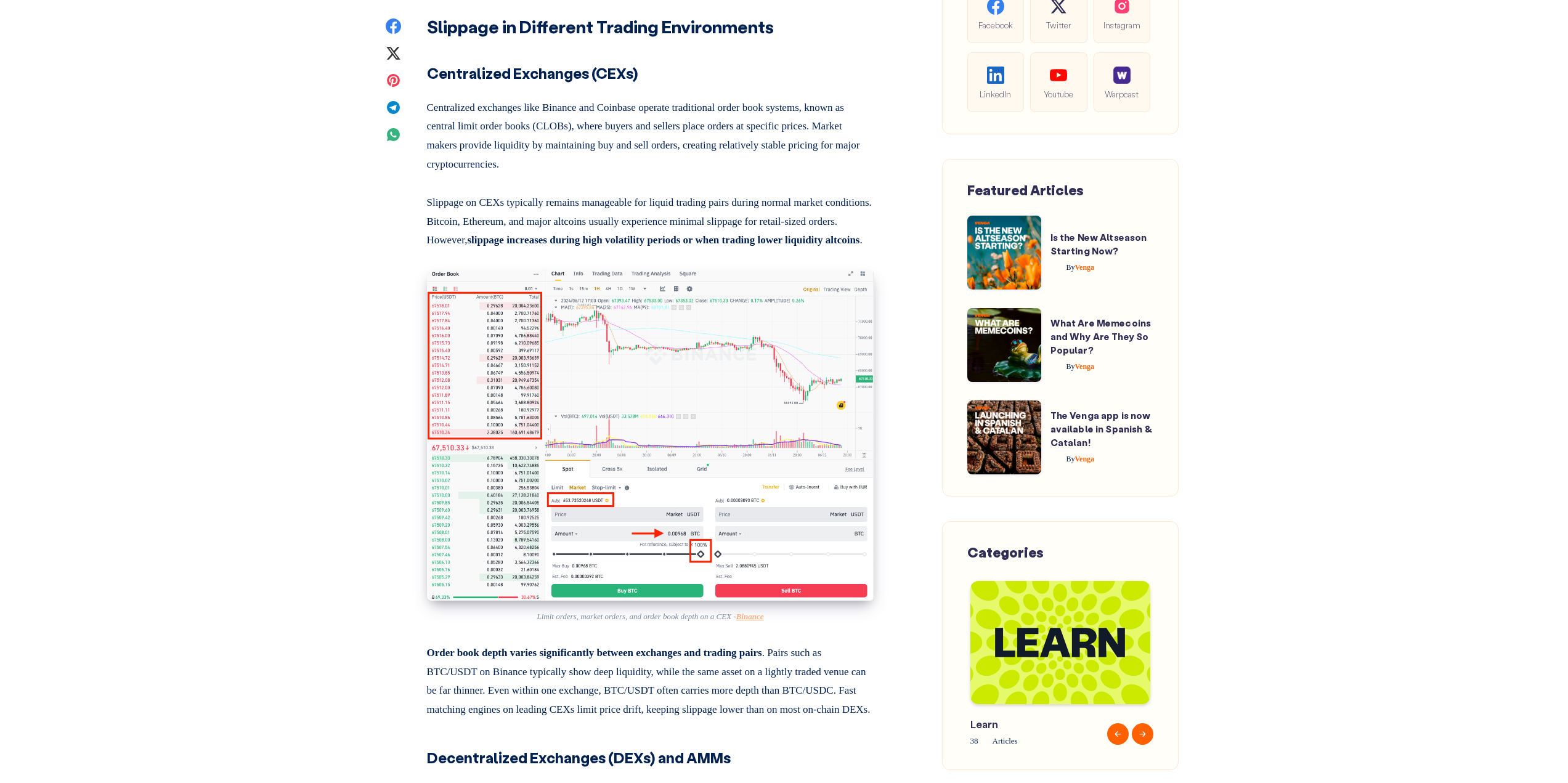
scroll to position [3264, 0]
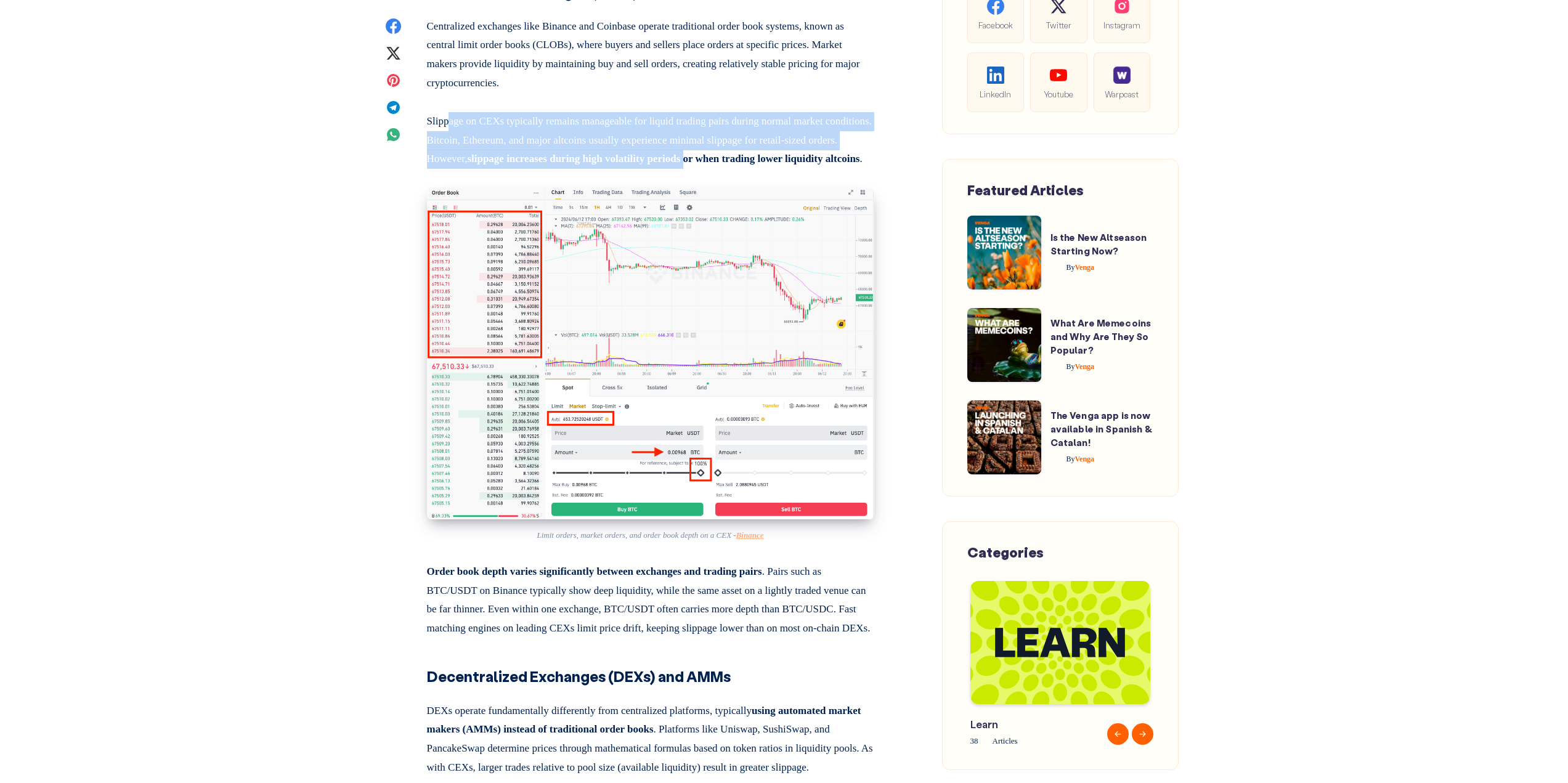
drag, startPoint x: 454, startPoint y: 218, endPoint x: 765, endPoint y: 244, distance: 312.1
click at [765, 169] on p "Slippage on CEXs typically remains manageable for liquid trading pairs during n…" at bounding box center [650, 138] width 447 height 62
click at [758, 169] on p "Slippage on CEXs typically remains manageable for liquid trading pairs during n…" at bounding box center [650, 138] width 447 height 62
drag, startPoint x: 453, startPoint y: 195, endPoint x: 757, endPoint y: 267, distance: 312.4
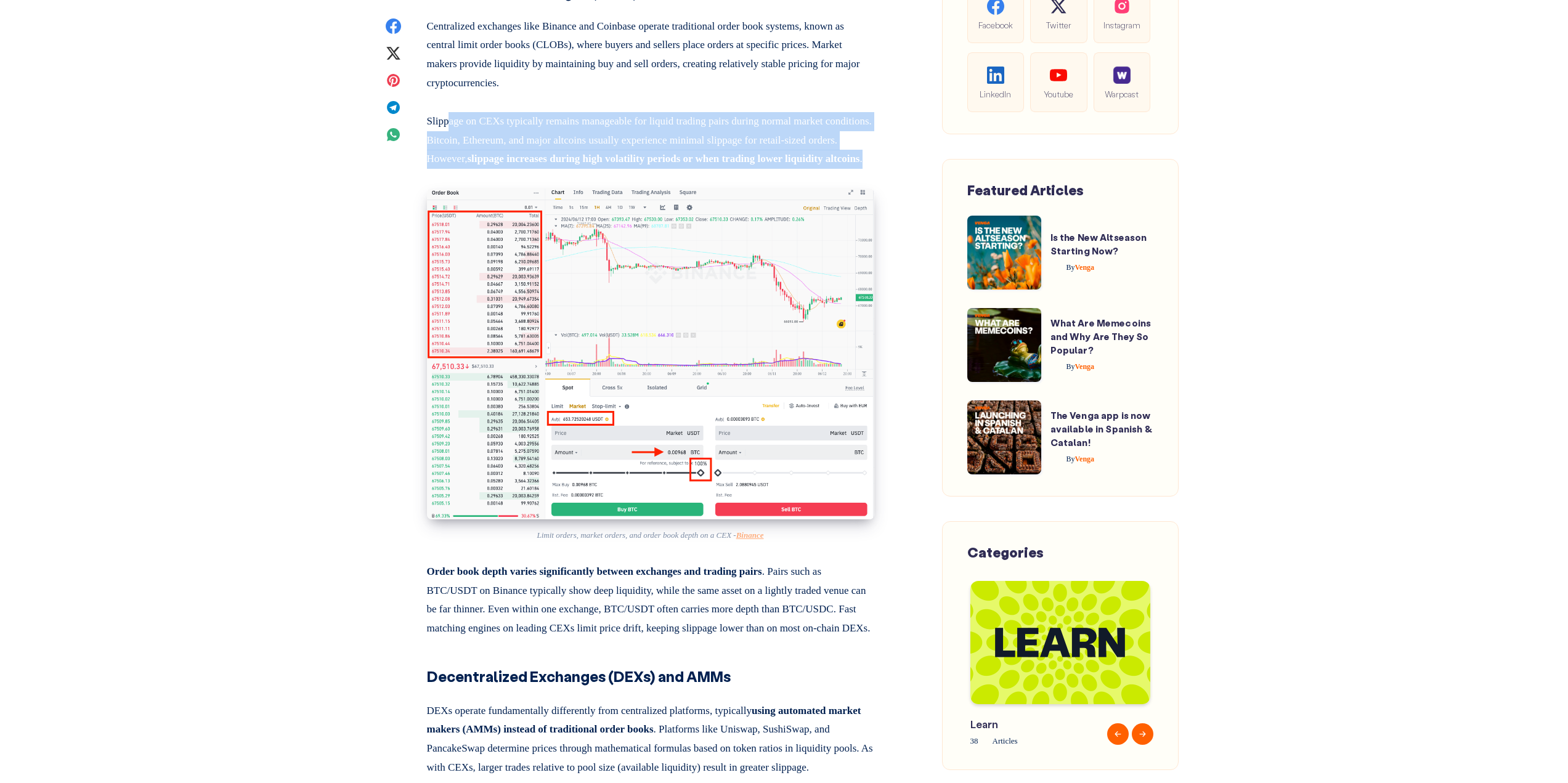
drag, startPoint x: 591, startPoint y: 272, endPoint x: 428, endPoint y: 211, distance: 174.0
click at [428, 169] on p "Slippage on CEXs typically remains manageable for liquid trading pairs during n…" at bounding box center [650, 138] width 447 height 62
click at [394, 222] on article "Venga - Blog Cover - Crypto Slippage explained Crypto Slippage: What It Is and …" at bounding box center [650, 671] width 521 height 7624
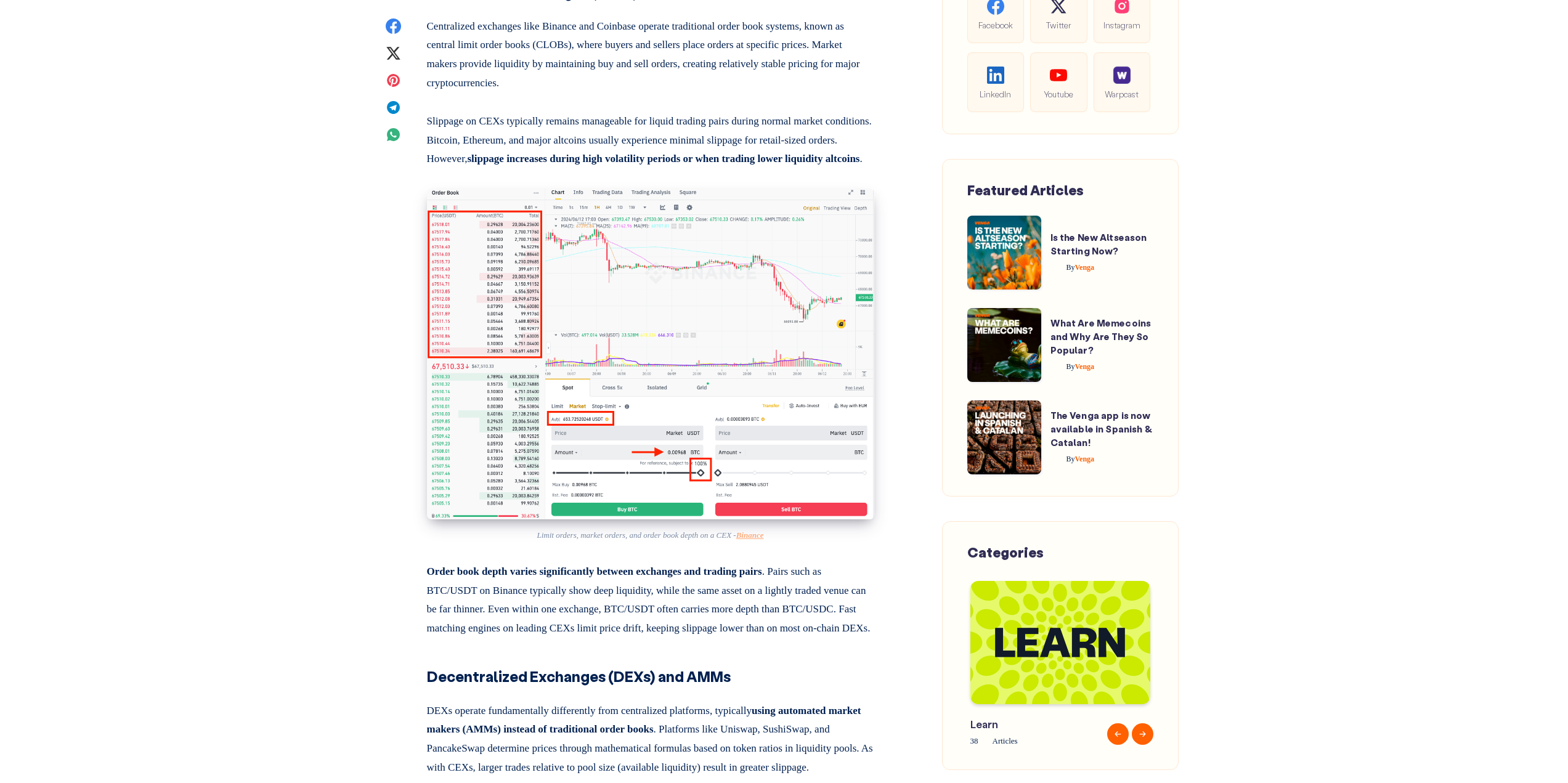
click at [394, 222] on article "Venga - Blog Cover - Crypto Slippage explained Crypto Slippage: What It Is and …" at bounding box center [650, 671] width 521 height 7624
click at [400, 267] on article "Venga - Blog Cover - Crypto Slippage explained Crypto Slippage: What It Is and …" at bounding box center [650, 671] width 521 height 7624
drag, startPoint x: 533, startPoint y: 254, endPoint x: 662, endPoint y: 272, distance: 130.2
click at [662, 169] on p "Slippage on CEXs typically remains manageable for liquid trading pairs during n…" at bounding box center [650, 138] width 447 height 62
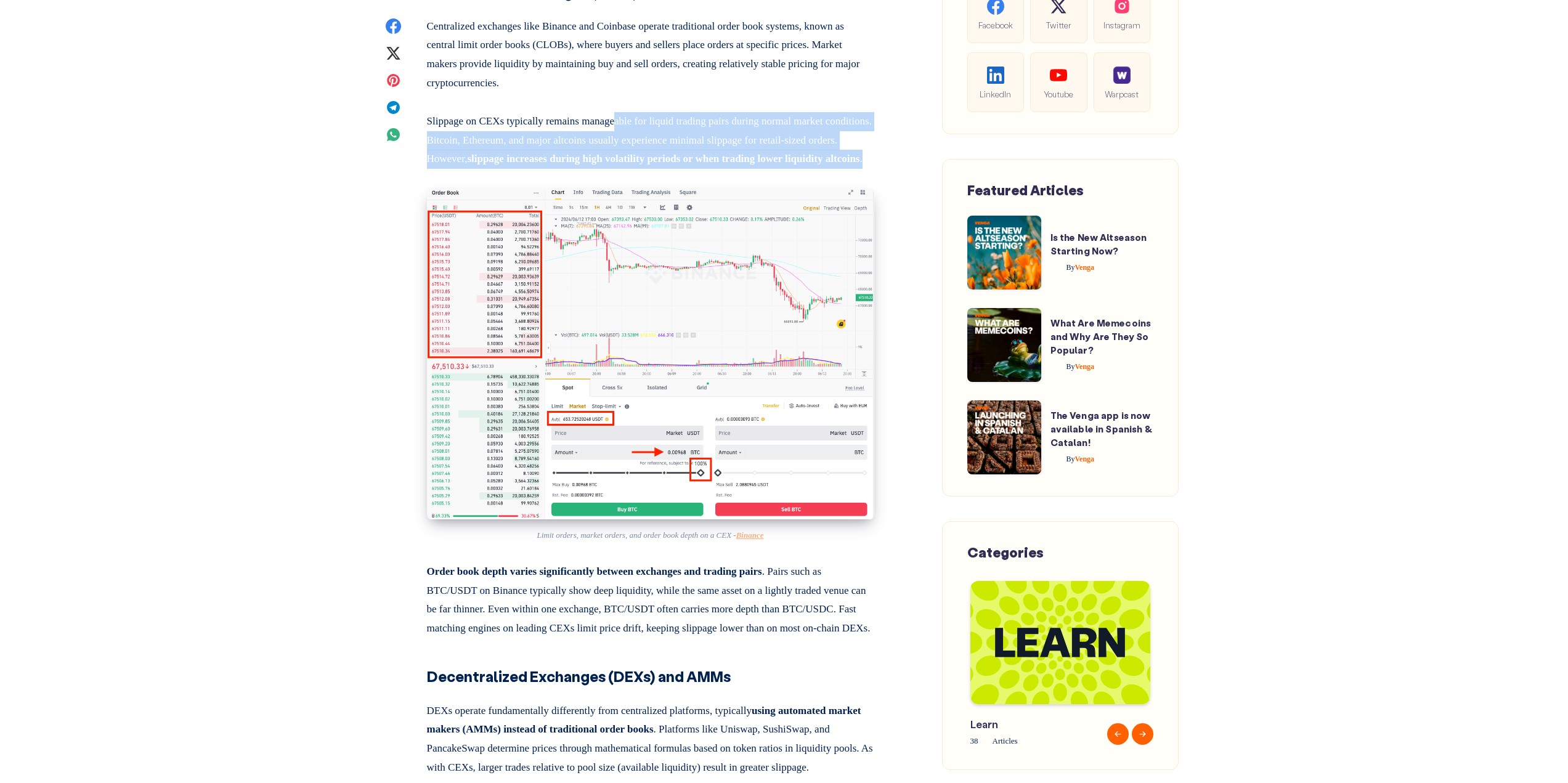
drag, startPoint x: 662, startPoint y: 272, endPoint x: 631, endPoint y: 217, distance: 63.1
click at [631, 169] on p "Slippage on CEXs typically remains manageable for liquid trading pairs during n…" at bounding box center [650, 138] width 447 height 62
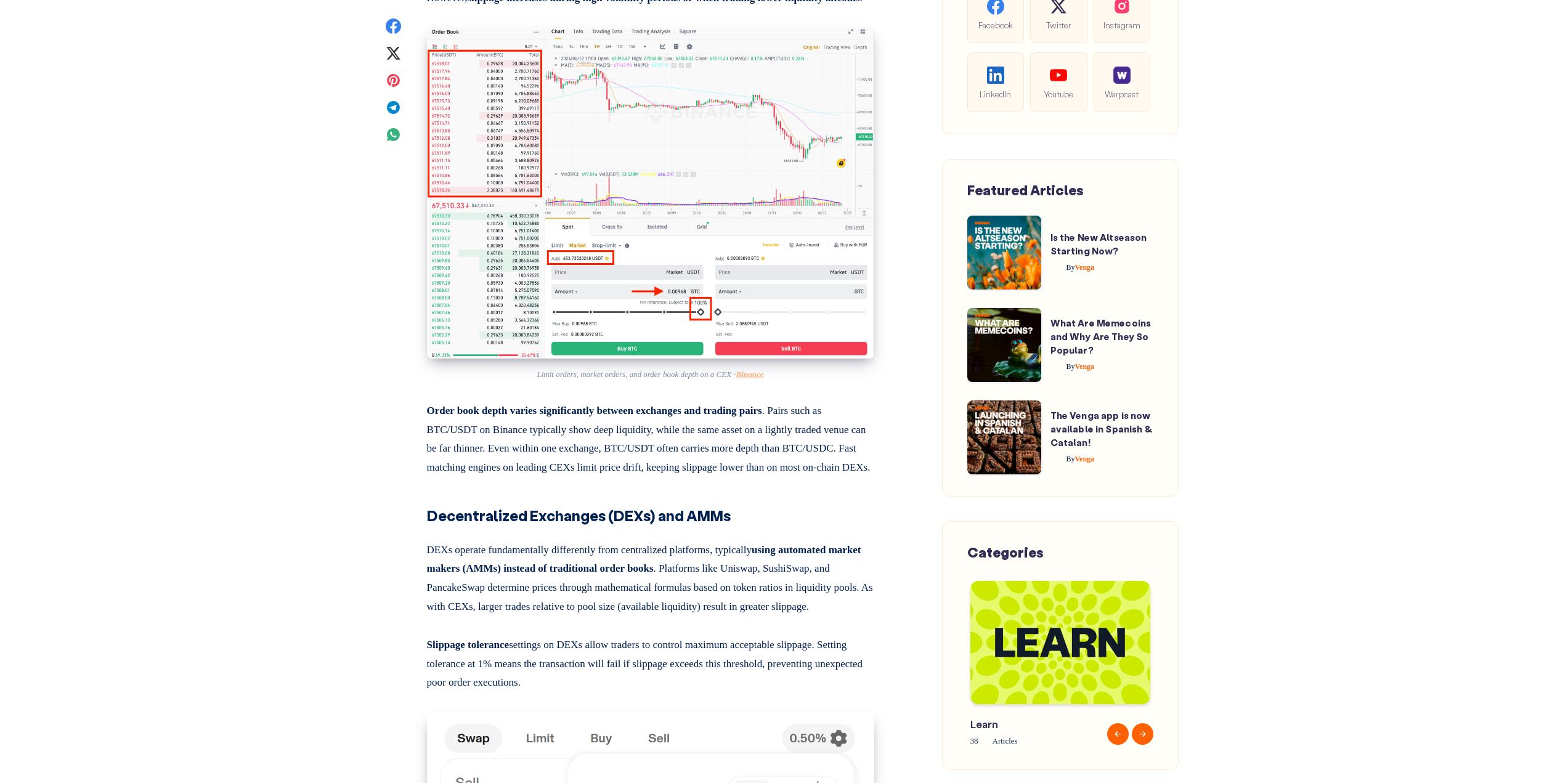
scroll to position [3449, 0]
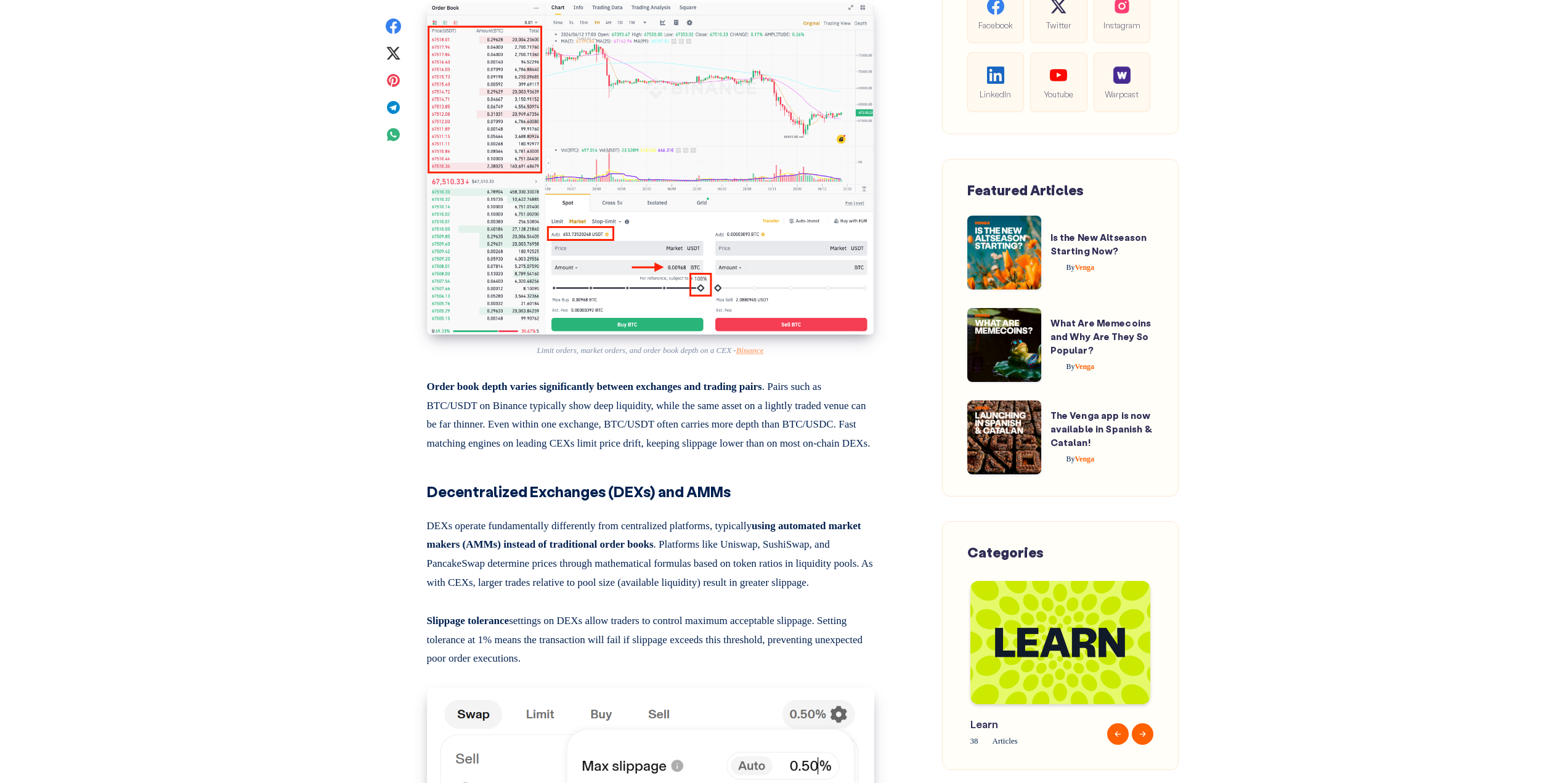
click at [374, 315] on div "Home About Download Search Venga - Blog Cover - Crypto Slippage explained Crypt…" at bounding box center [784, 749] width 1568 height 8395
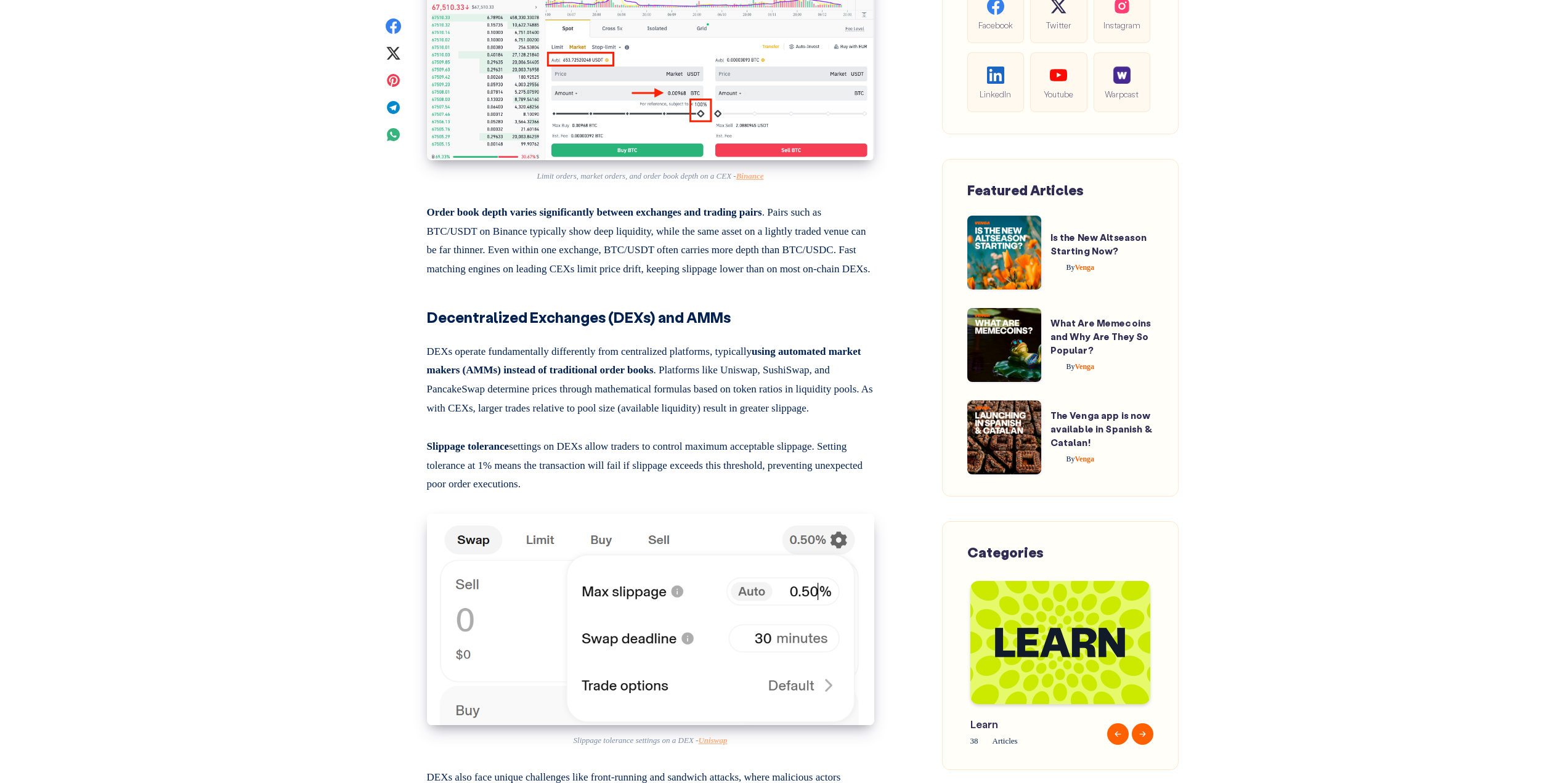
scroll to position [3633, 0]
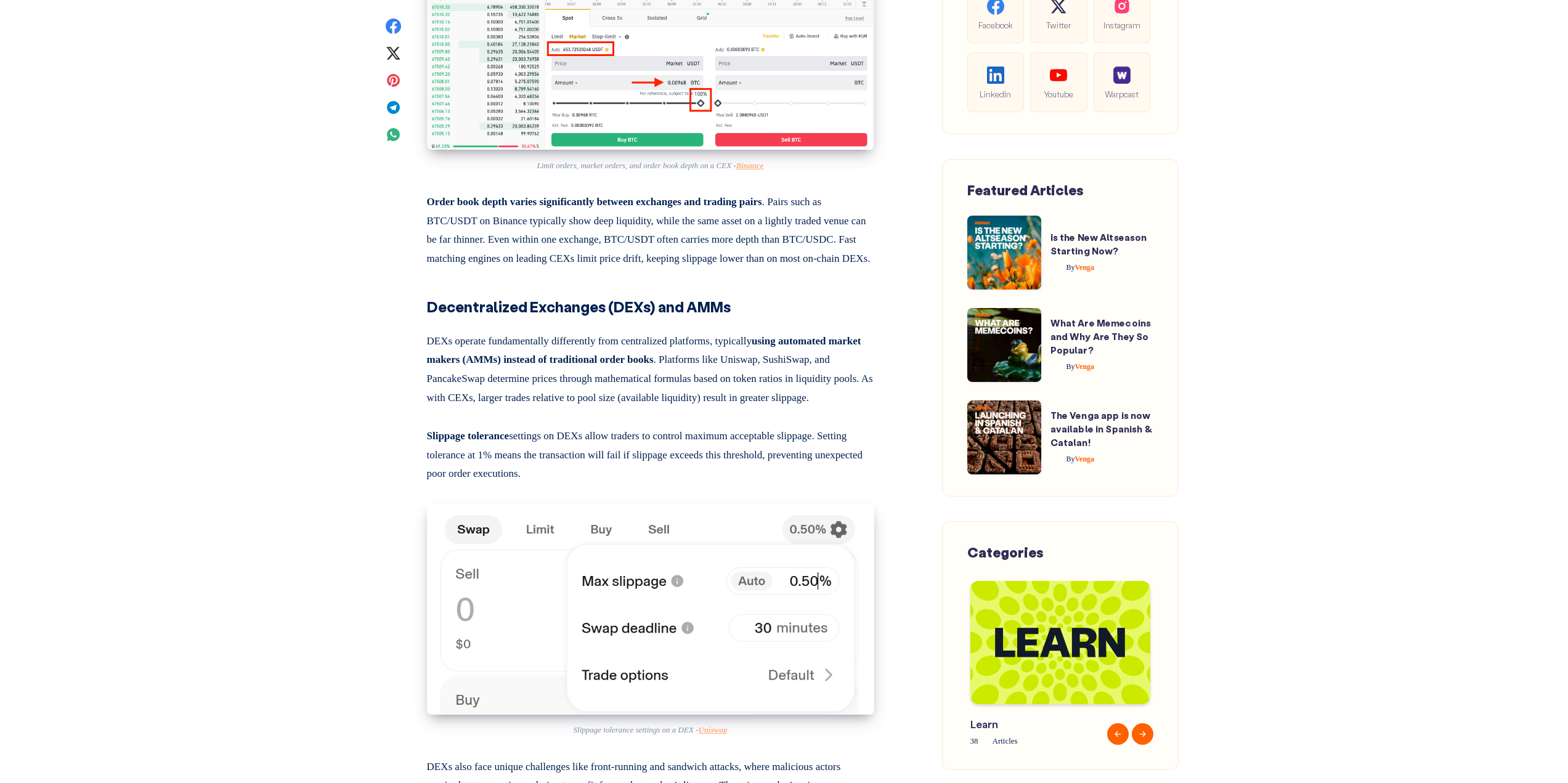
click at [374, 315] on div "Home About Download Search Venga - Blog Cover - Crypto Slippage explained Crypt…" at bounding box center [784, 564] width 1568 height 8395
click at [382, 361] on main "Venga - Blog Cover - Crypto Slippage explained Crypto Slippage: What It Is and …" at bounding box center [784, 457] width 813 height 8033
click at [384, 358] on main "Venga - Blog Cover - Crypto Slippage explained Crypto Slippage: What It Is and …" at bounding box center [784, 457] width 813 height 8033
click at [1358, 112] on div "Home About Download Search Venga - Blog Cover - Crypto Slippage explained Crypt…" at bounding box center [784, 564] width 1568 height 8395
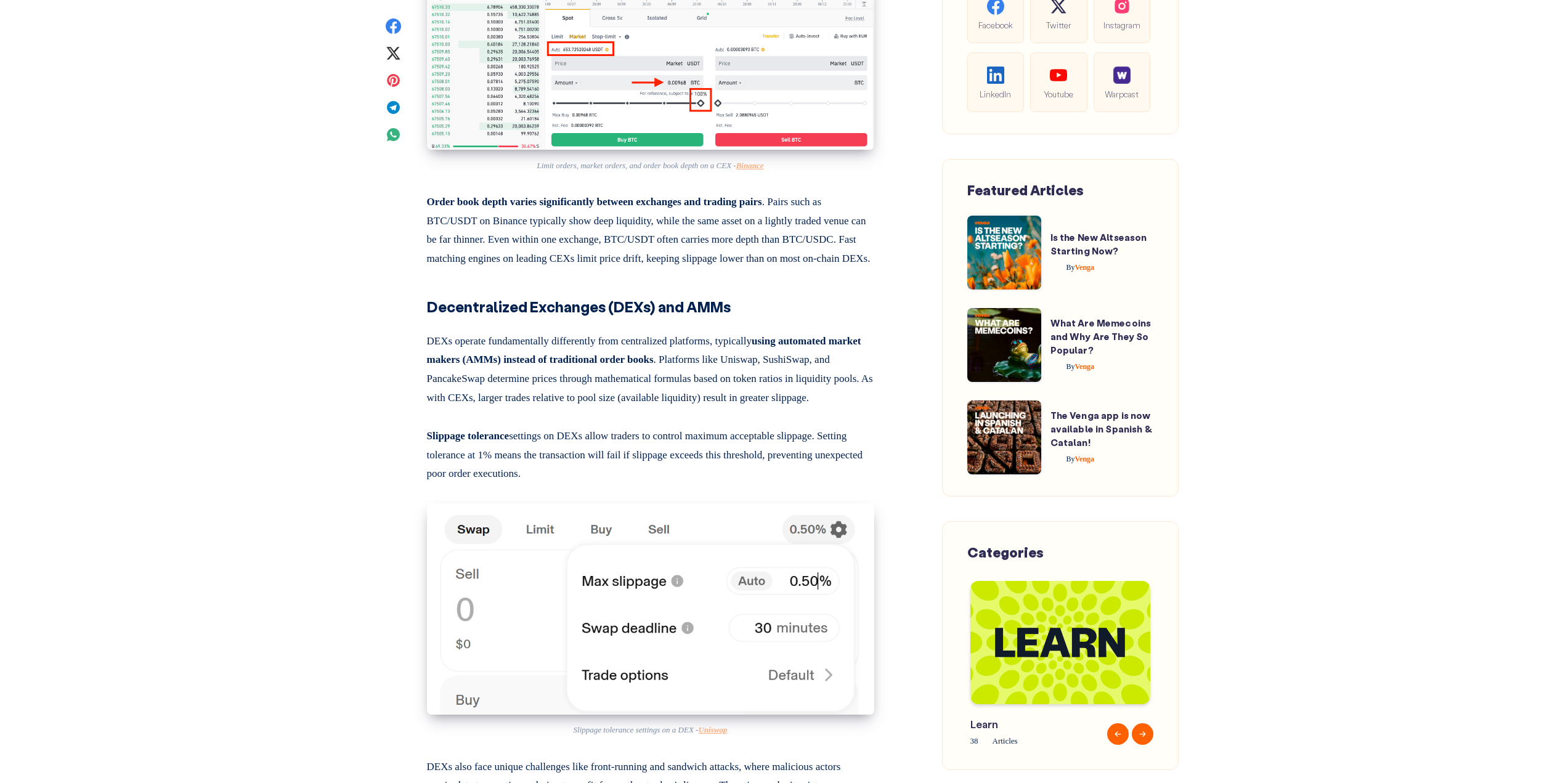
click at [371, 362] on div "Home About Download Search Venga - Blog Cover - Crypto Slippage explained Crypt…" at bounding box center [784, 564] width 1568 height 8395
click at [369, 354] on div "Home About Download Search Venga - Blog Cover - Crypto Slippage explained Crypt…" at bounding box center [784, 564] width 1568 height 8395
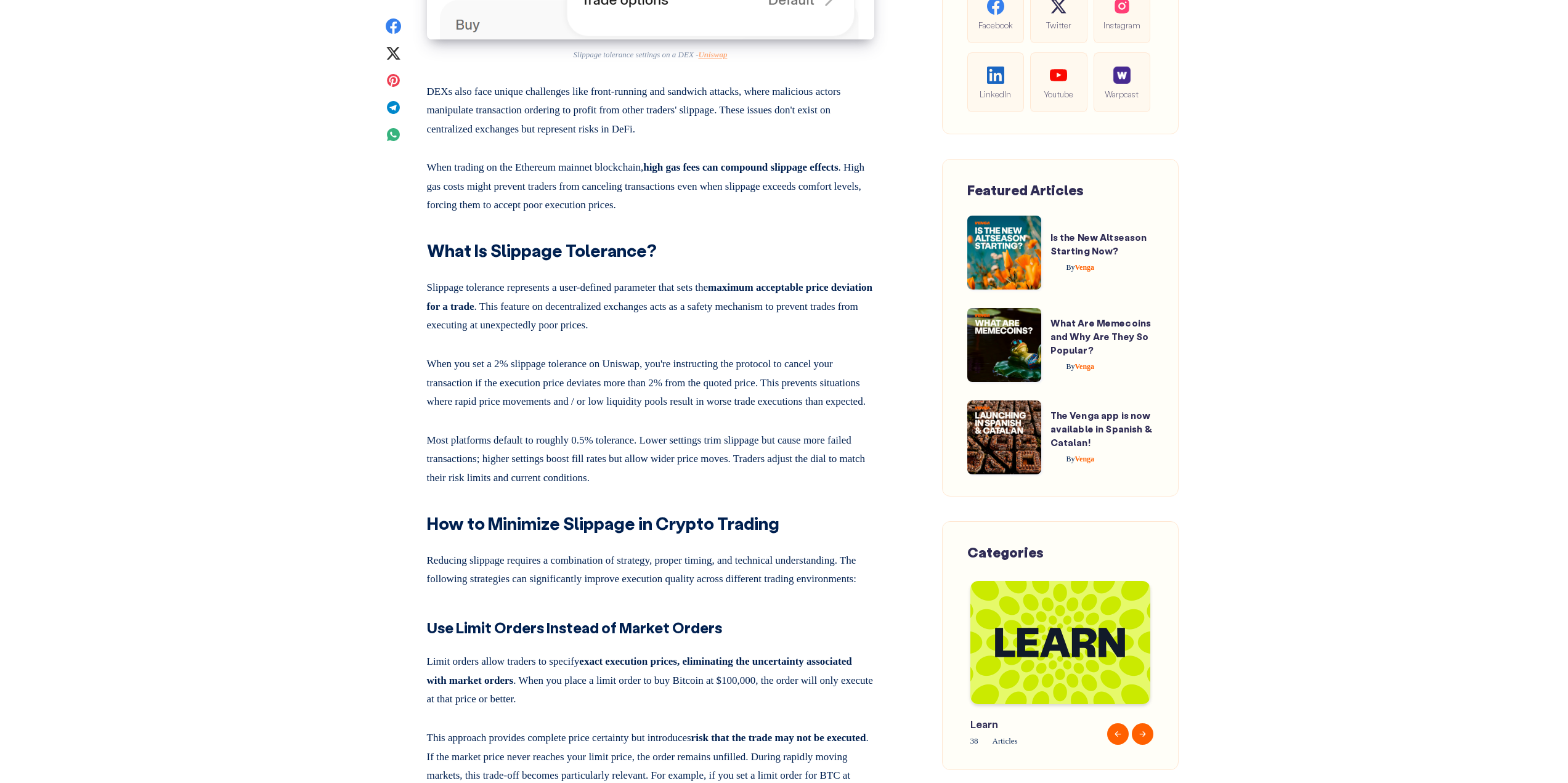
scroll to position [4372, 0]
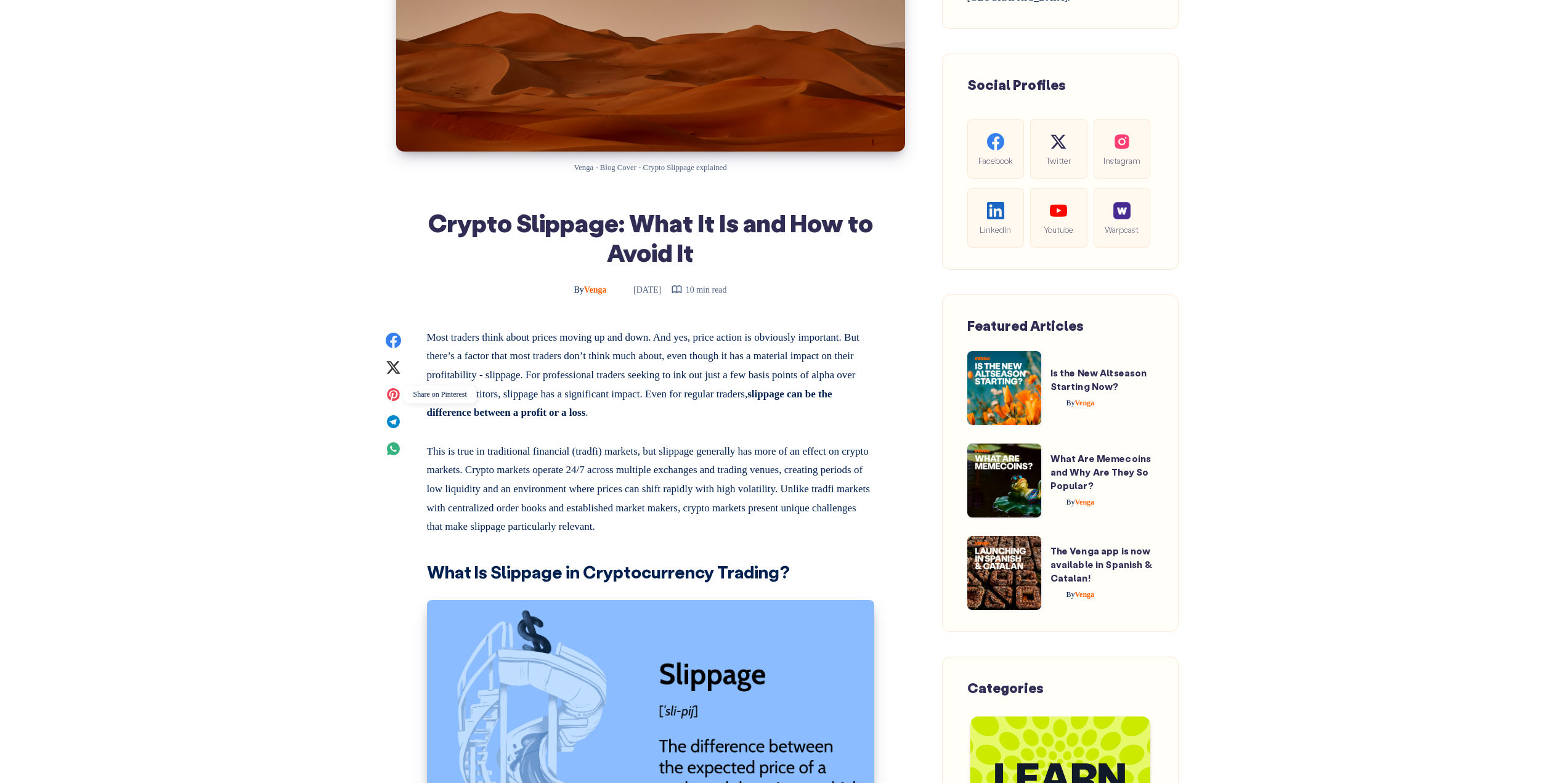
scroll to position [616, 0]
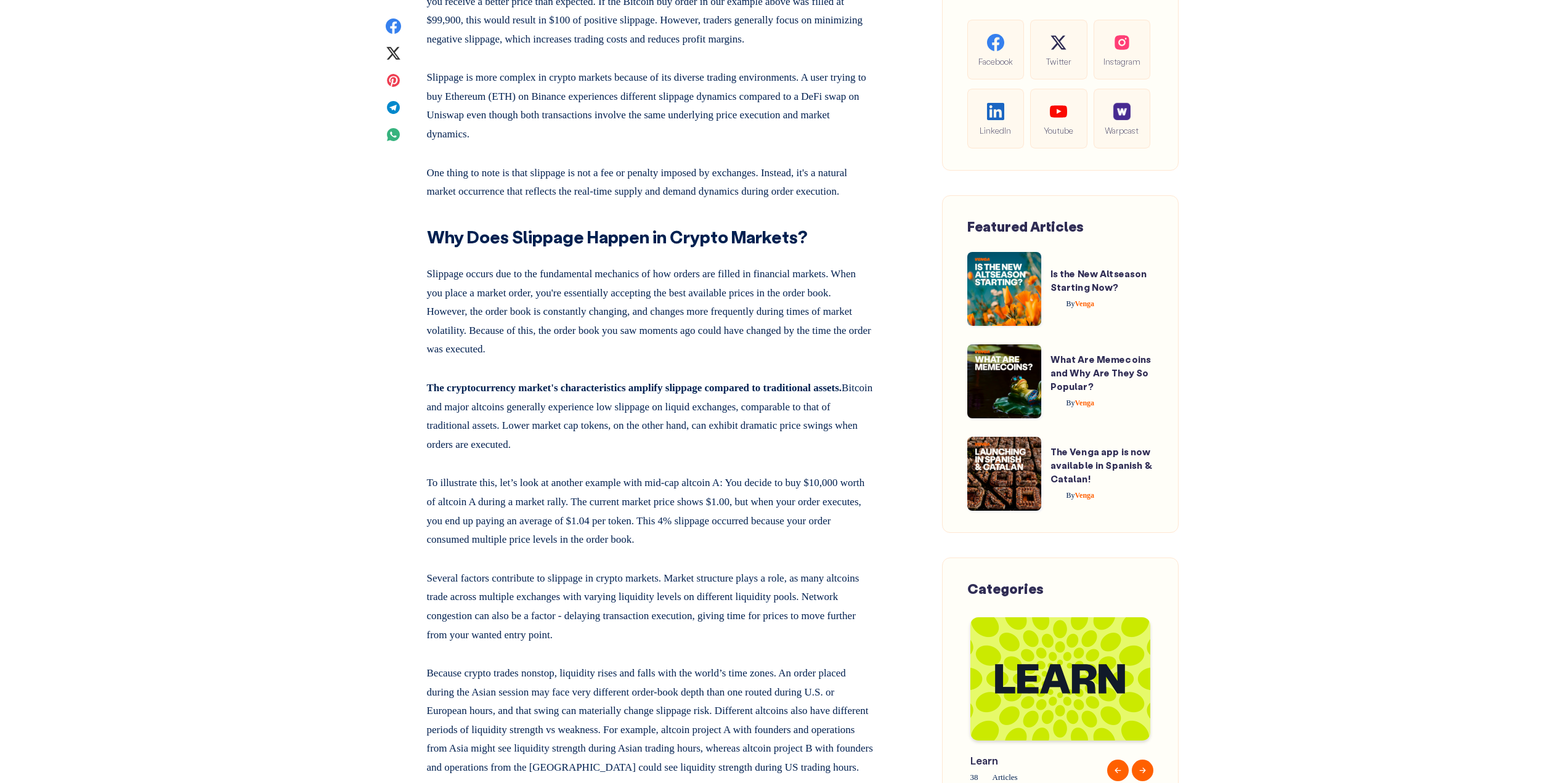
scroll to position [1724, 0]
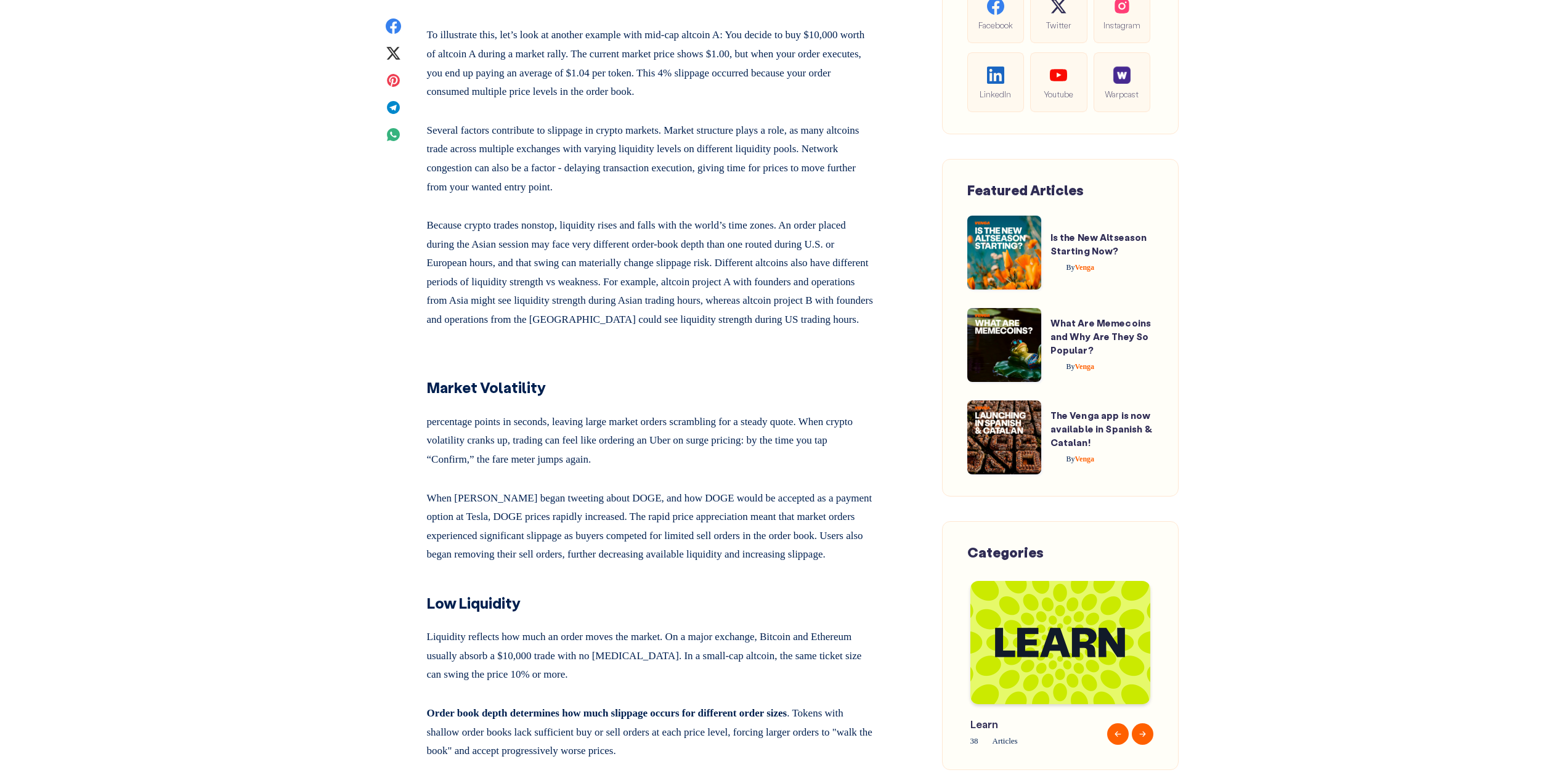
scroll to position [1971, 0]
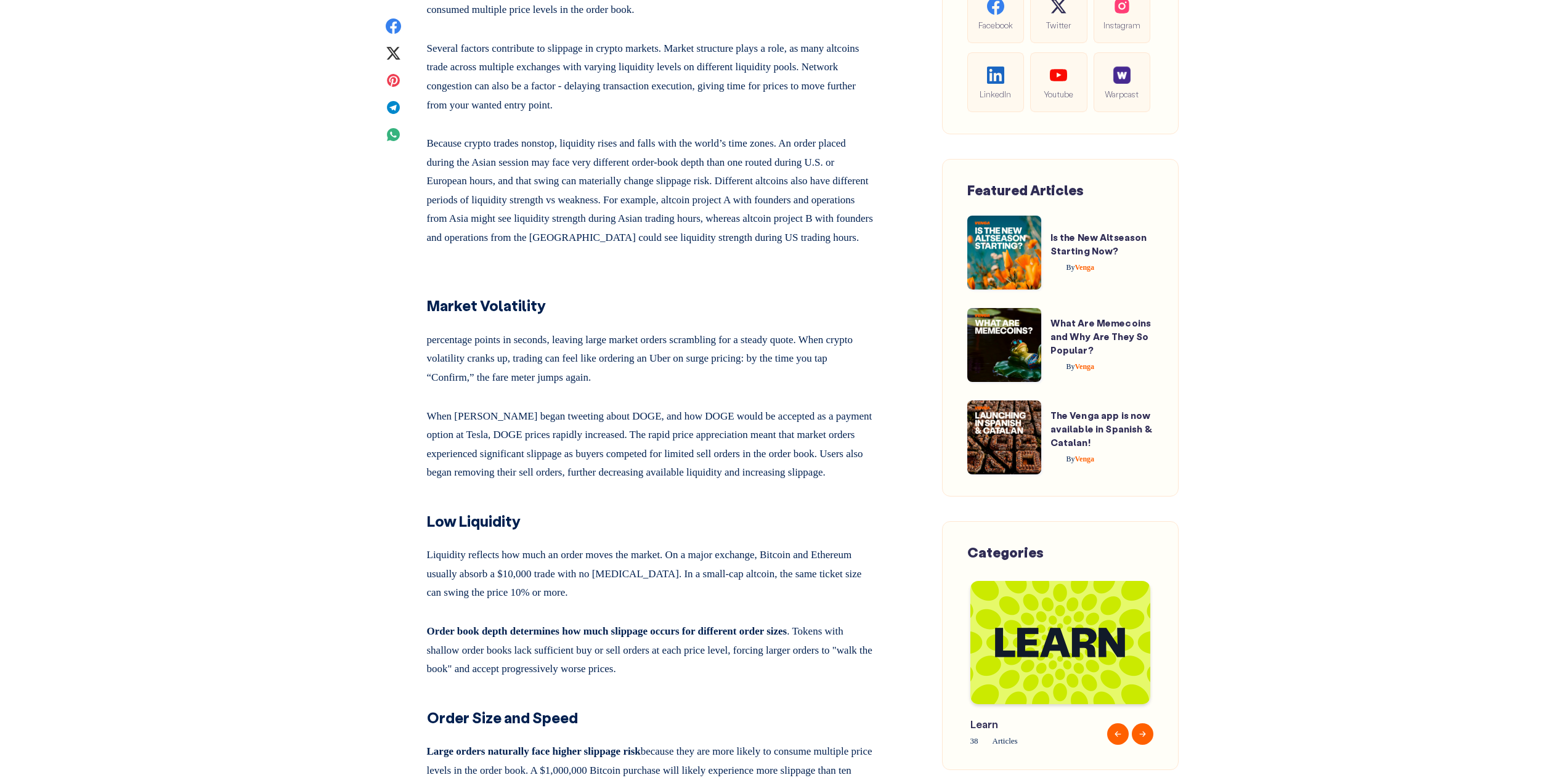
drag, startPoint x: 1241, startPoint y: 40, endPoint x: 1252, endPoint y: 1, distance: 40.5
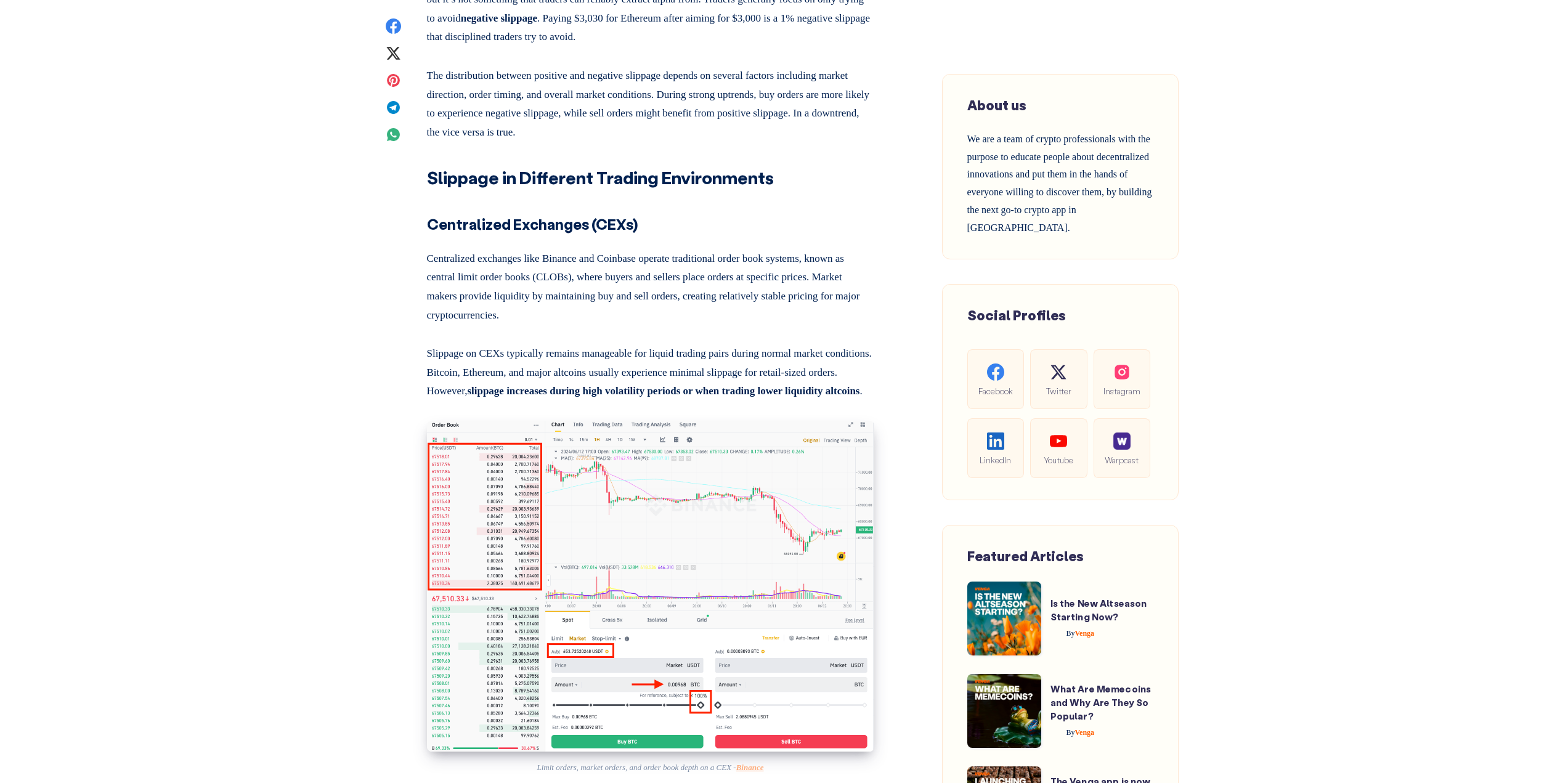
scroll to position [3018, 0]
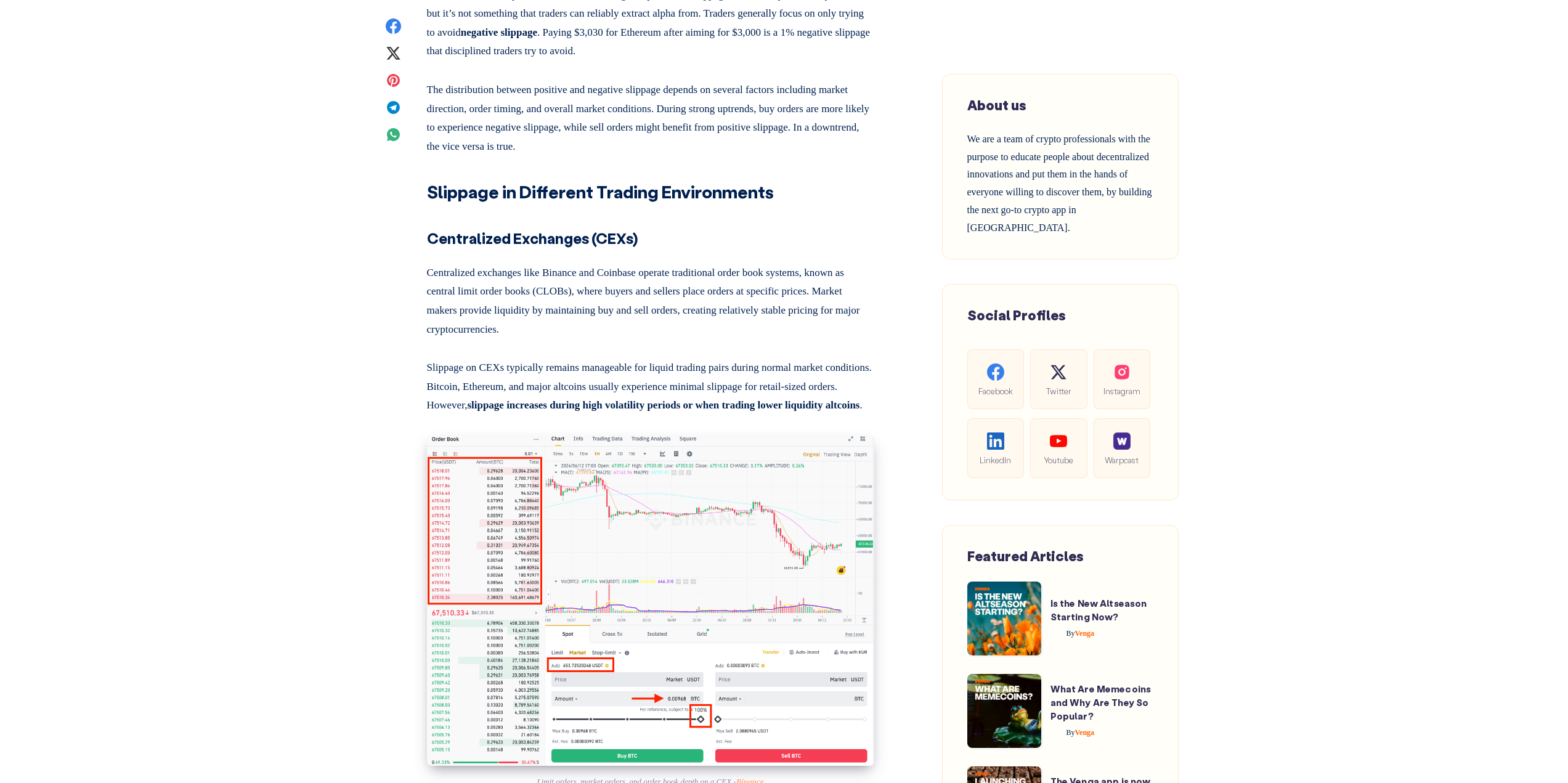
click at [659, 250] on h3 "Centralized Exchanges (CEXs)" at bounding box center [650, 232] width 447 height 35
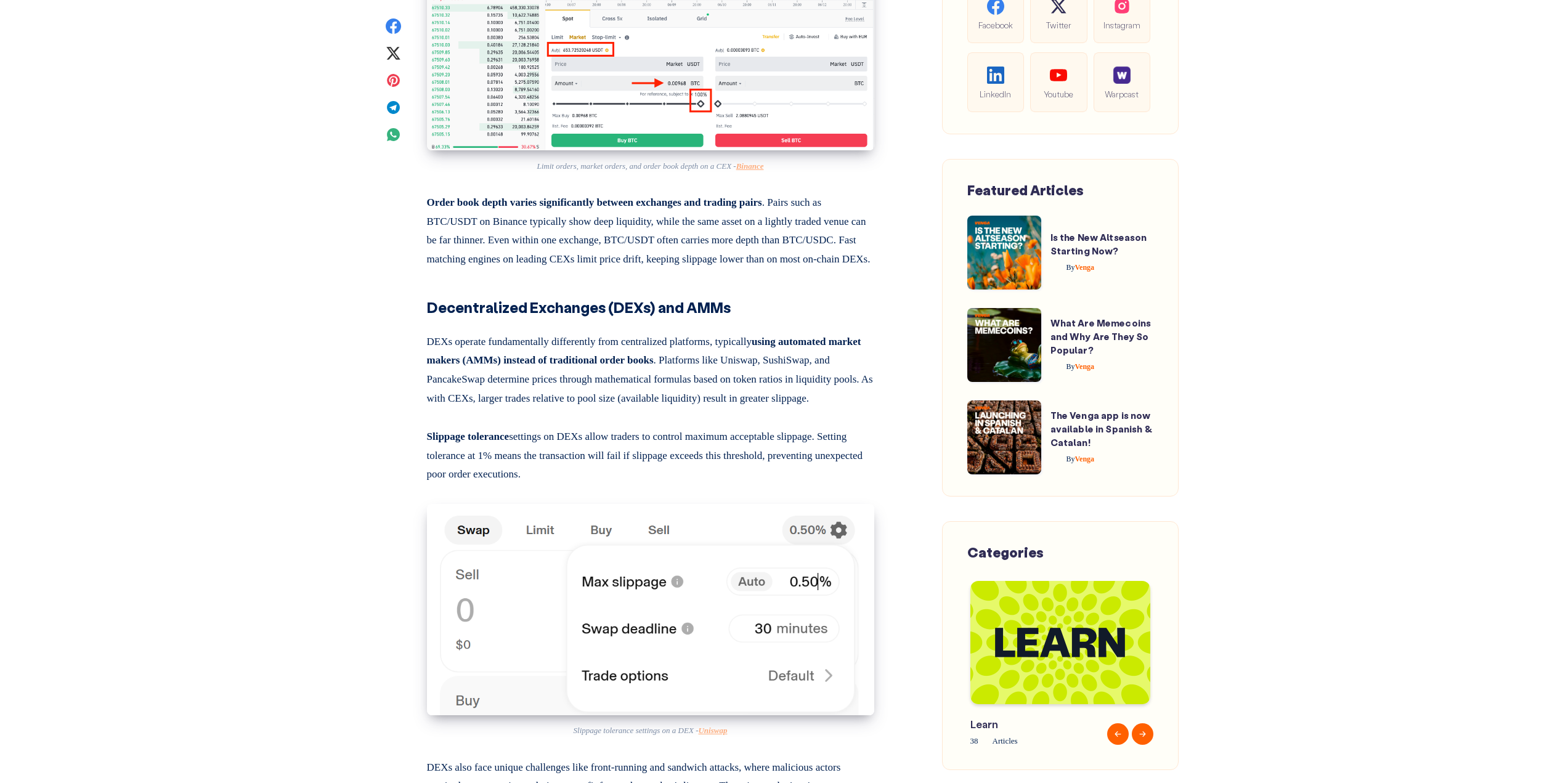
scroll to position [3633, 0]
click at [646, 268] on p "Order book depth varies significantly between exchanges and trading pairs . Pai…" at bounding box center [650, 227] width 447 height 80
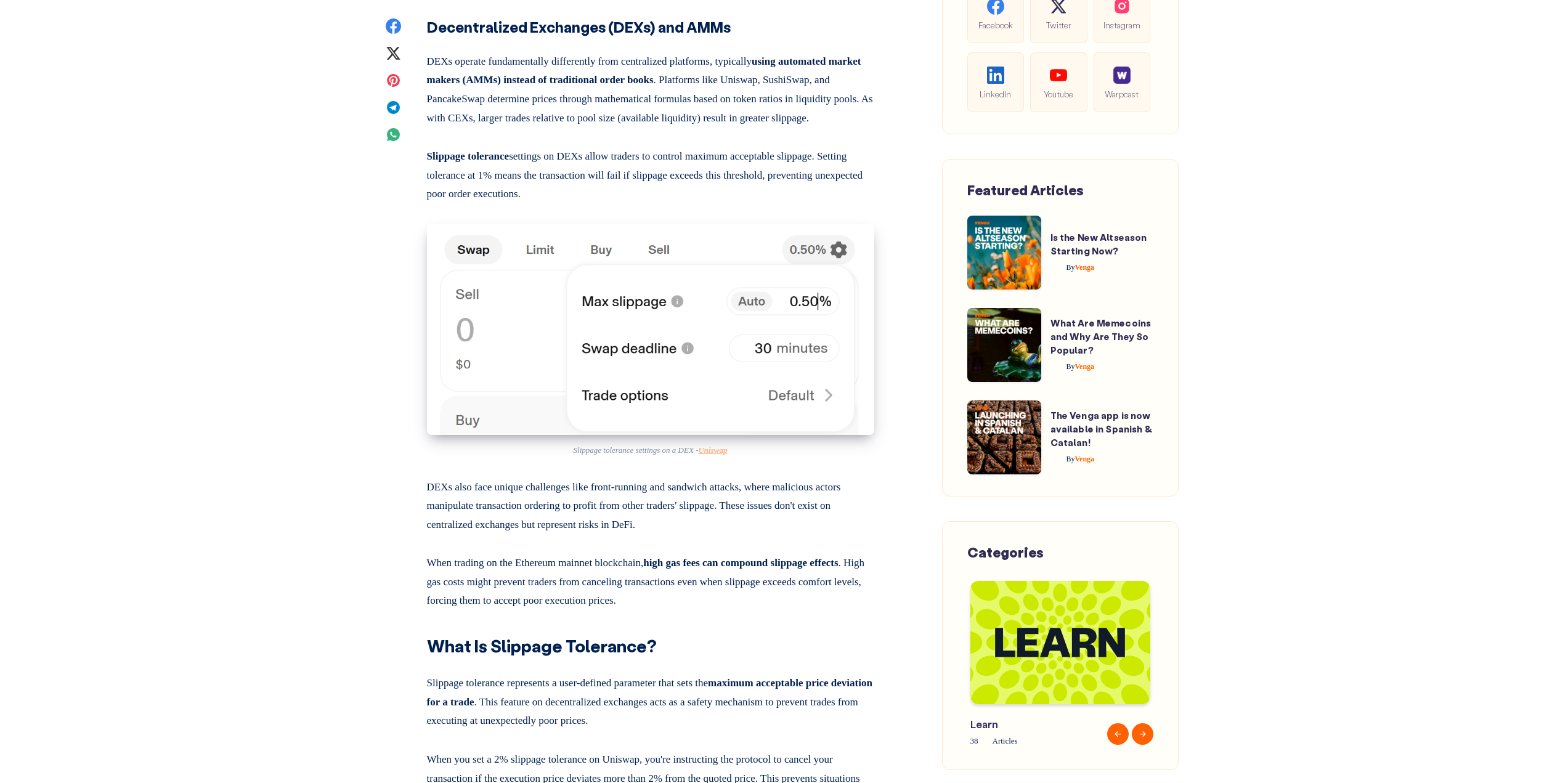
scroll to position [3941, 0]
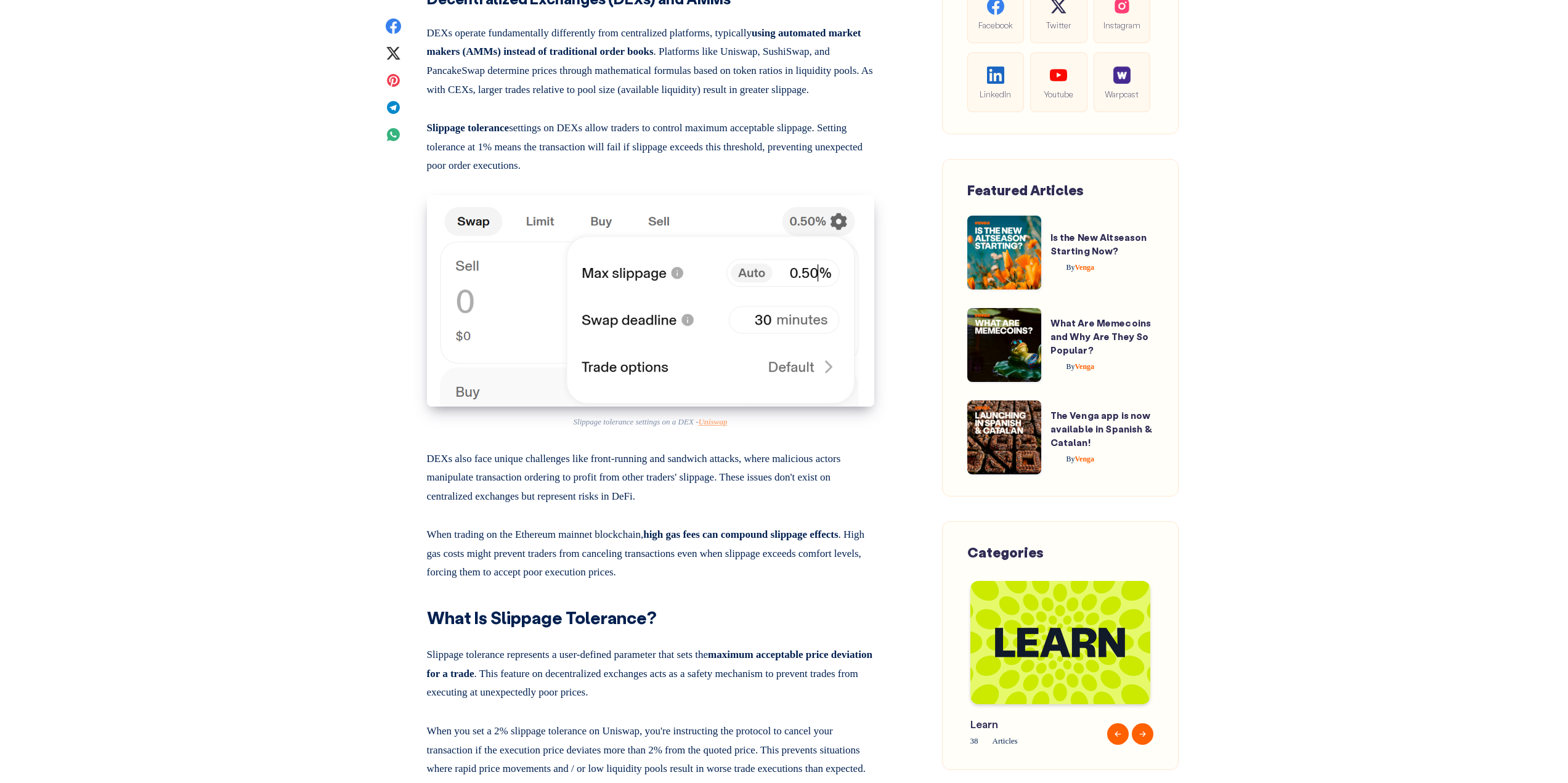
click at [667, 253] on div "Most traders think about prices moving up and down. And yes, price action is ob…" at bounding box center [650, 181] width 447 height 7030
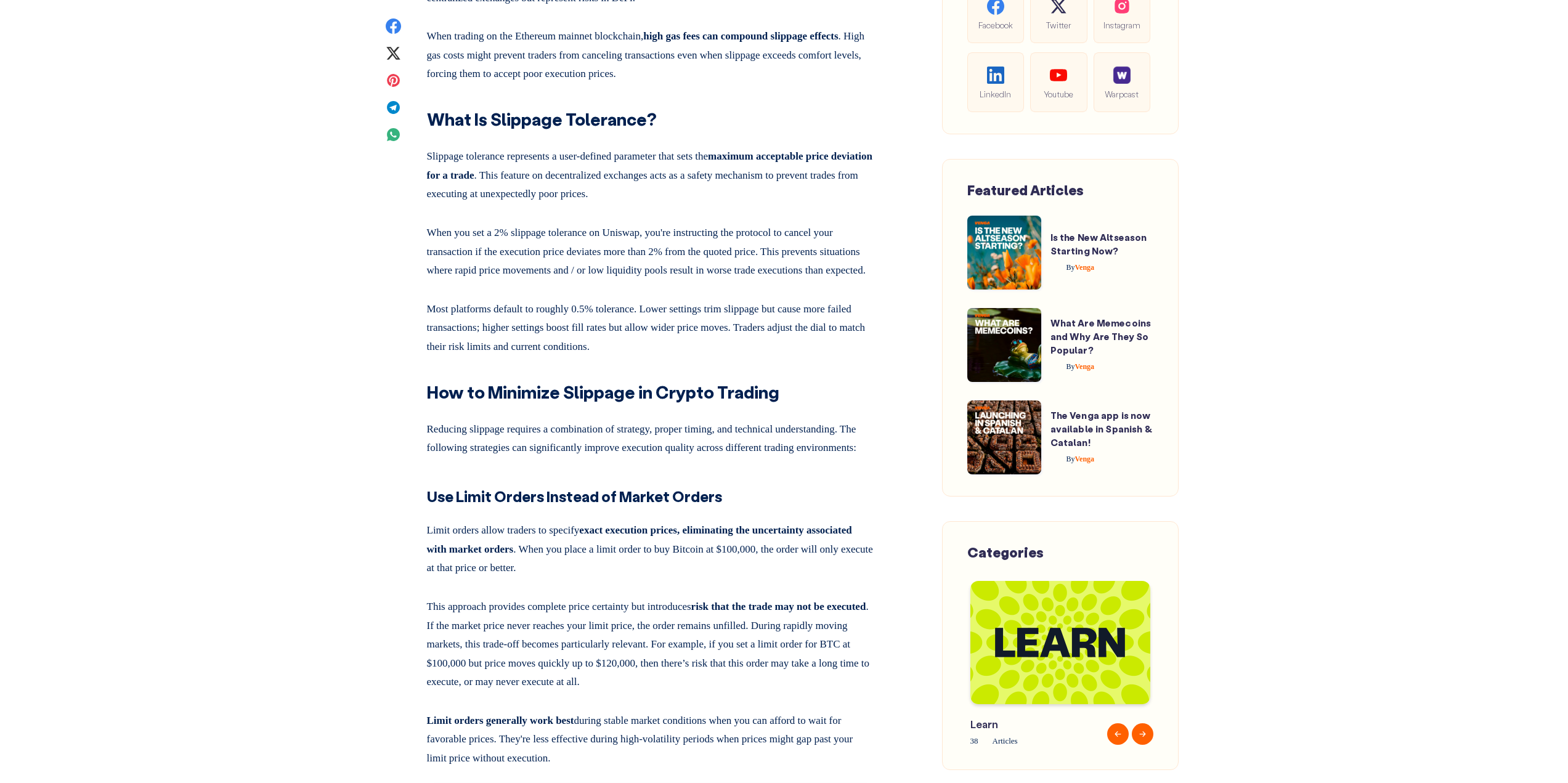
scroll to position [4496, 0]
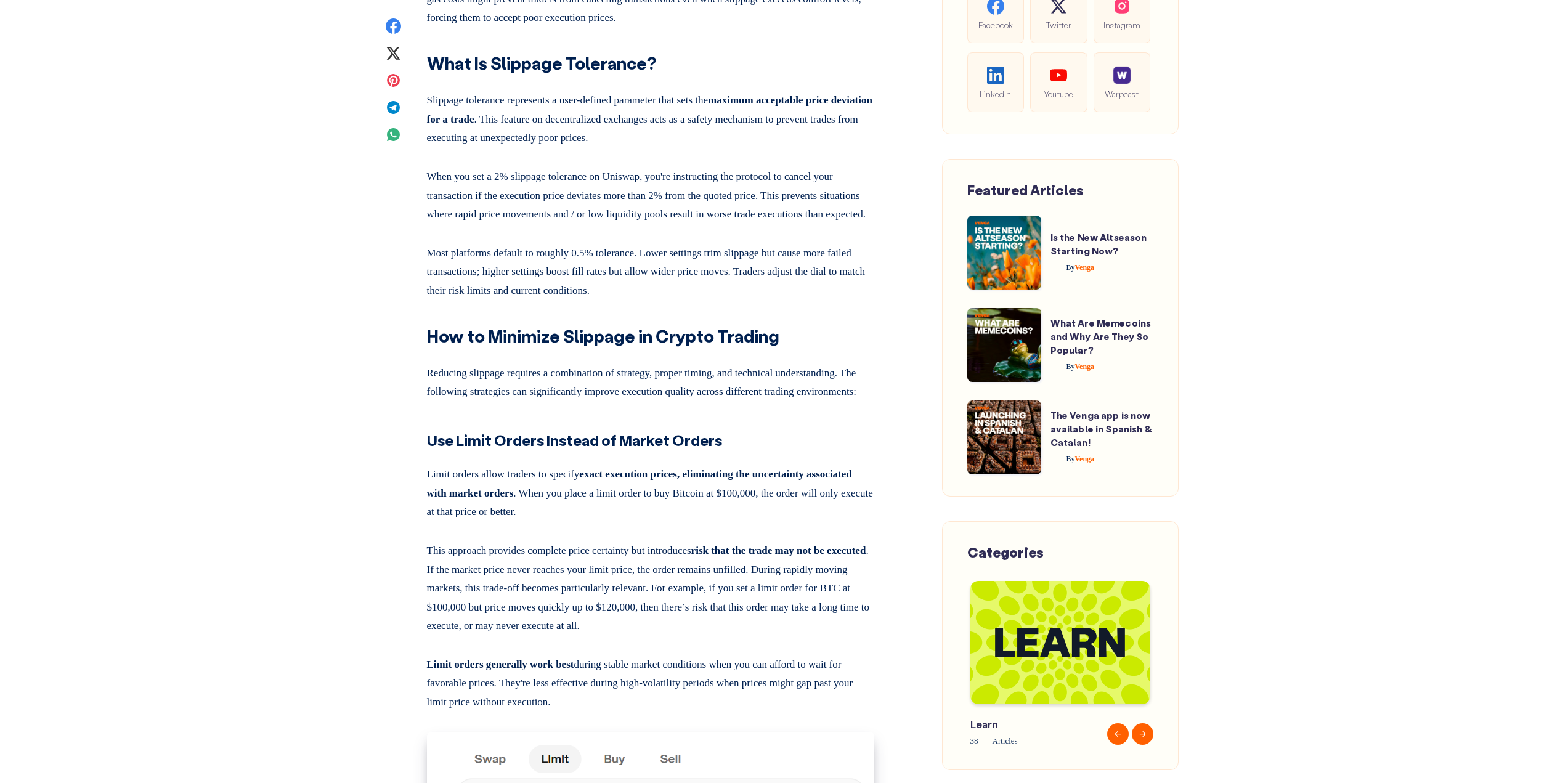
click at [861, 147] on p "Slippage tolerance represents a user-defined parameter that sets the maximum ac…" at bounding box center [650, 116] width 447 height 62
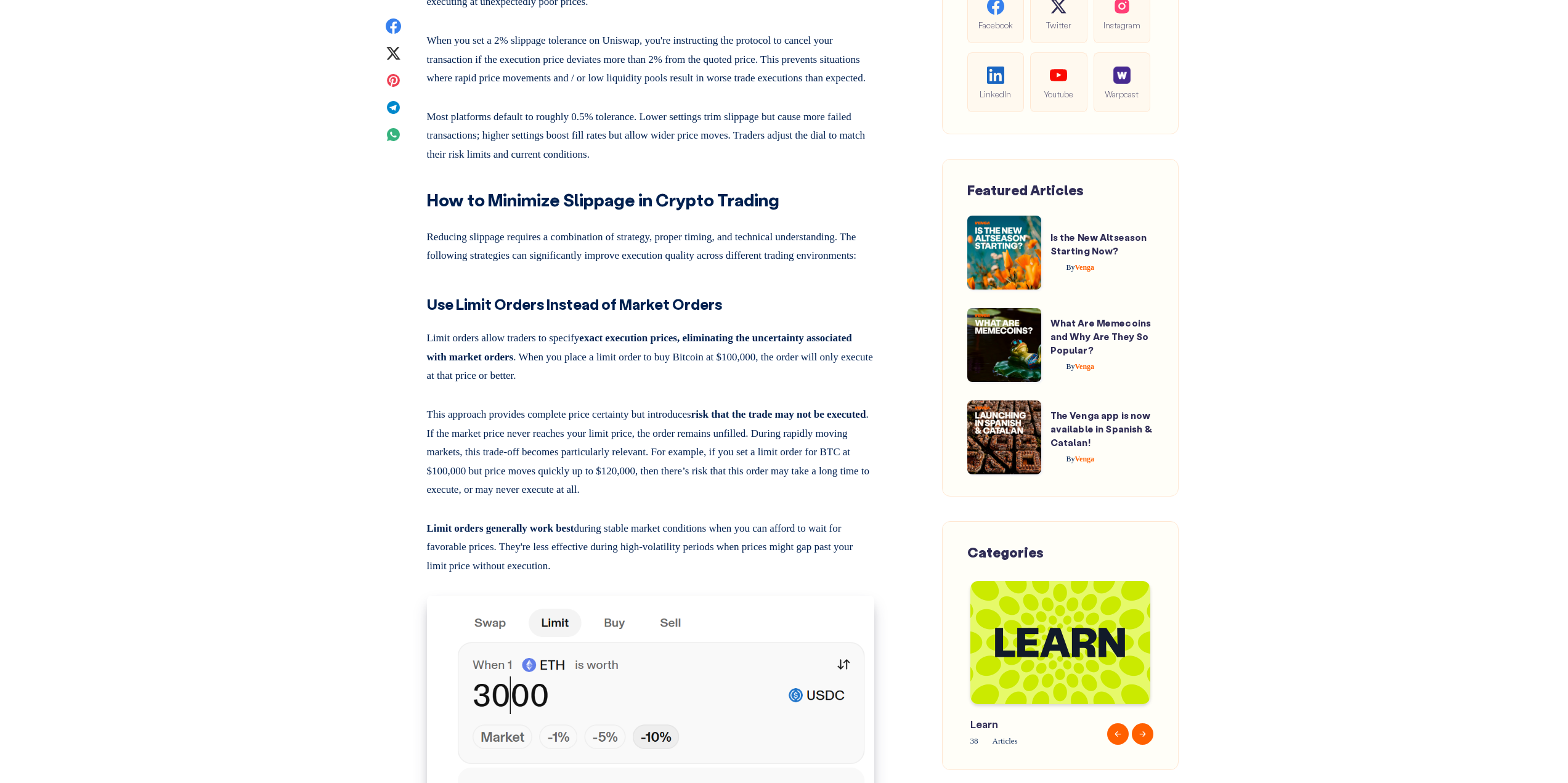
scroll to position [4680, 0]
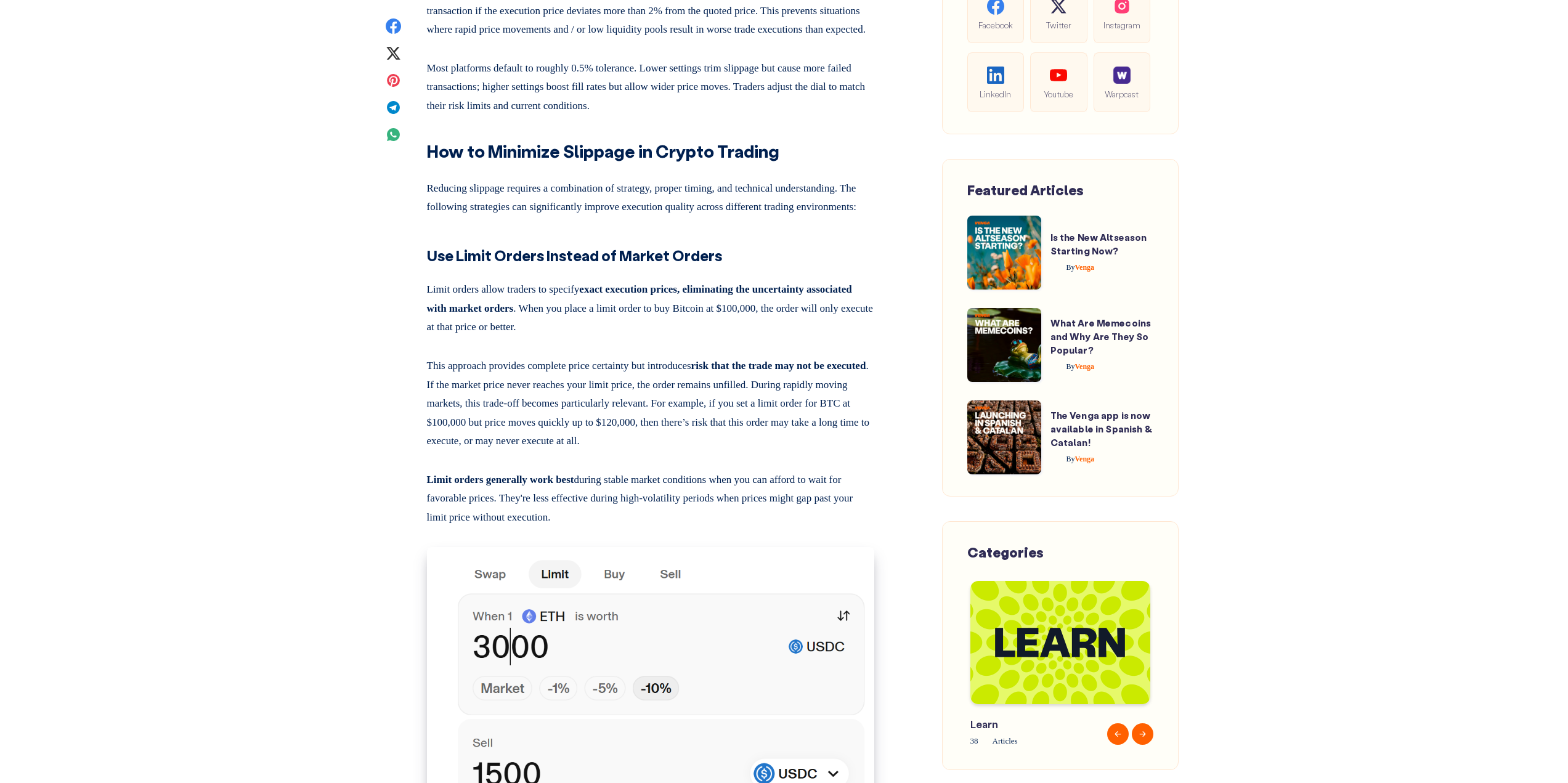
click at [873, 164] on h2 "How to Minimize Slippage in Crypto Trading" at bounding box center [650, 147] width 447 height 33
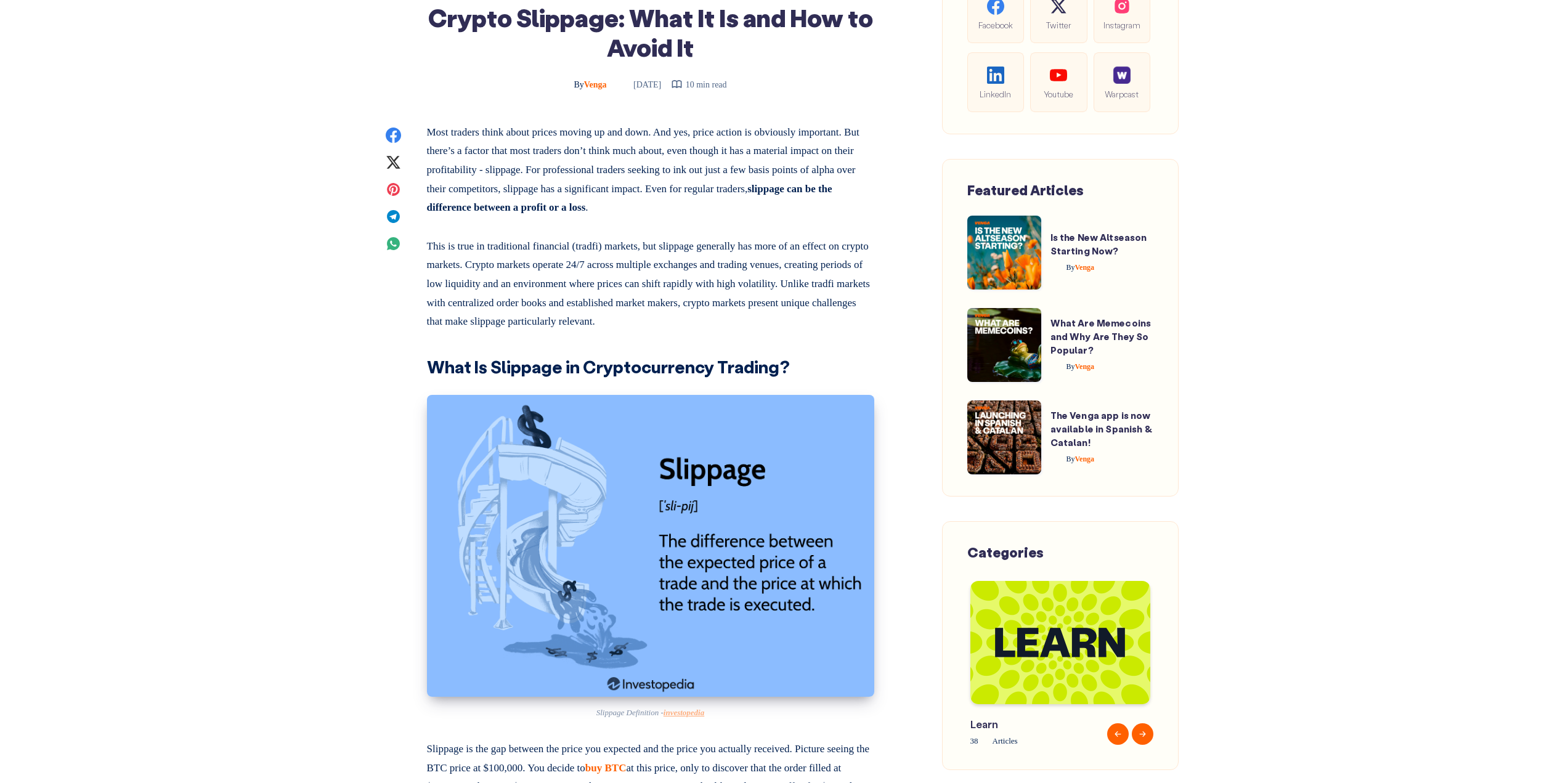
scroll to position [554, 0]
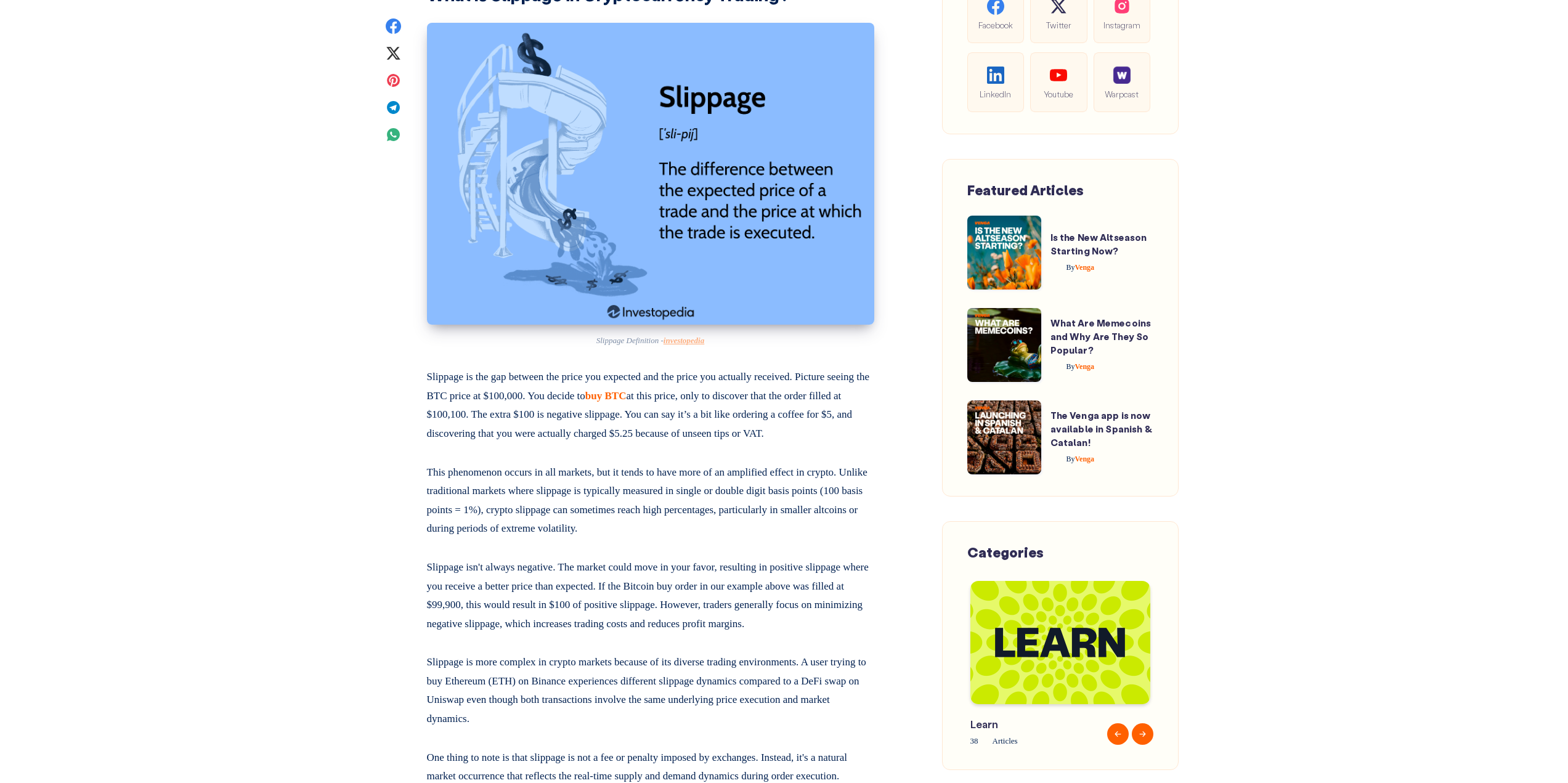
scroll to position [924, 0]
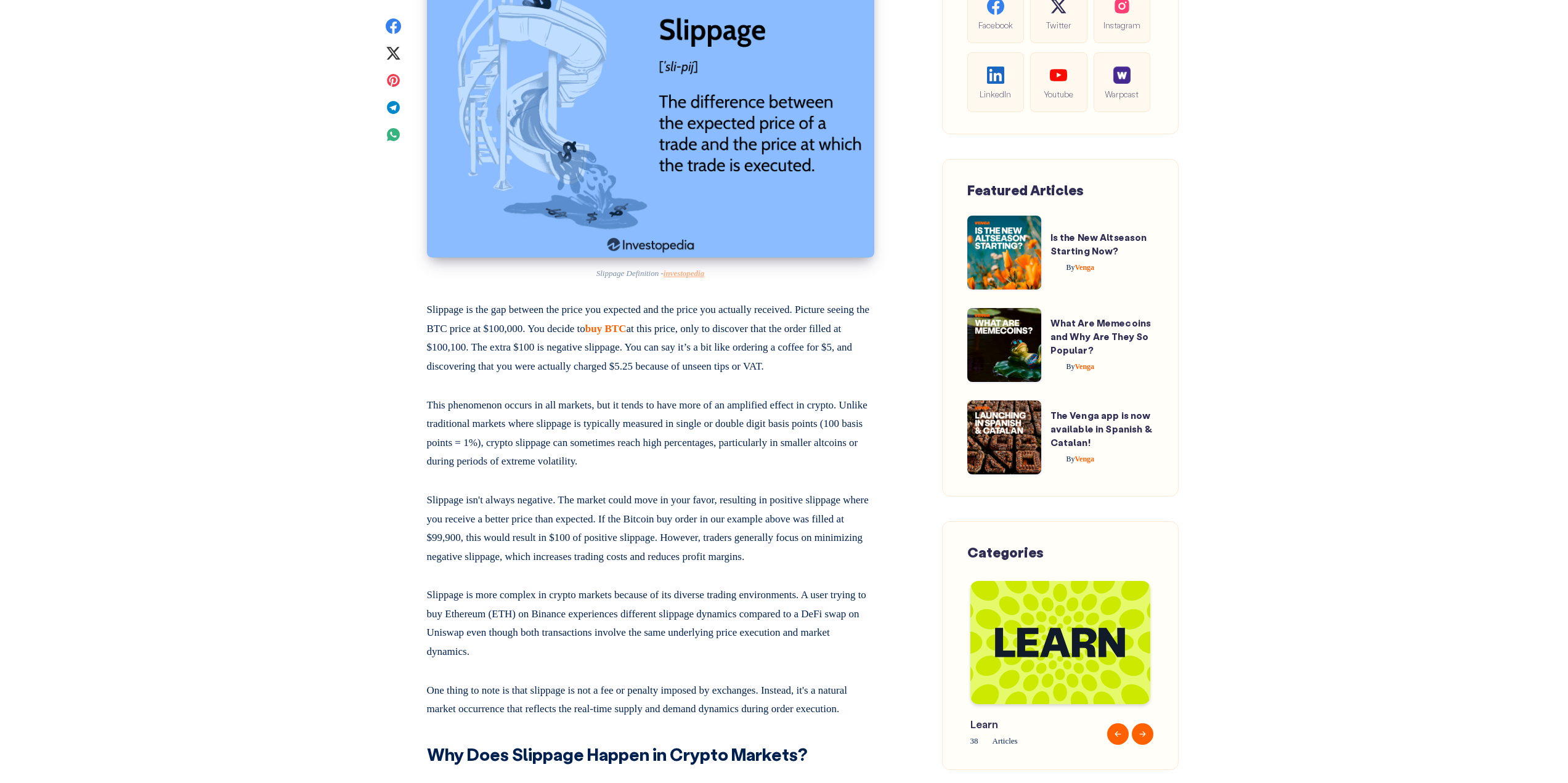
click at [832, 376] on p "Slippage is the gap between the price you expected and the price you actually r…" at bounding box center [650, 335] width 447 height 80
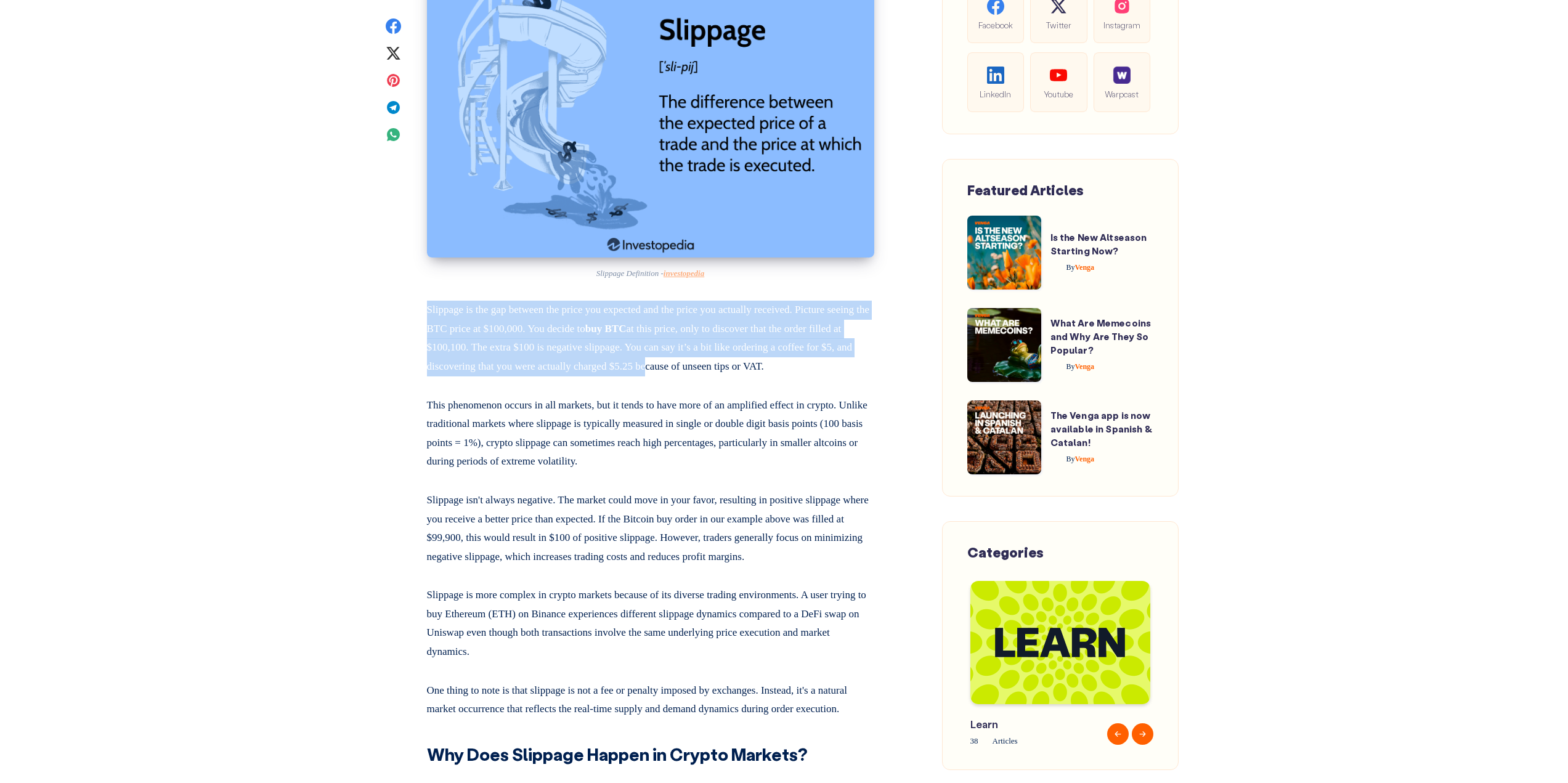
drag, startPoint x: 572, startPoint y: 339, endPoint x: 749, endPoint y: 371, distance: 179.9
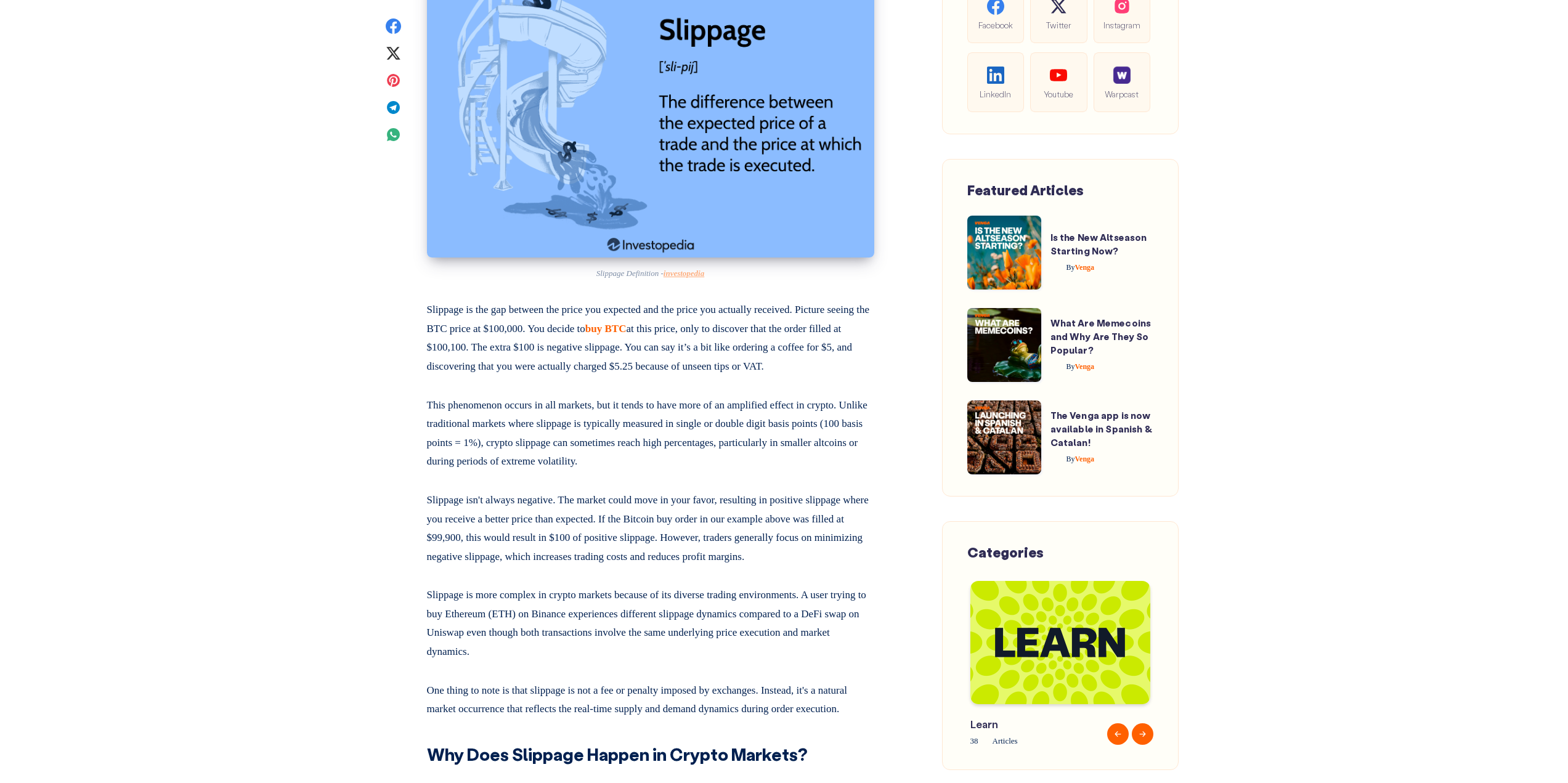
click at [703, 376] on p "Slippage is the gap between the price you expected and the price you actually r…" at bounding box center [650, 335] width 447 height 80
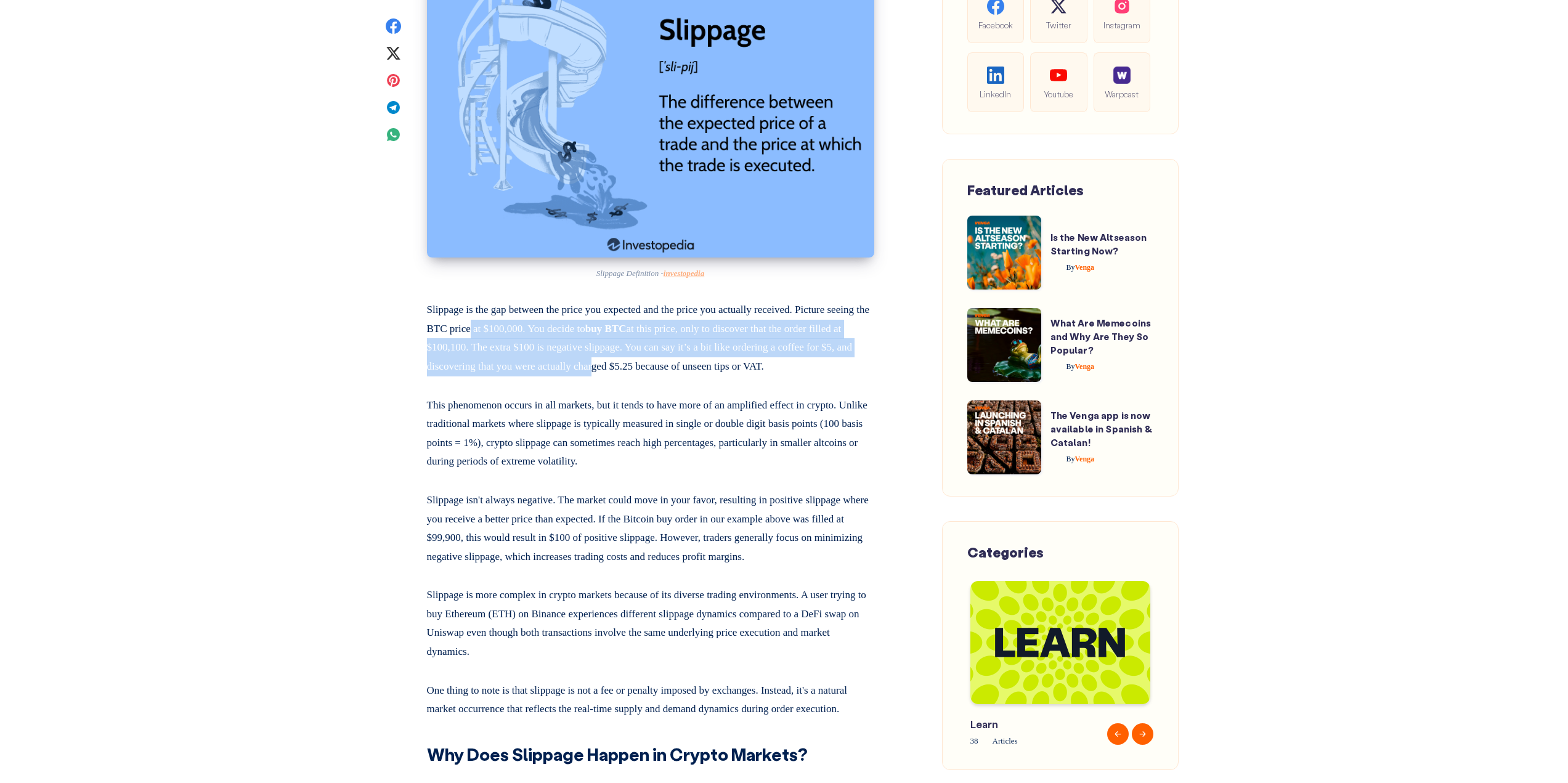
drag, startPoint x: 523, startPoint y: 331, endPoint x: 689, endPoint y: 371, distance: 170.8
click at [689, 371] on p "Slippage is the gap between the price you expected and the price you actually r…" at bounding box center [650, 335] width 447 height 80
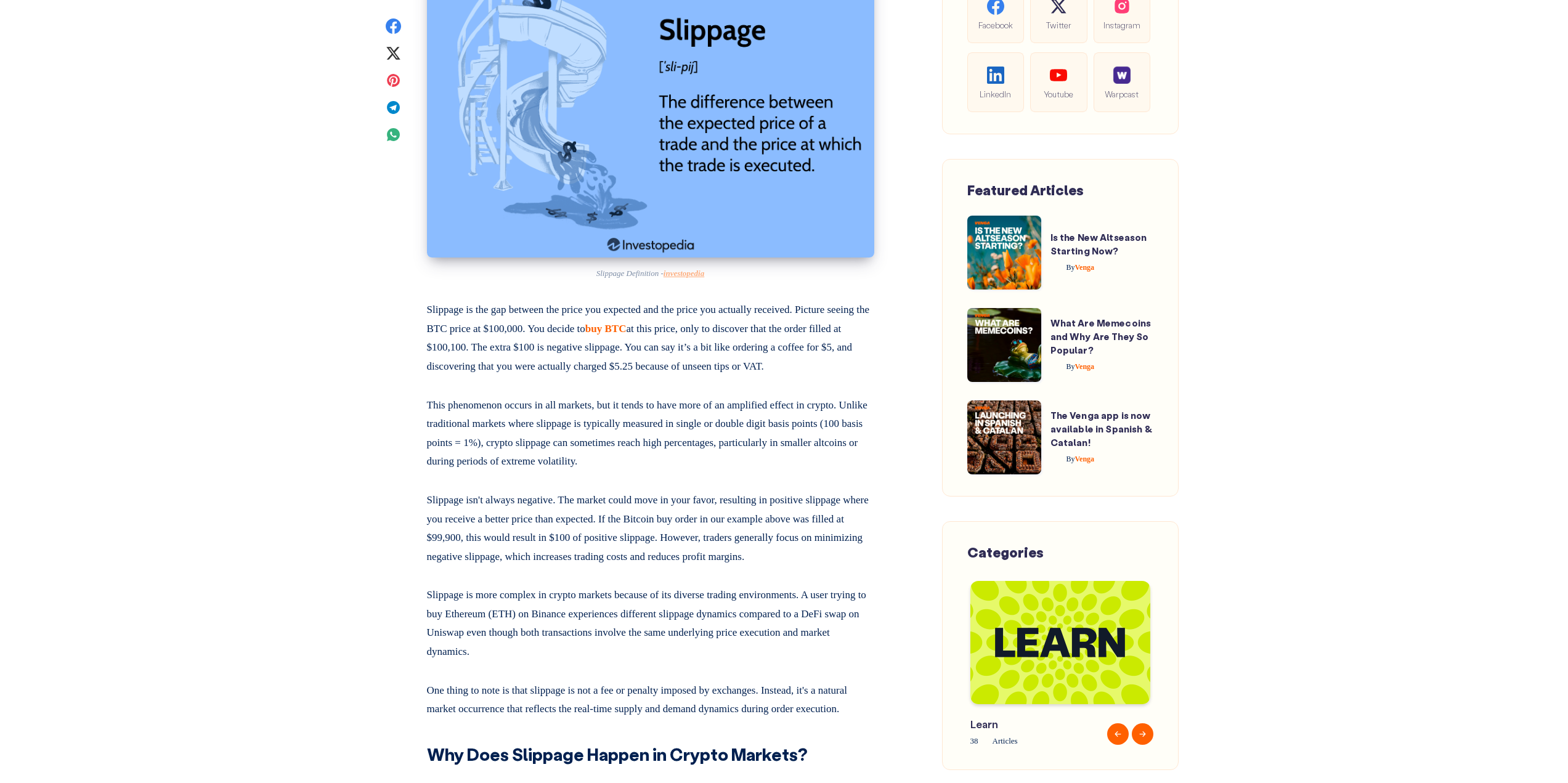
click at [658, 376] on p "Slippage is the gap between the price you expected and the price you actually r…" at bounding box center [650, 335] width 447 height 80
drag, startPoint x: 566, startPoint y: 324, endPoint x: 795, endPoint y: 381, distance: 236.0
click at [795, 376] on p "Slippage is the gap between the price you expected and the price you actually r…" at bounding box center [650, 335] width 447 height 80
drag, startPoint x: 734, startPoint y: 388, endPoint x: 331, endPoint y: 288, distance: 415.2
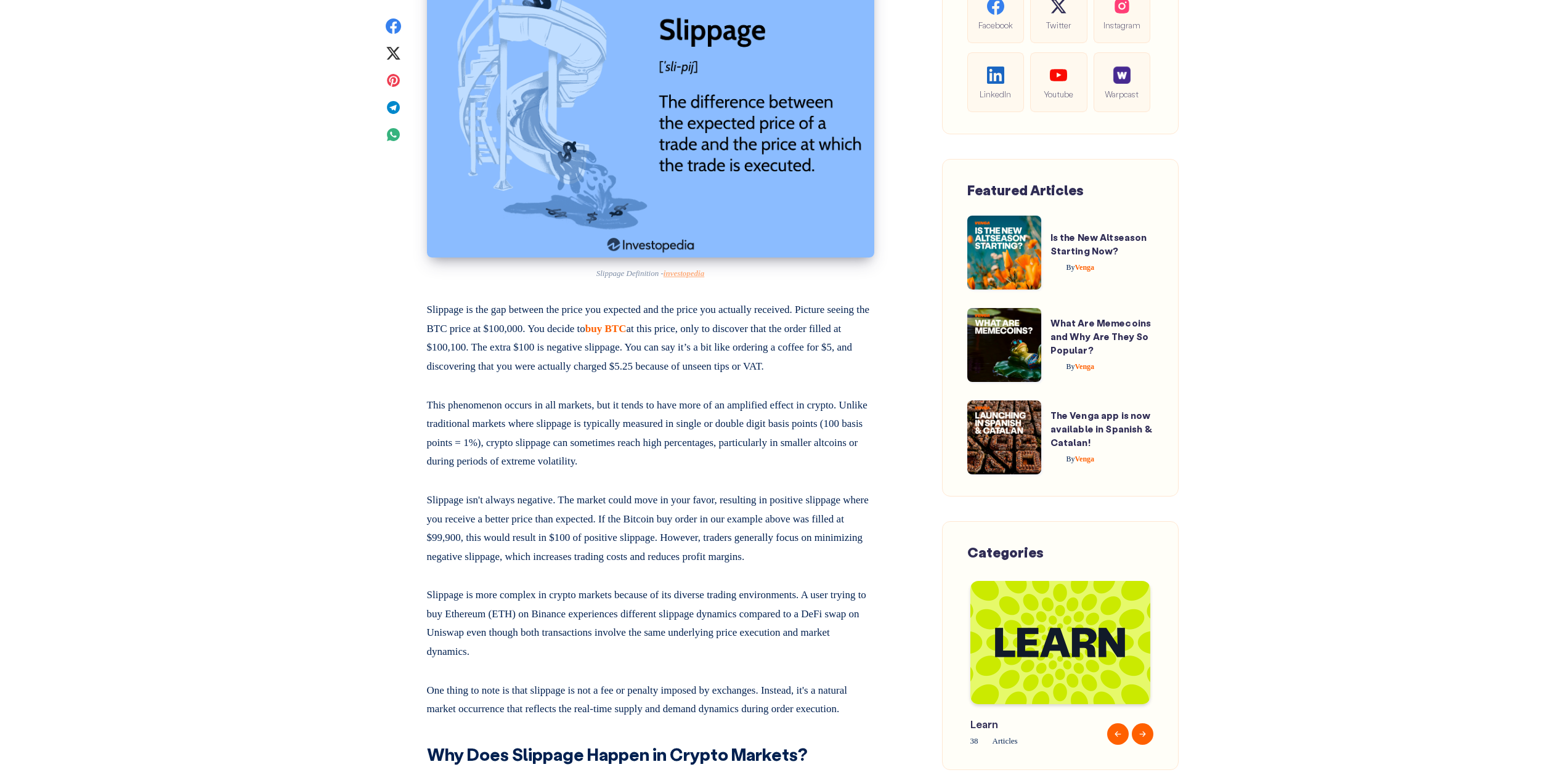
click at [636, 414] on p "This phenomenon occurs in all markets, but it tends to have more of an amplifie…" at bounding box center [650, 431] width 447 height 80
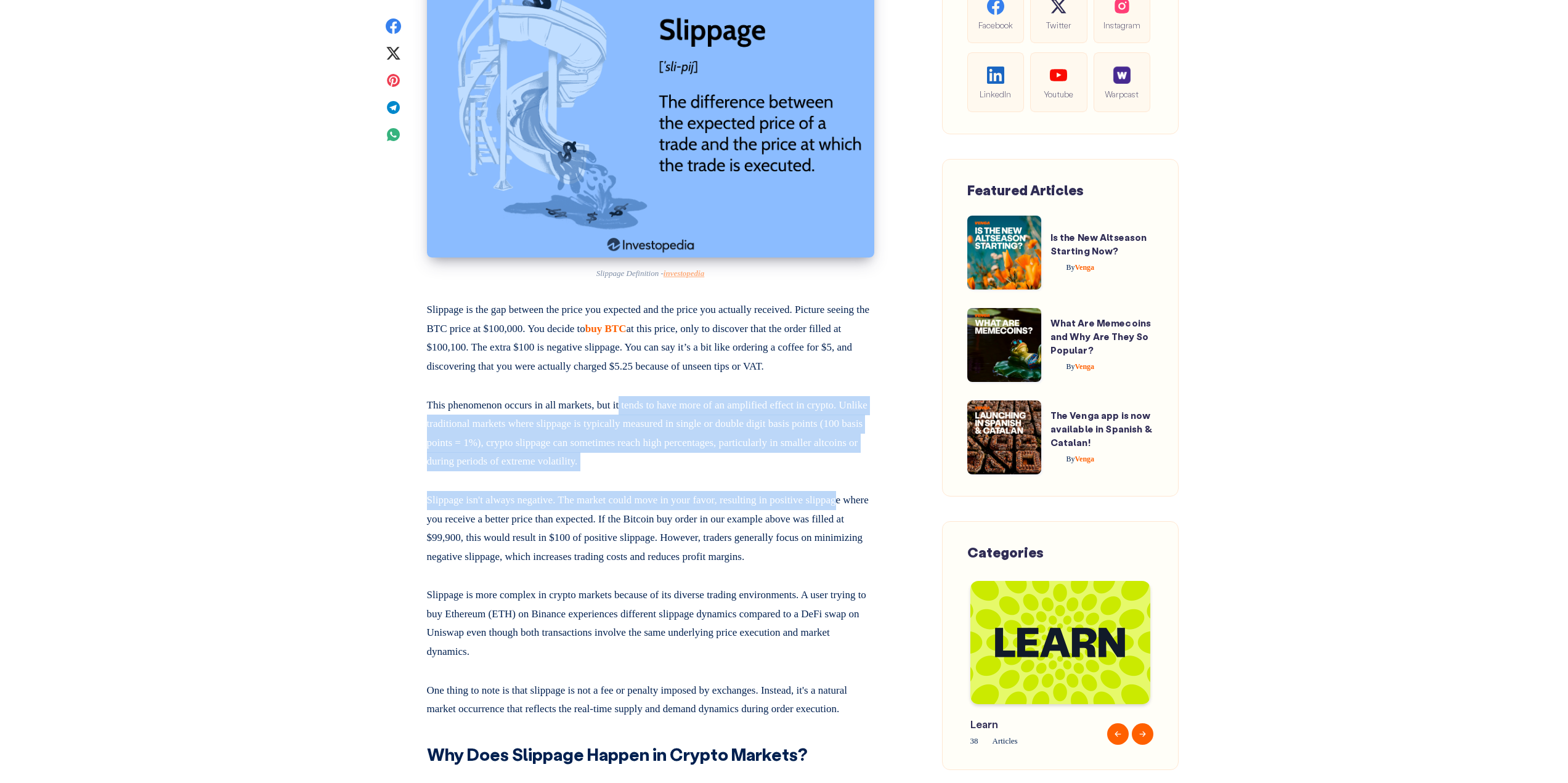
drag, startPoint x: 636, startPoint y: 414, endPoint x: 865, endPoint y: 506, distance: 246.8
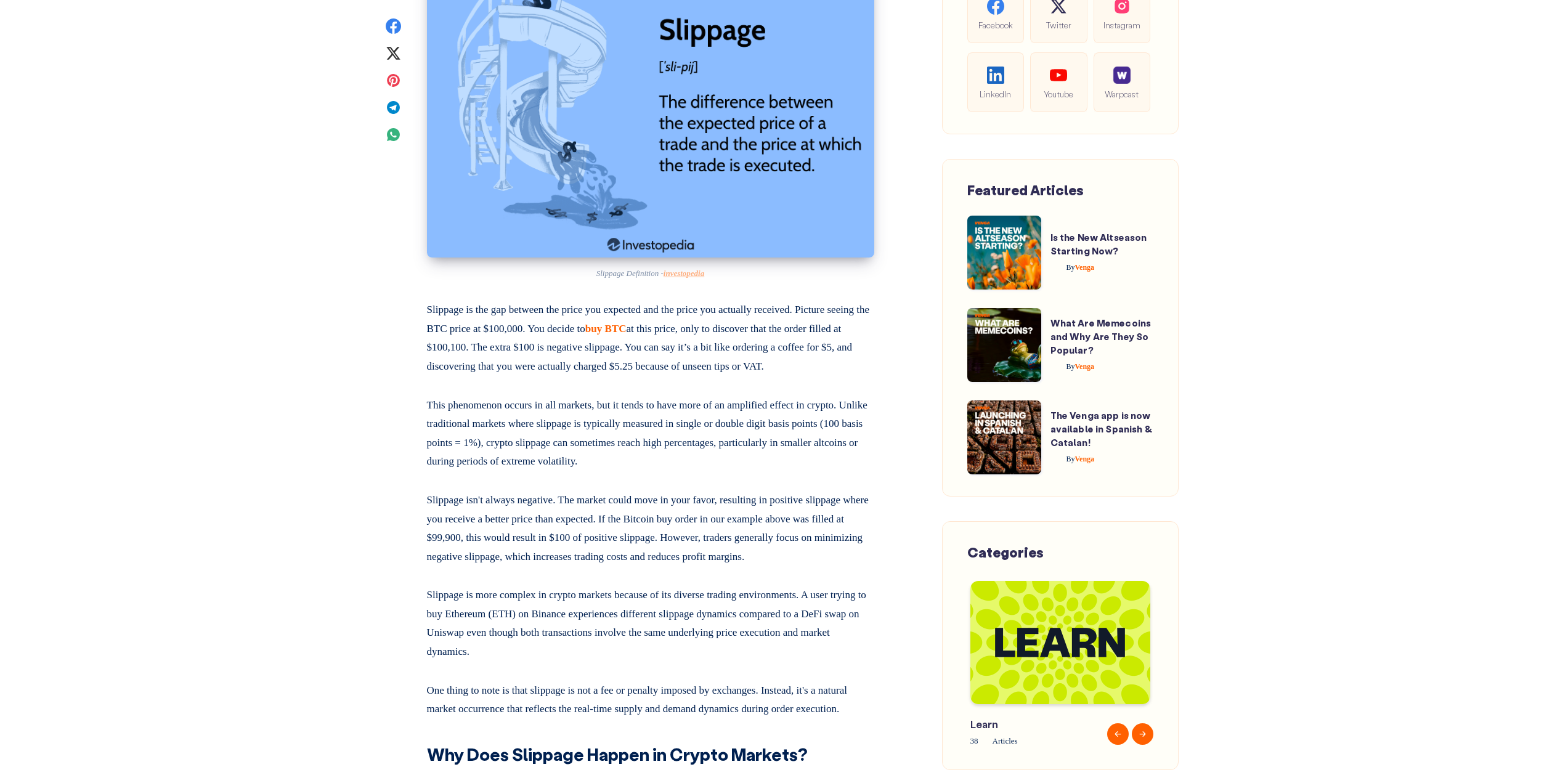
click at [613, 427] on p "This phenomenon occurs in all markets, but it tends to have more of an amplifie…" at bounding box center [650, 431] width 447 height 80
click at [718, 515] on p "Slippage isn't always negative. The market could move in your favor, resulting …" at bounding box center [650, 526] width 447 height 80
click at [722, 504] on p "Slippage isn't always negative. The market could move in your favor, resulting …" at bounding box center [650, 526] width 447 height 80
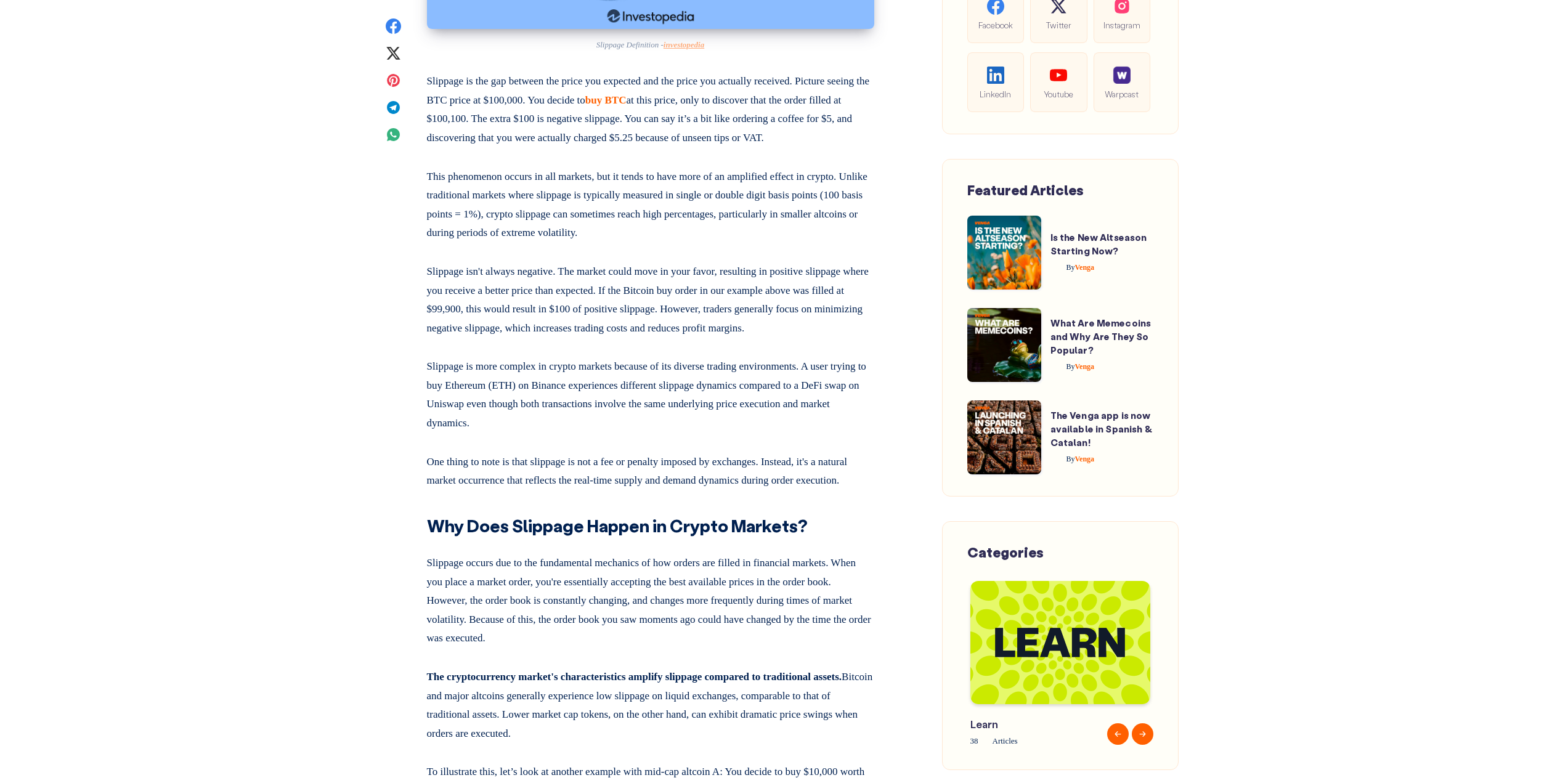
scroll to position [1170, 0]
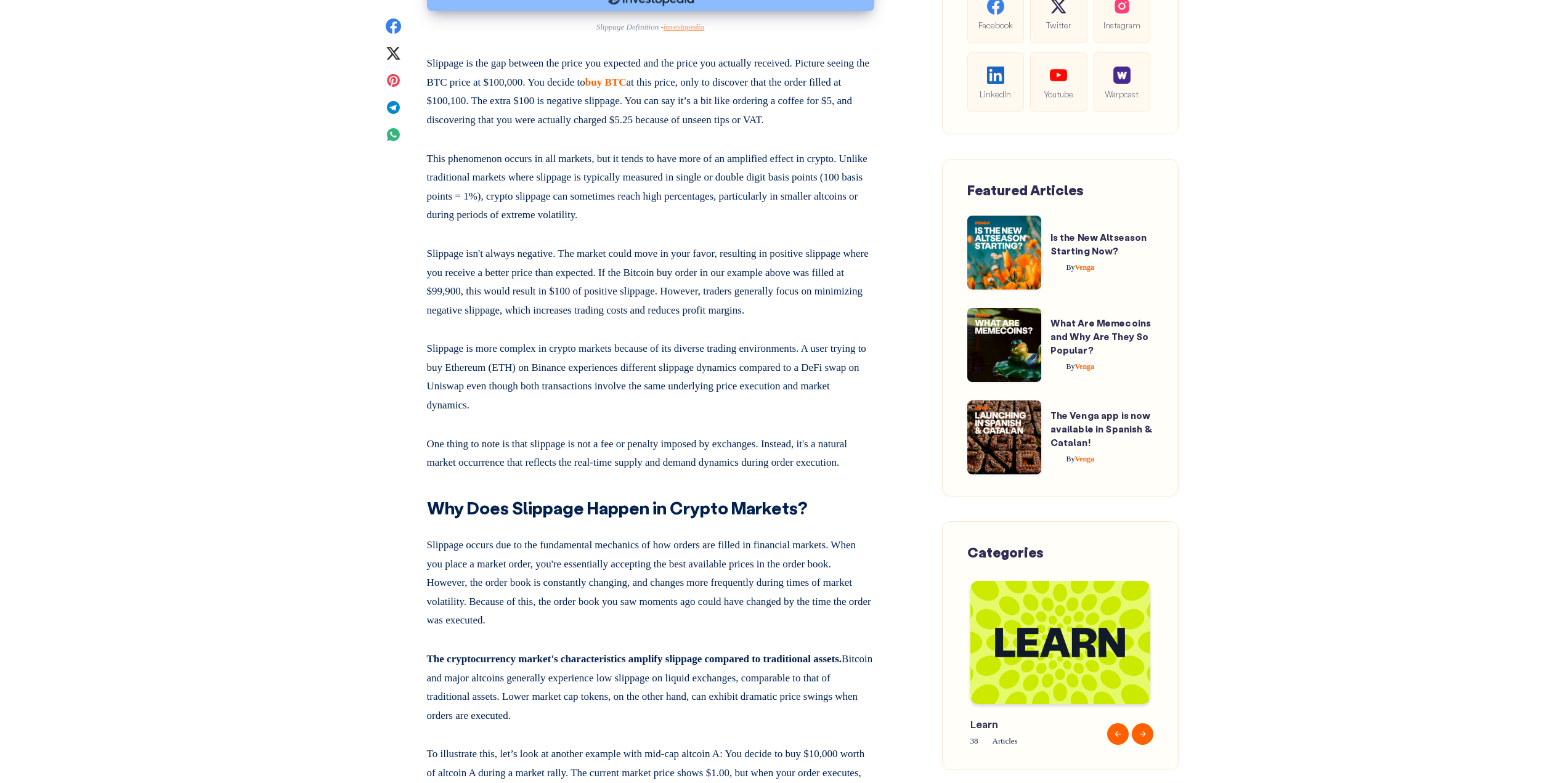
click at [739, 467] on p "One thing to note is that slippage is not a fee or penalty imposed by exchanges…" at bounding box center [650, 451] width 447 height 42
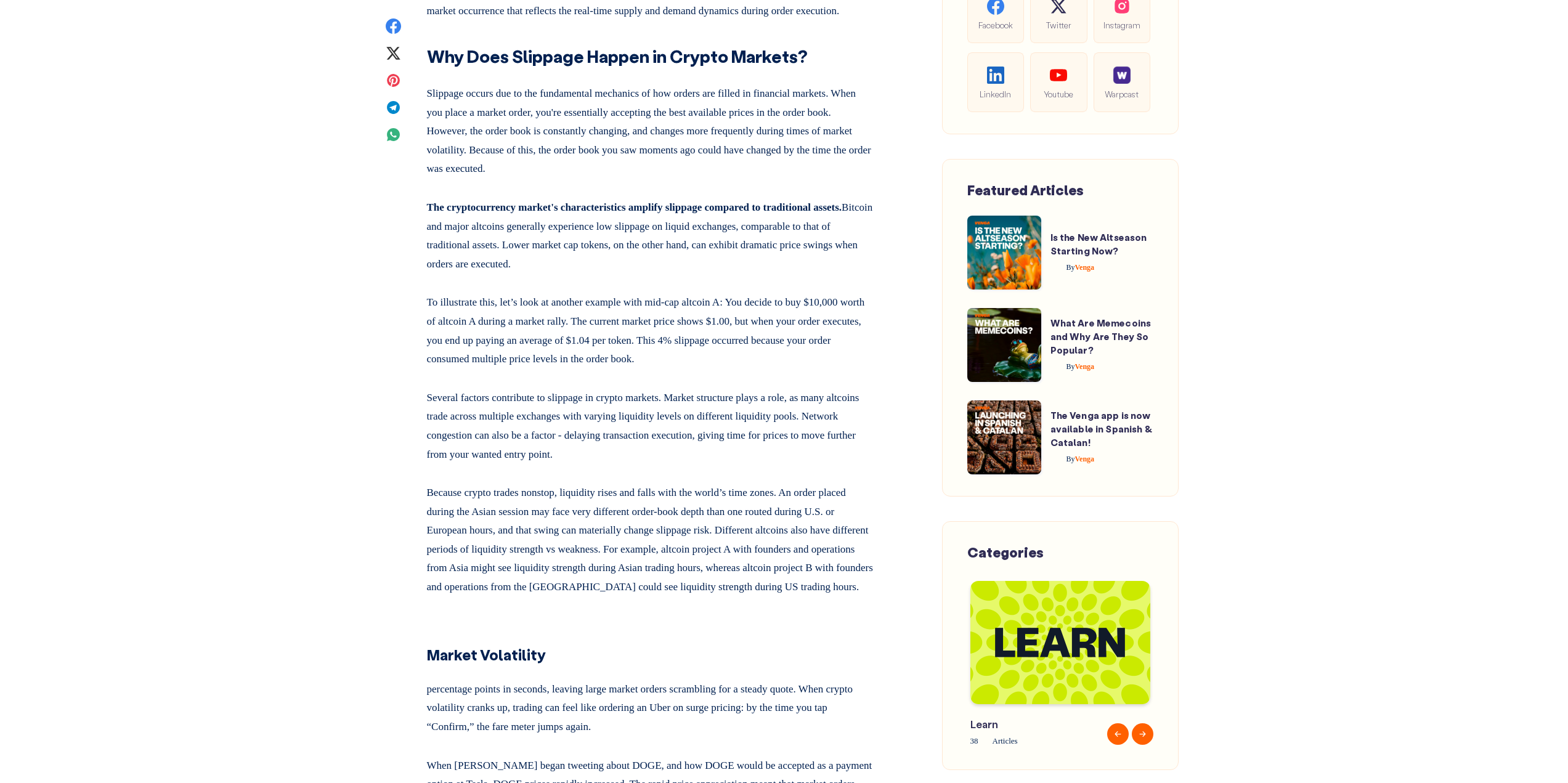
scroll to position [1663, 0]
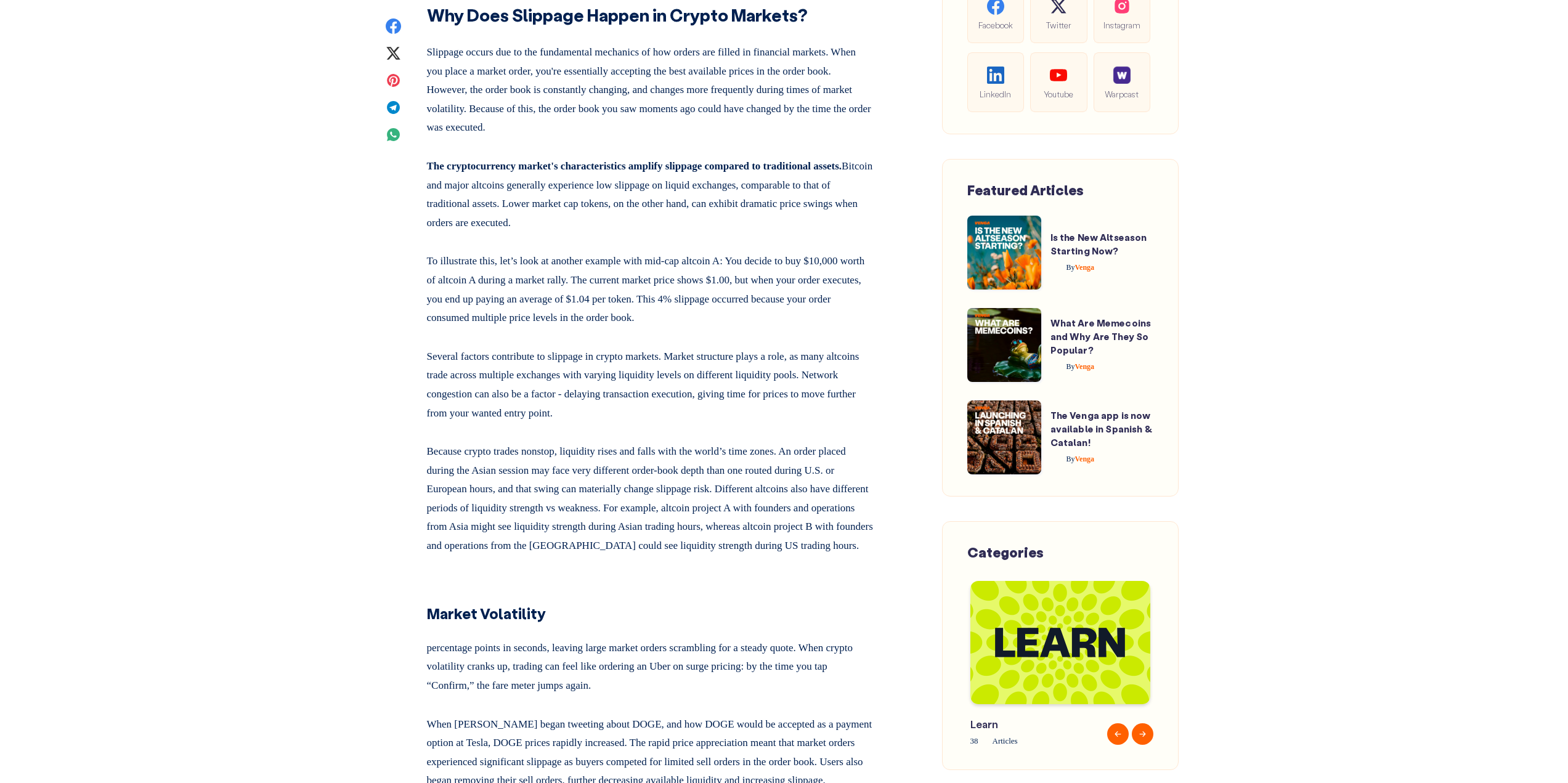
click at [741, 423] on p "Several factors contribute to slippage in crypto markets. Market structure play…" at bounding box center [650, 382] width 447 height 80
